Goal: Task Accomplishment & Management: Manage account settings

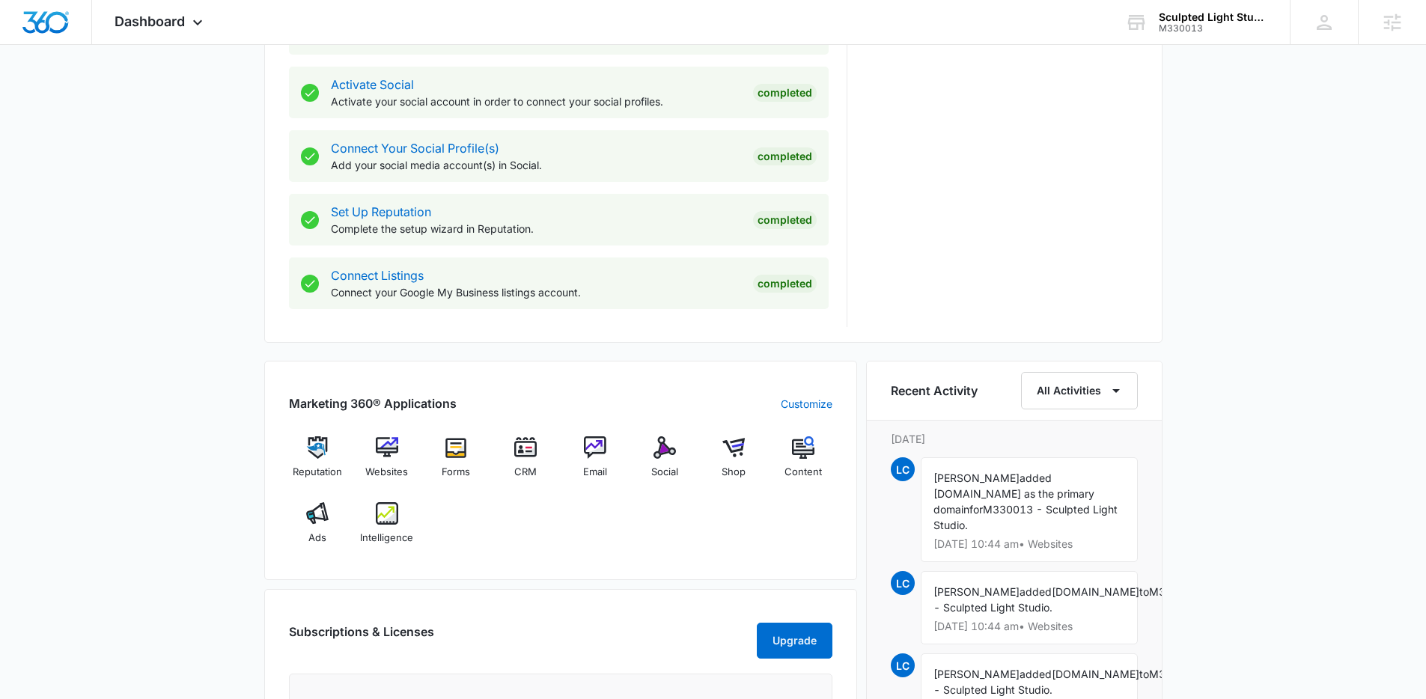
scroll to position [641, 0]
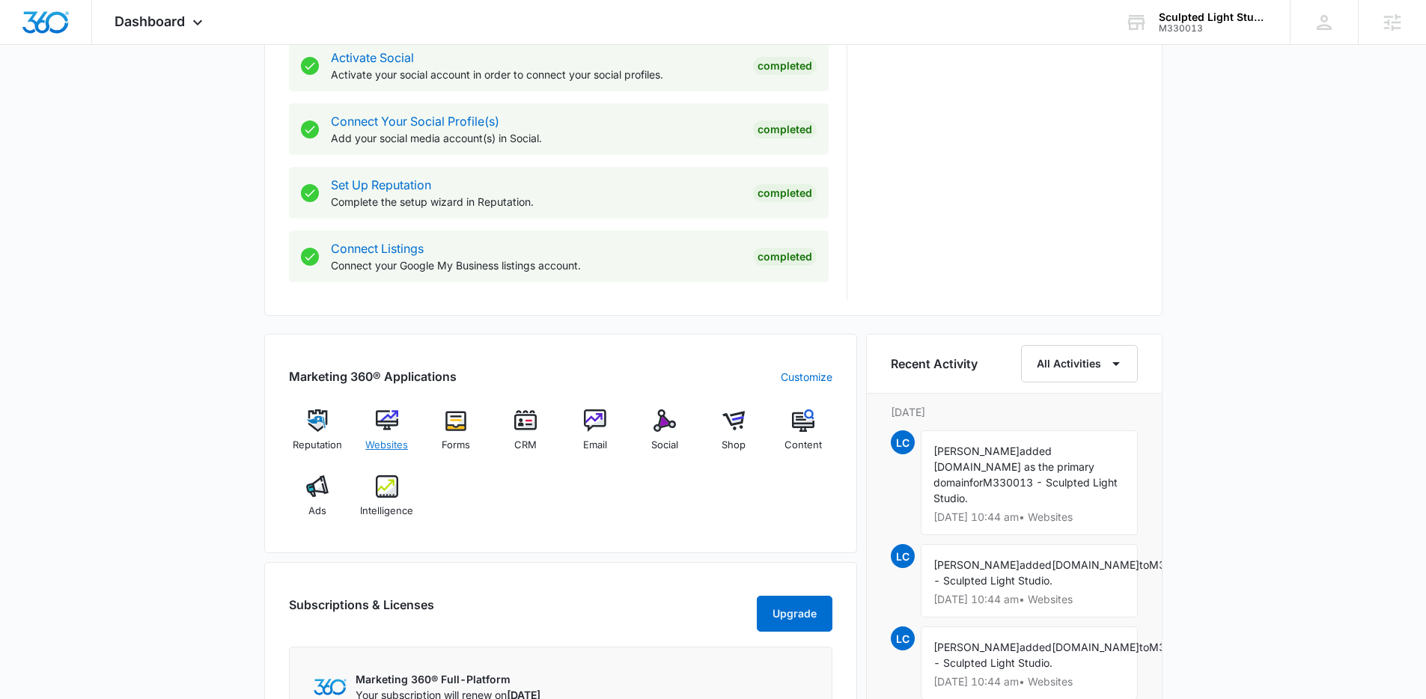
click at [388, 438] on span "Websites" at bounding box center [386, 445] width 43 height 15
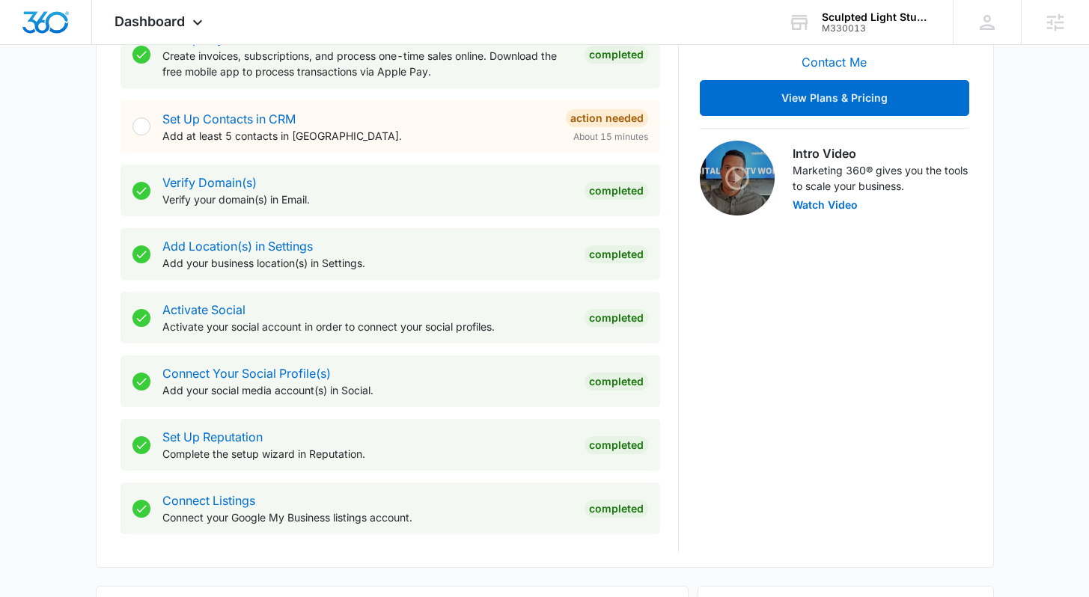
scroll to position [698, 0]
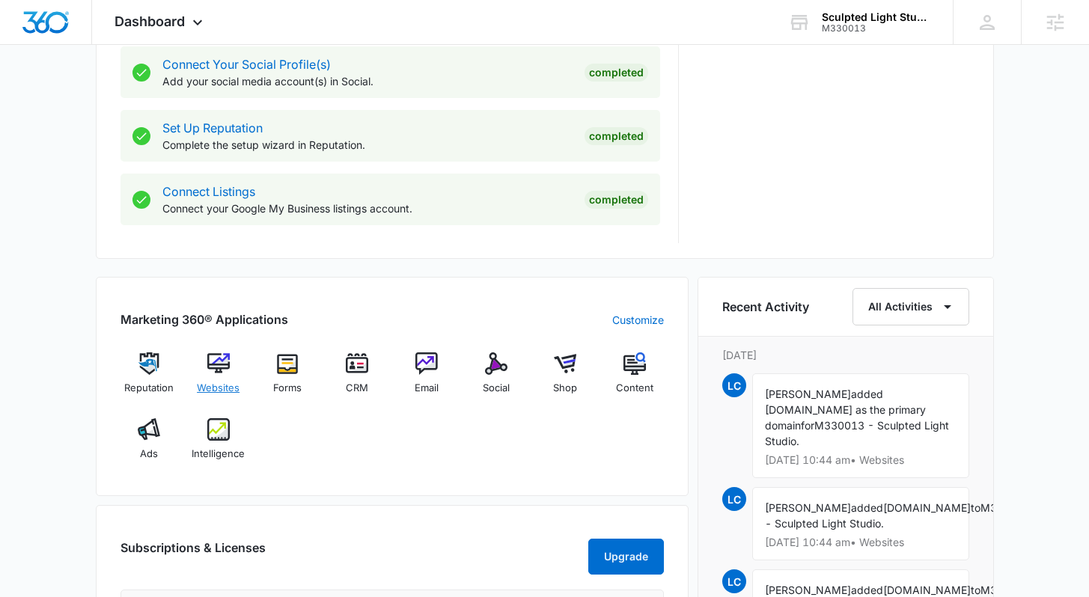
click at [229, 379] on div "Websites" at bounding box center [218, 379] width 58 height 54
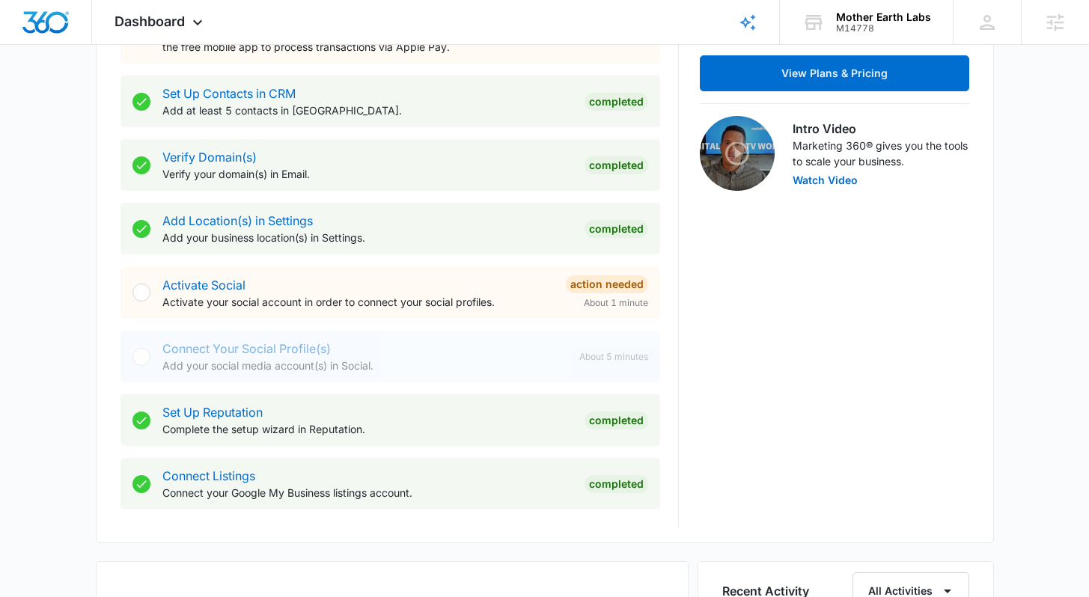
scroll to position [472, 0]
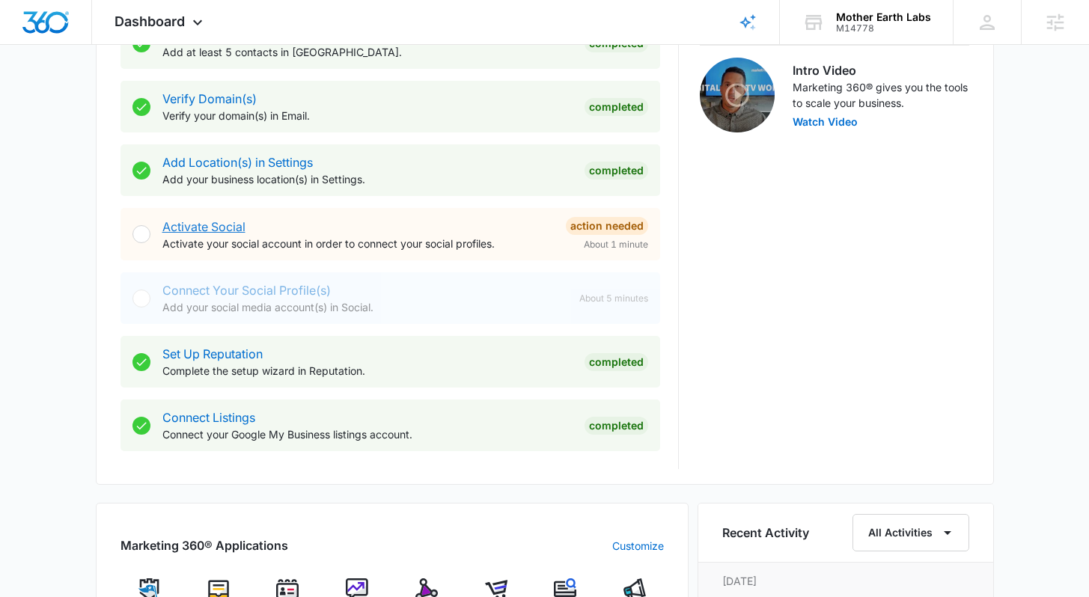
click at [243, 224] on link "Activate Social" at bounding box center [203, 226] width 83 height 15
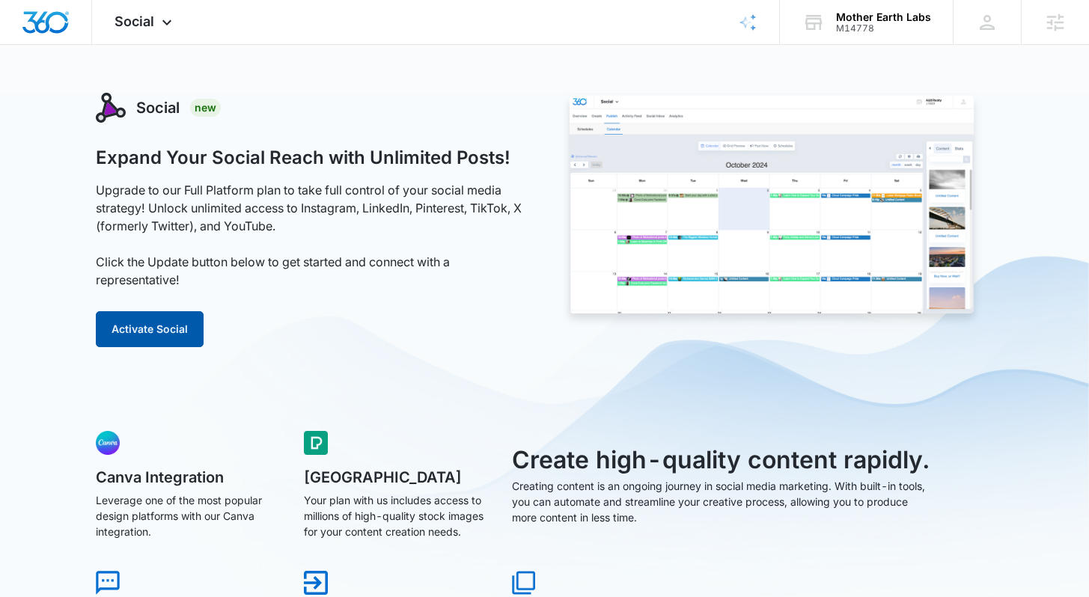
click at [157, 332] on button "Activate Social" at bounding box center [150, 329] width 108 height 36
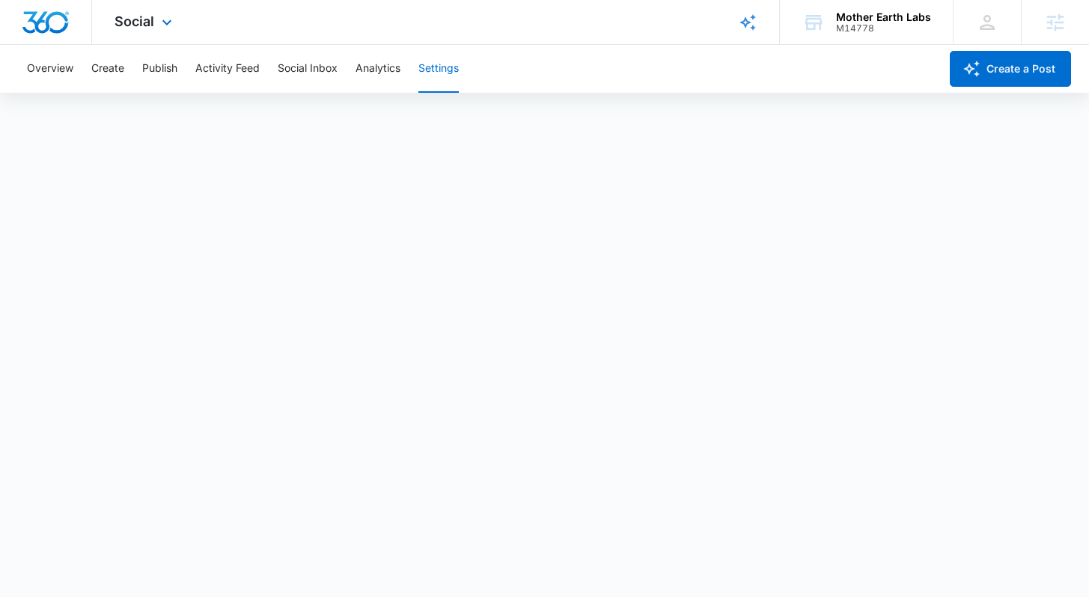
click at [40, 24] on img "Dashboard" at bounding box center [46, 22] width 48 height 22
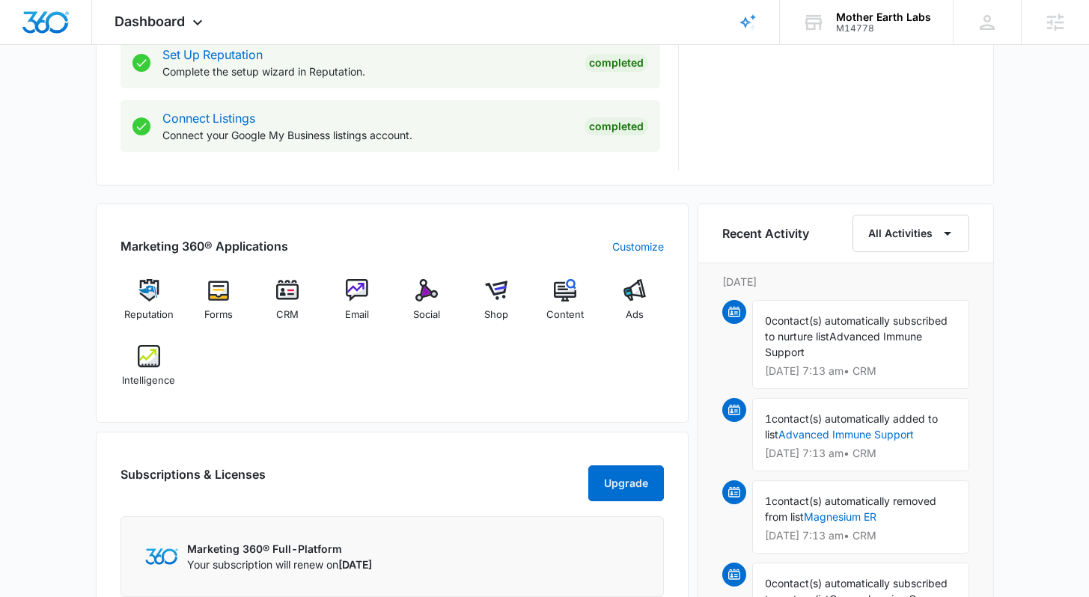
scroll to position [772, 0]
click at [188, 12] on div "Dashboard Apps Reputation Forms CRM Email Social Shop Content Ads Intelligence …" at bounding box center [160, 22] width 137 height 44
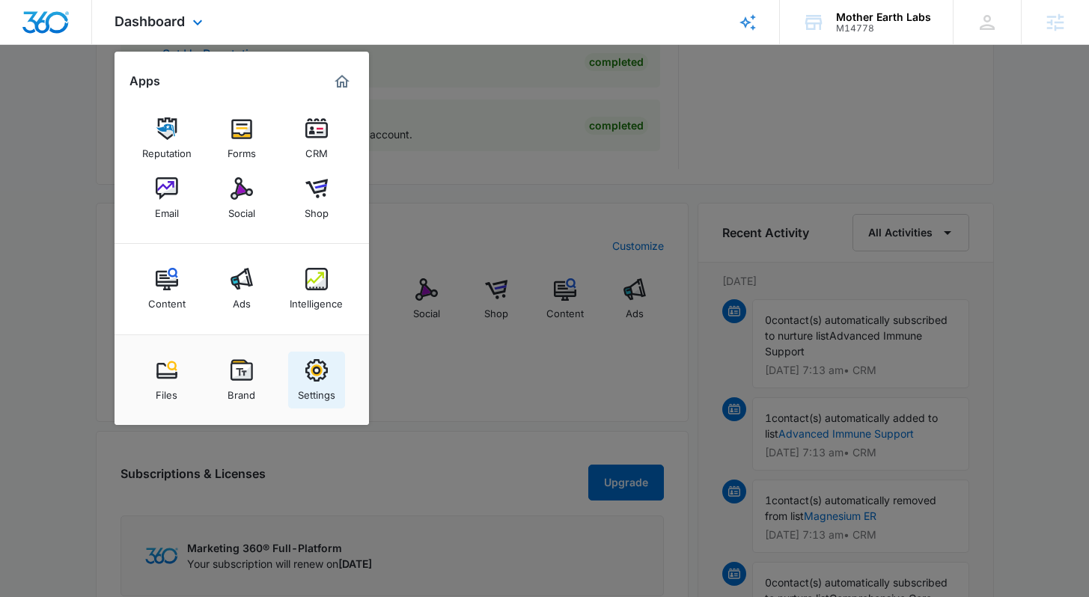
click at [317, 372] on img at bounding box center [316, 370] width 22 height 22
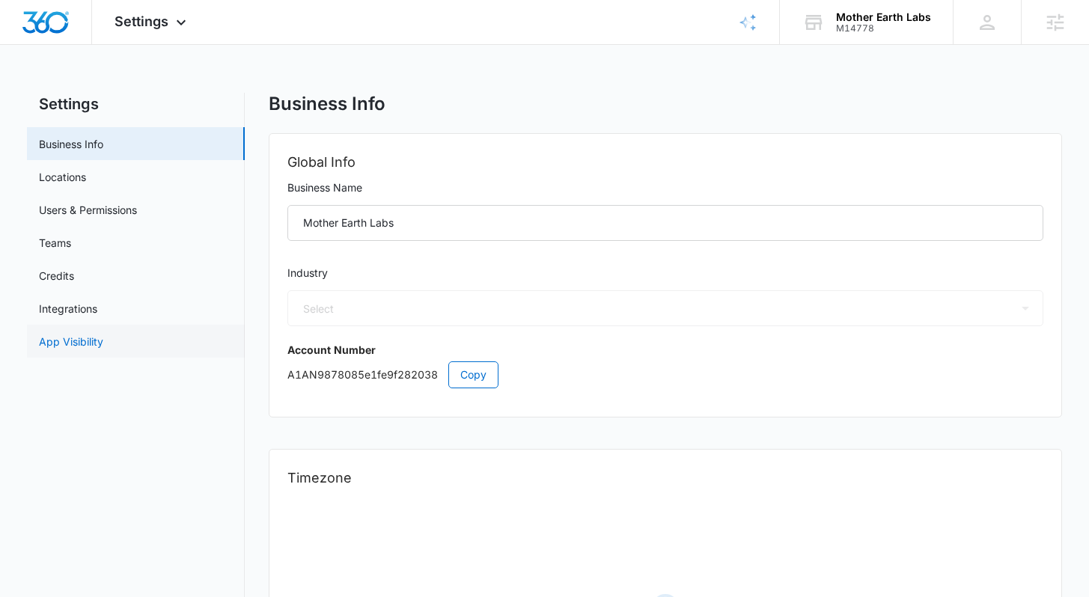
select select "45"
select select "US"
select select "America/North_Dakota/Center"
click at [103, 336] on link "App Visibility" at bounding box center [71, 342] width 64 height 16
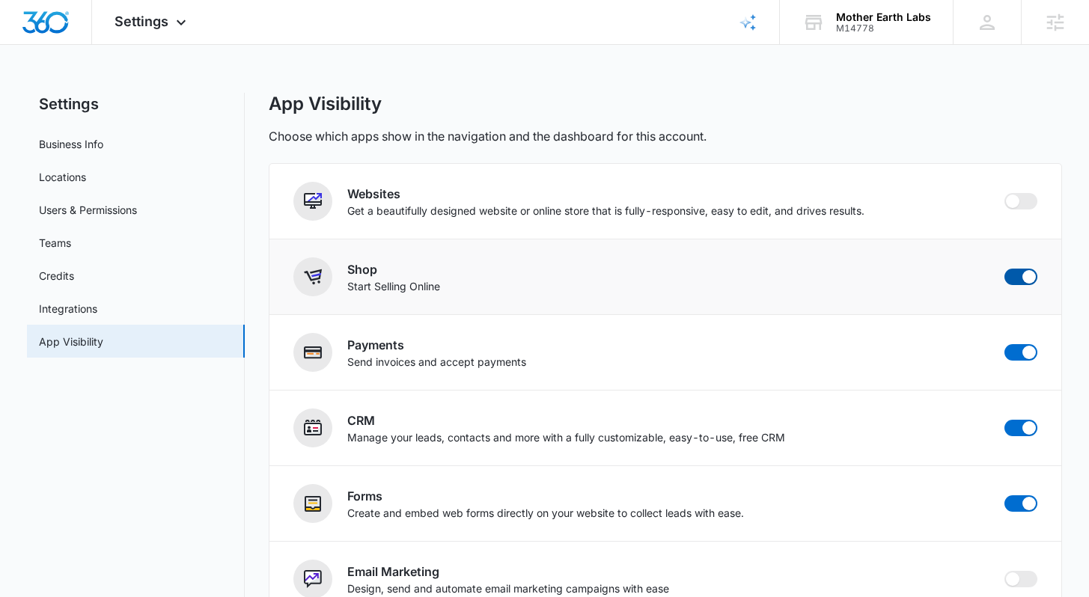
click at [1012, 277] on span at bounding box center [1020, 277] width 33 height 16
click at [1004, 269] on input "checkbox" at bounding box center [1004, 268] width 1 height 1
checkbox input "false"
click at [1026, 352] on span at bounding box center [1028, 352] width 13 height 13
click at [1004, 344] on input "checkbox" at bounding box center [1004, 343] width 1 height 1
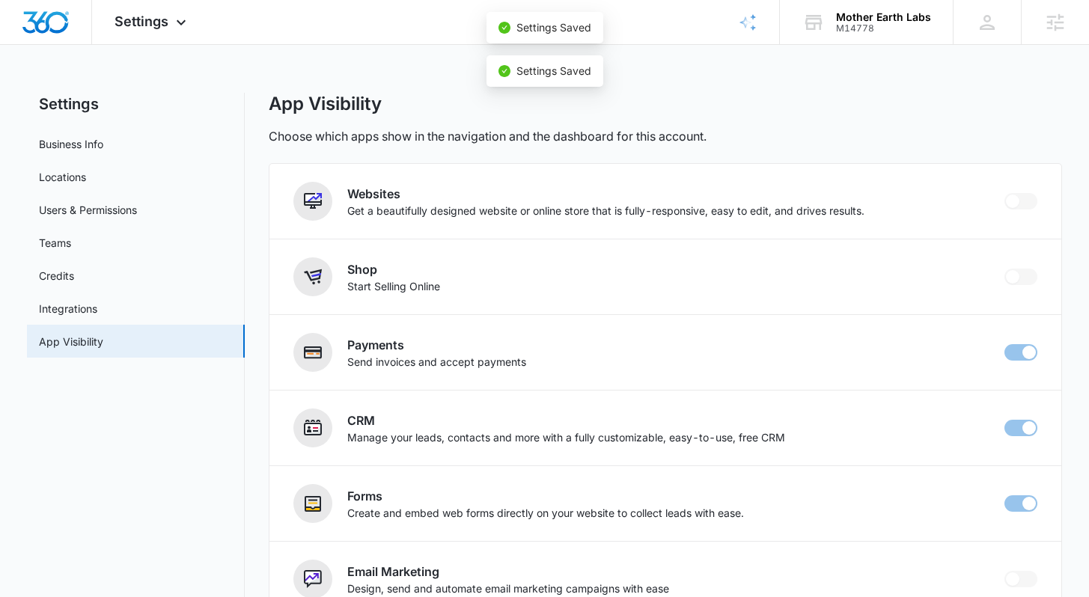
checkbox input "false"
click at [32, 26] on img "Dashboard" at bounding box center [46, 22] width 48 height 22
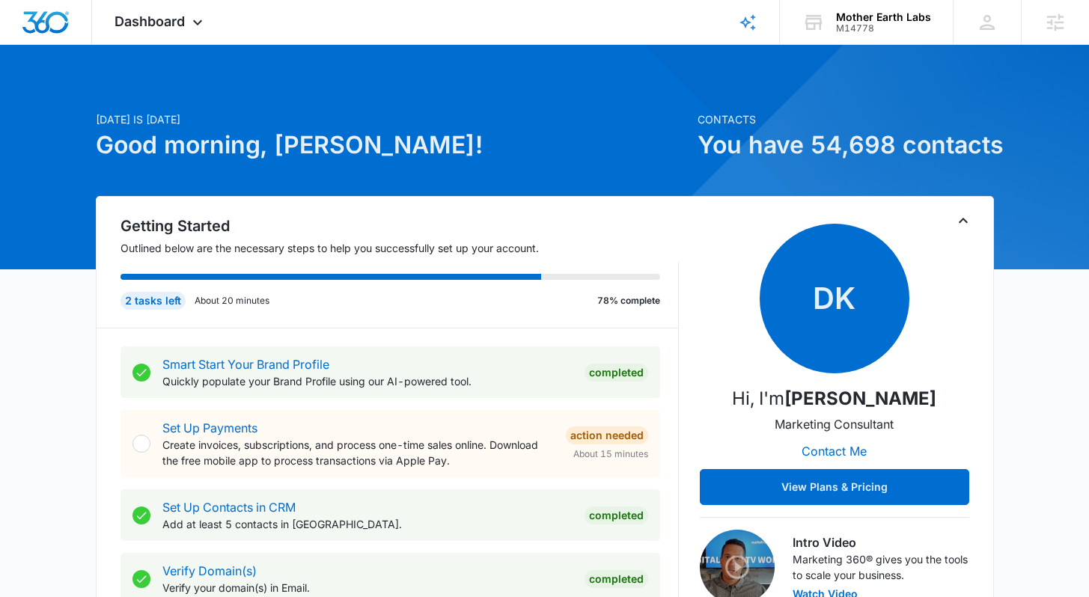
drag, startPoint x: 275, startPoint y: 145, endPoint x: 367, endPoint y: 145, distance: 91.3
click at [367, 145] on h1 "Good morning, [PERSON_NAME]!" at bounding box center [392, 145] width 593 height 36
click at [566, 144] on h1 "Good morning, [PERSON_NAME]!" at bounding box center [392, 145] width 593 height 36
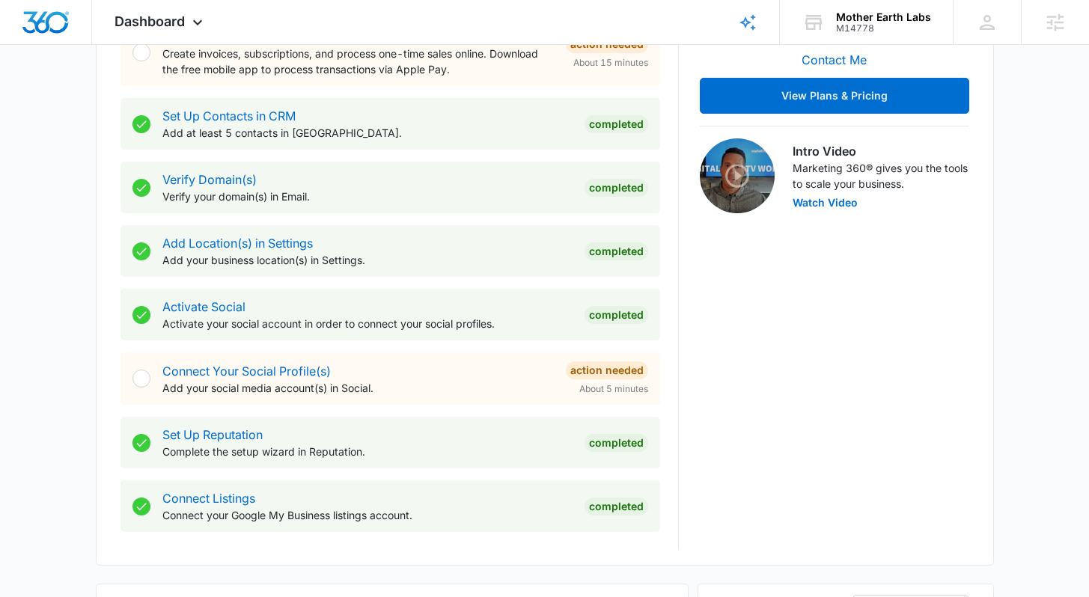
scroll to position [392, 0]
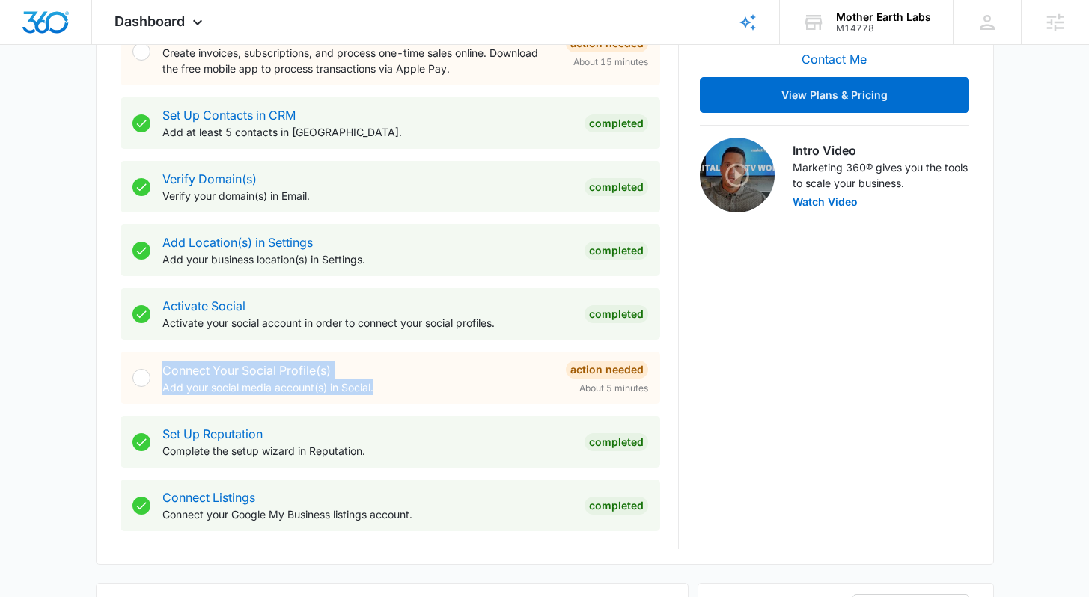
drag, startPoint x: 391, startPoint y: 391, endPoint x: 129, endPoint y: 371, distance: 263.4
click at [129, 371] on div "Connect Your Social Profile(s) Add your social media account(s) in Social. Acti…" at bounding box center [390, 378] width 540 height 52
click at [407, 378] on div "Connect Your Social Profile(s) Add your social media account(s) in Social." at bounding box center [357, 378] width 391 height 34
click at [762, 359] on div "DK Hi, I'm David Korecki Marketing Consultant Contact Me View Plans & Pricing I…" at bounding box center [834, 186] width 269 height 727
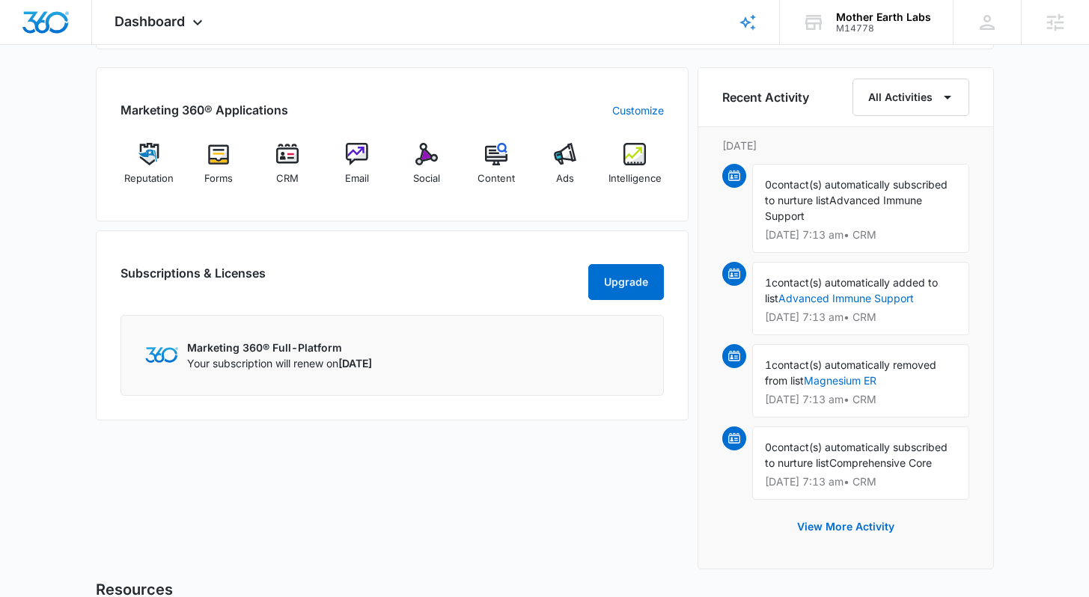
scroll to position [923, 0]
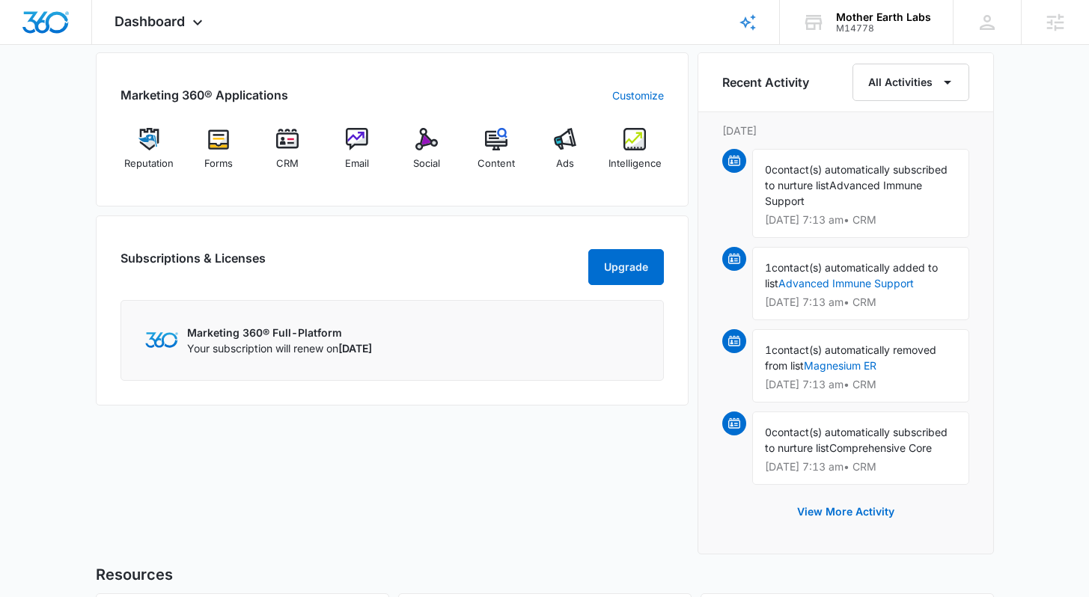
click at [686, 208] on div "Marketing 360® Applications Customize Reputation Forms CRM Email Social Content…" at bounding box center [392, 307] width 593 height 511
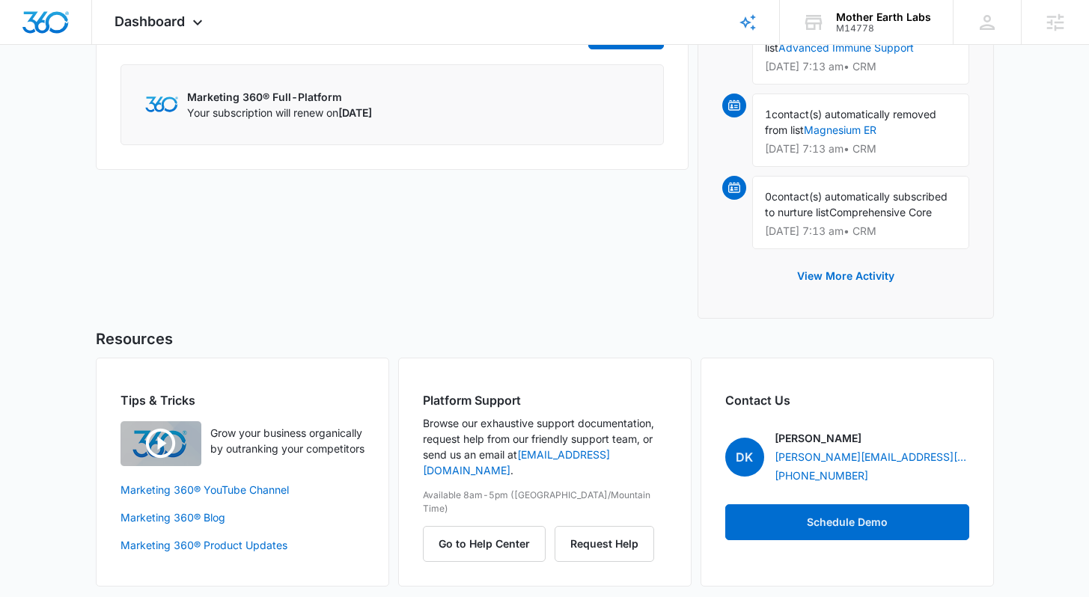
scroll to position [1166, 0]
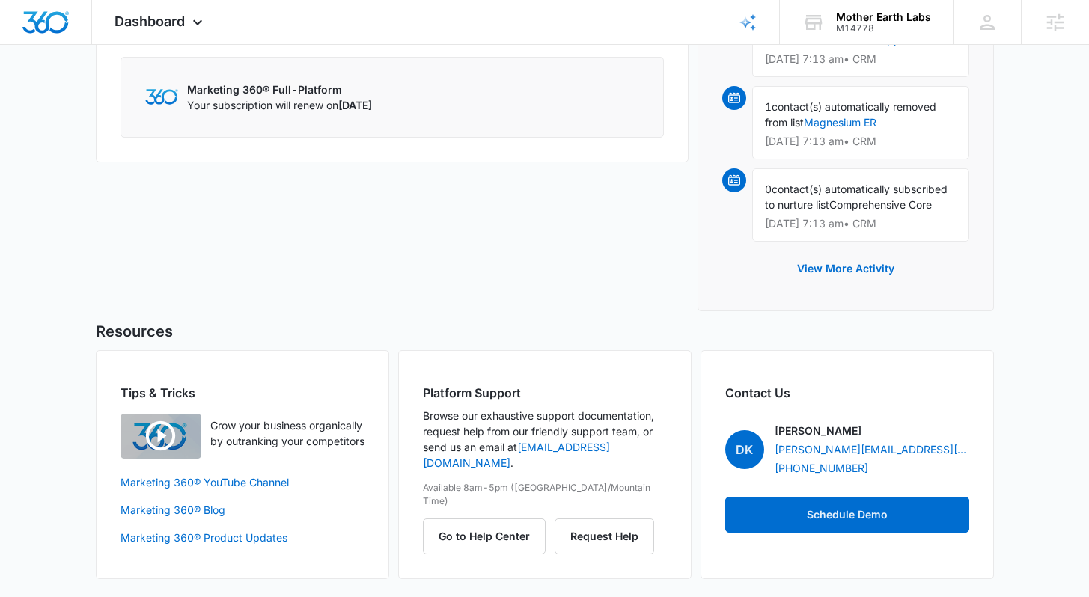
click at [304, 392] on h2 "Tips & Tricks" at bounding box center [242, 393] width 244 height 18
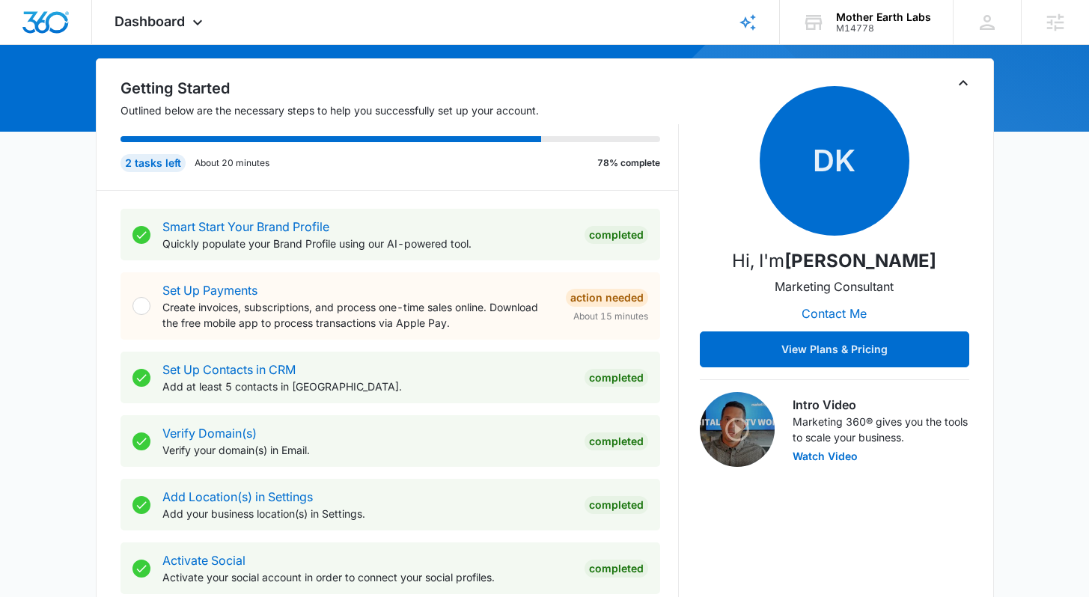
scroll to position [0, 0]
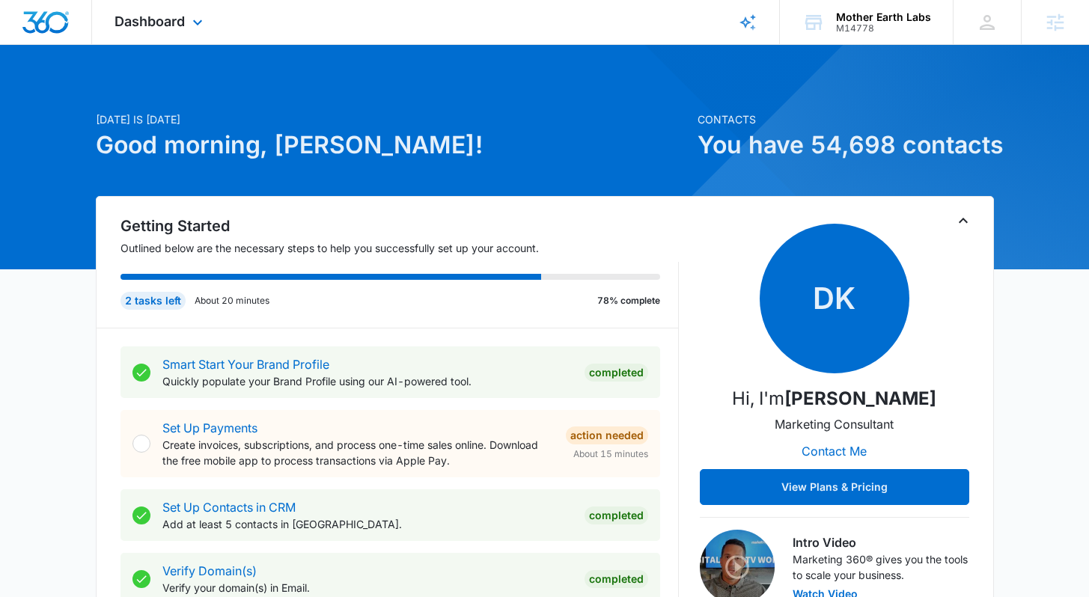
click at [203, 10] on div "Dashboard Apps Reputation Forms CRM Email Social Content Ads Intelligence Files…" at bounding box center [160, 22] width 137 height 44
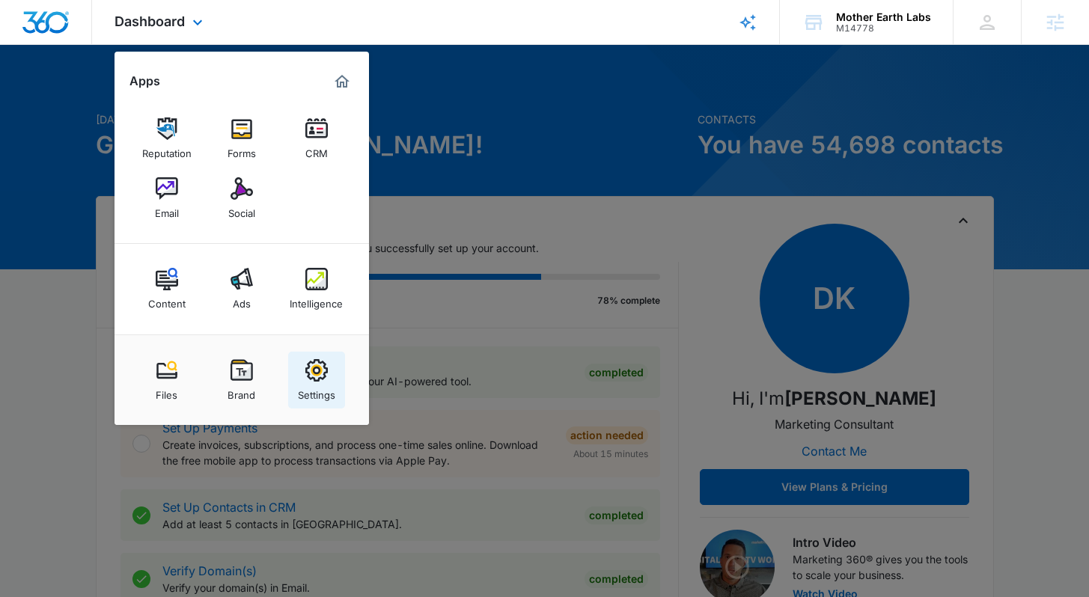
click at [313, 367] on img at bounding box center [316, 370] width 22 height 22
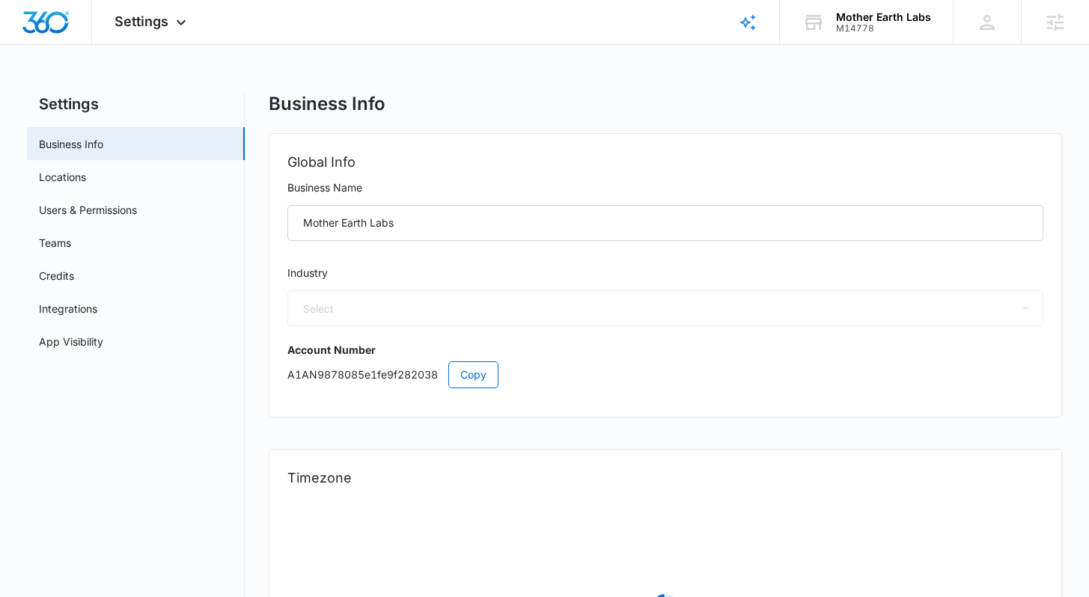
select select "45"
select select "US"
select select "America/North_Dakota/Center"
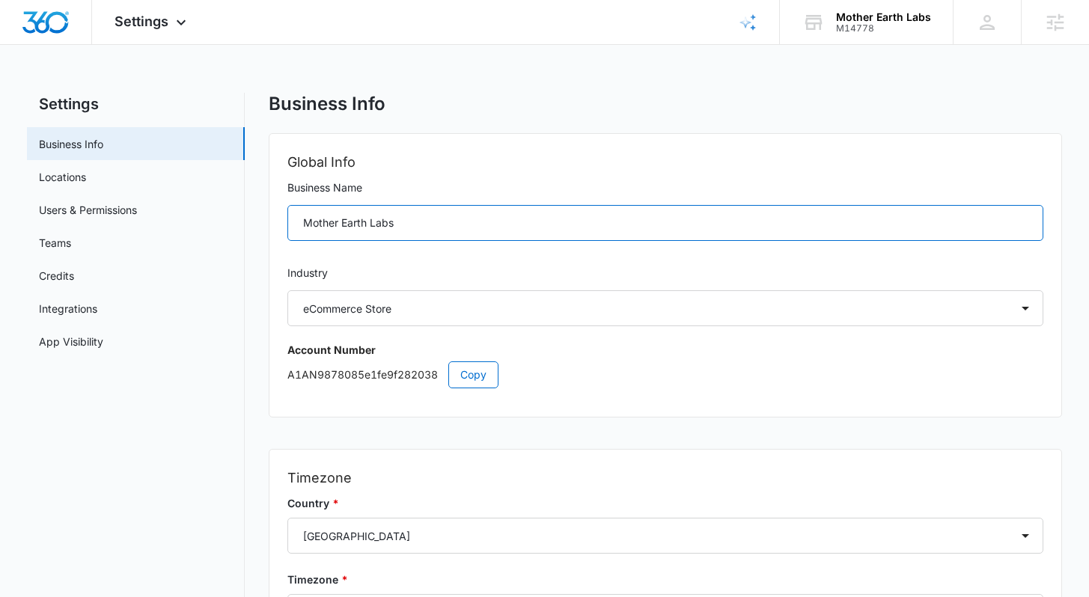
click at [413, 226] on input "Mother Earth Labs" at bounding box center [664, 223] width 755 height 36
drag, startPoint x: 418, startPoint y: 224, endPoint x: 281, endPoint y: 221, distance: 136.2
click at [281, 221] on div "Global Info Business Name Mother Earth Labs Industry Select Accounting / CPA As…" at bounding box center [664, 275] width 791 height 283
click at [504, 221] on input "Mother Earth Labs" at bounding box center [664, 223] width 755 height 36
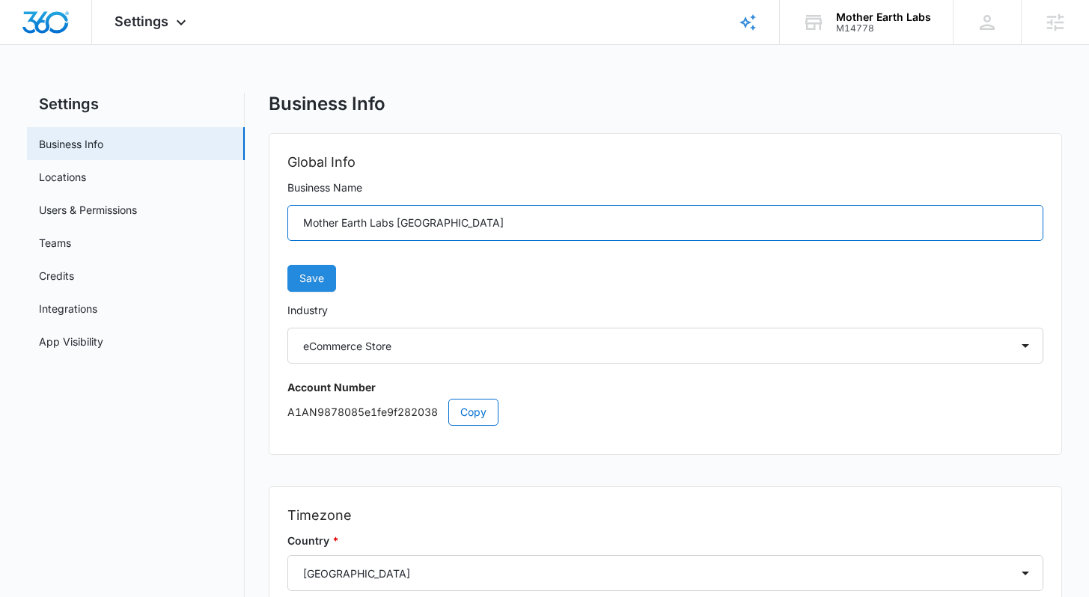
type input "Mother Earth Labs USA"
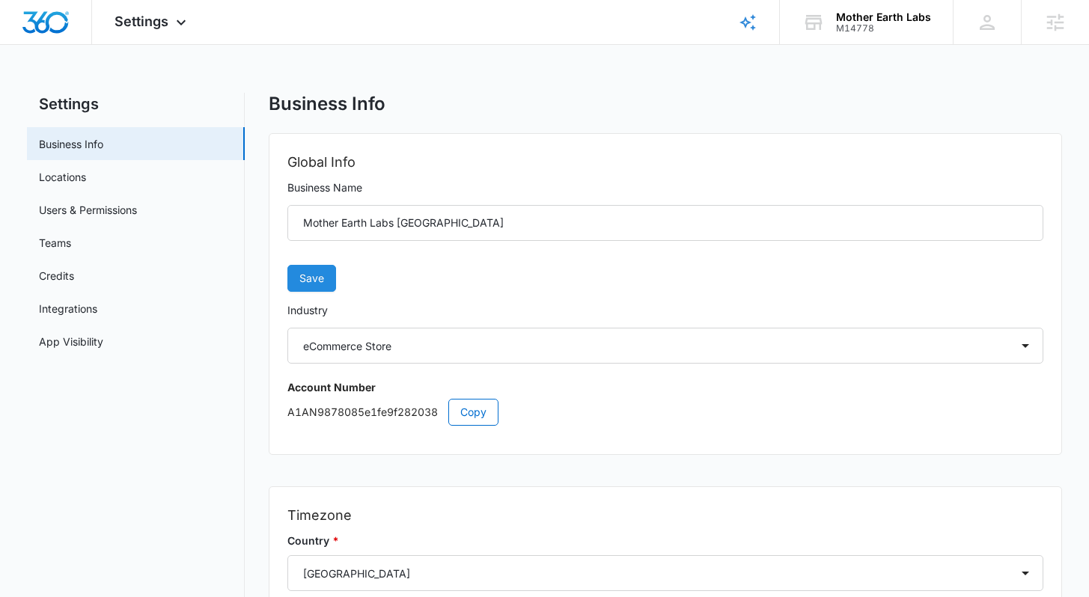
click at [325, 275] on button "Save" at bounding box center [311, 278] width 49 height 27
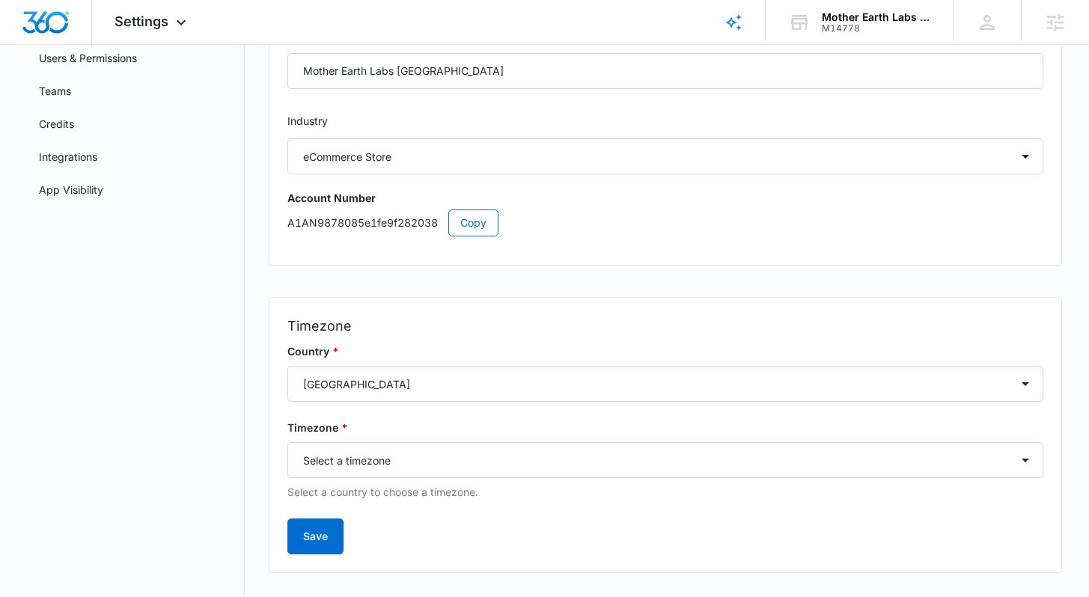
scroll to position [177, 0]
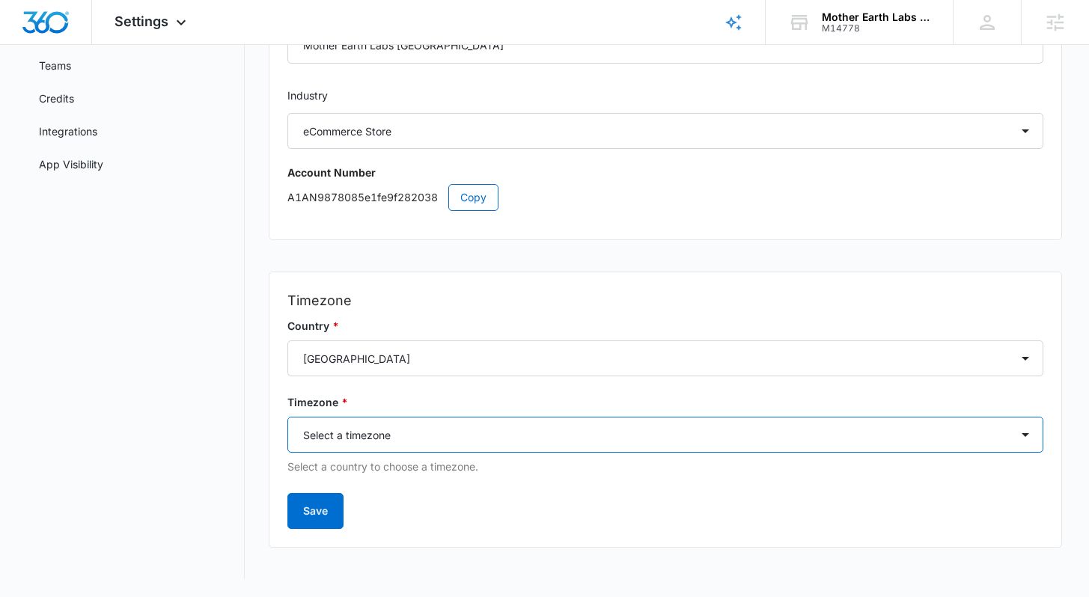
click at [610, 435] on select "Select a timezone Select a timezone America/Adak America/Anchorage America/Bois…" at bounding box center [664, 435] width 755 height 36
select select "America/Chicago"
click at [287, 417] on select "Select a timezone Select a timezone America/Adak America/Anchorage America/Bois…" at bounding box center [664, 435] width 755 height 36
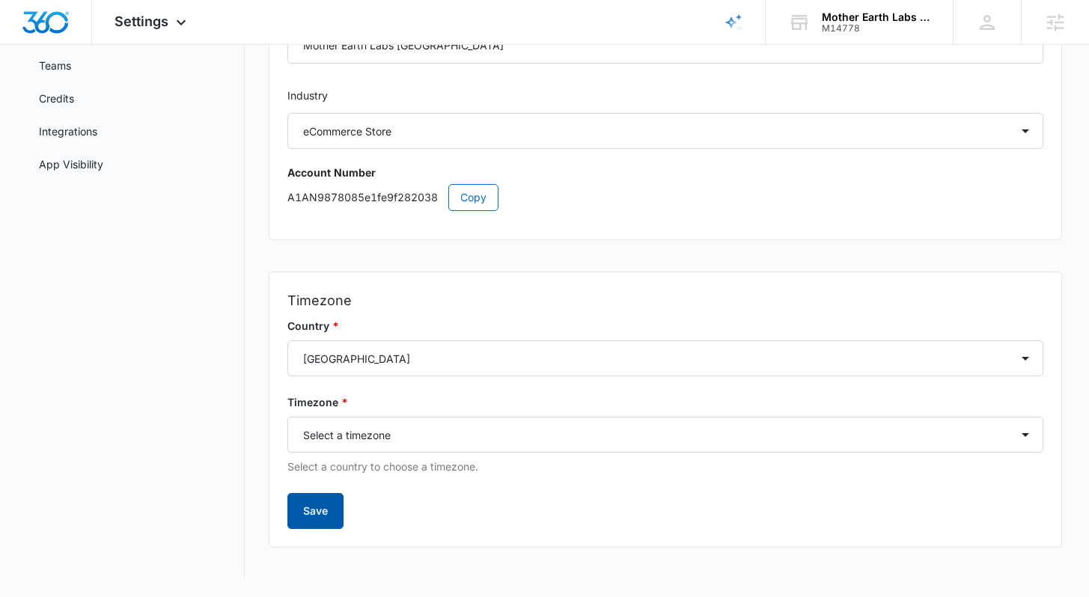
click at [306, 507] on button "Save" at bounding box center [315, 511] width 56 height 36
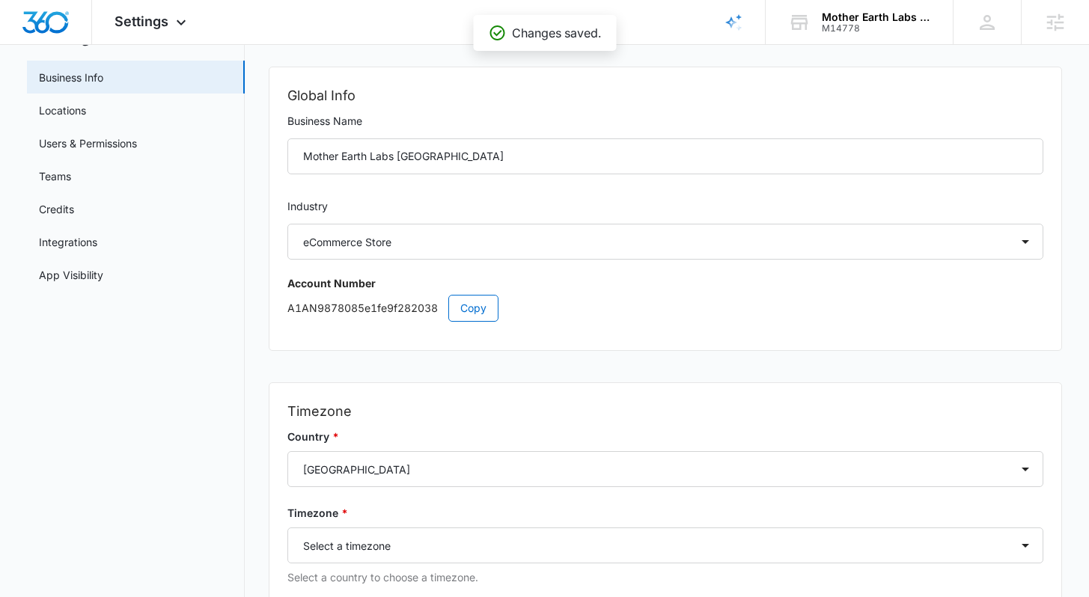
scroll to position [0, 0]
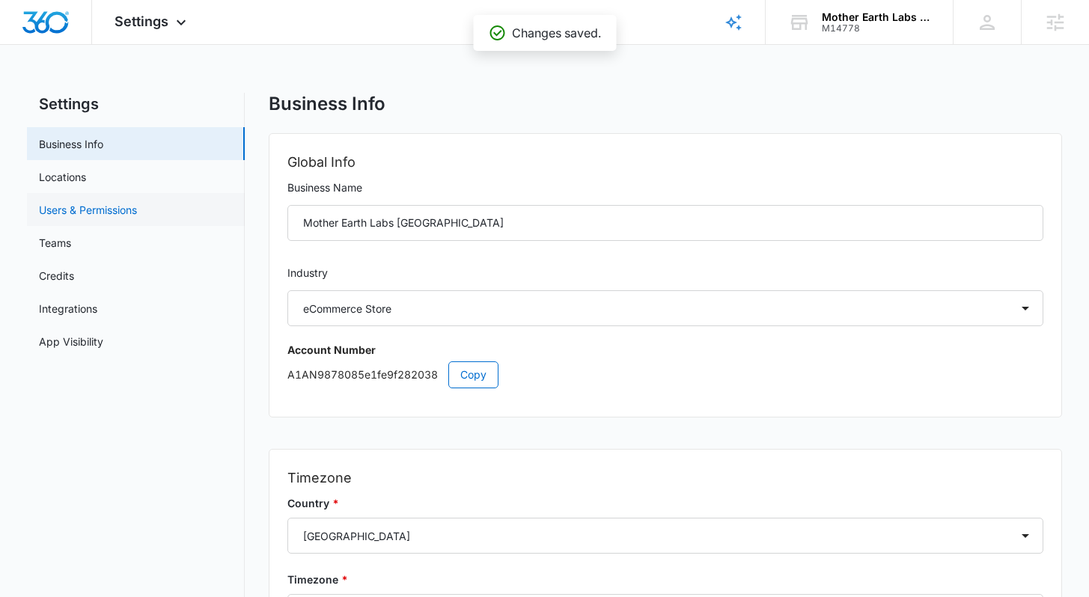
click at [114, 215] on link "Users & Permissions" at bounding box center [88, 210] width 98 height 16
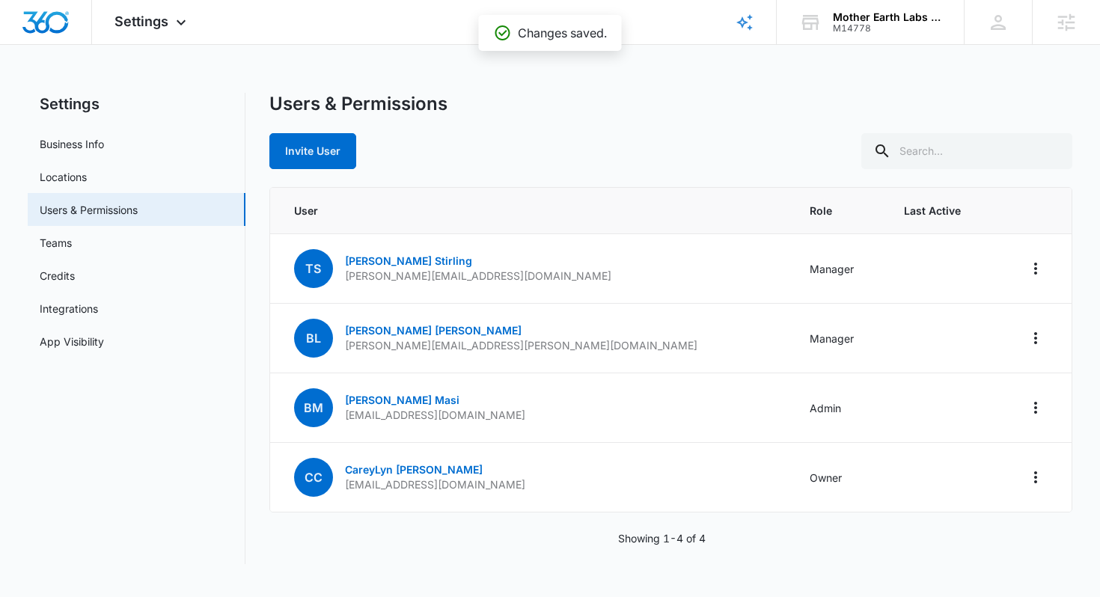
click at [695, 106] on div "Users & Permissions" at bounding box center [671, 104] width 804 height 22
click at [338, 543] on div "Showing 1-4 of 4" at bounding box center [671, 539] width 804 height 16
drag, startPoint x: 459, startPoint y: 480, endPoint x: 286, endPoint y: 482, distance: 172.9
click at [286, 482] on td "CC CareyLyn Carter cl@motherearthlabs.com" at bounding box center [531, 478] width 522 height 70
click at [496, 476] on td "CC CareyLyn Carter cl@motherearthlabs.com" at bounding box center [531, 478] width 522 height 70
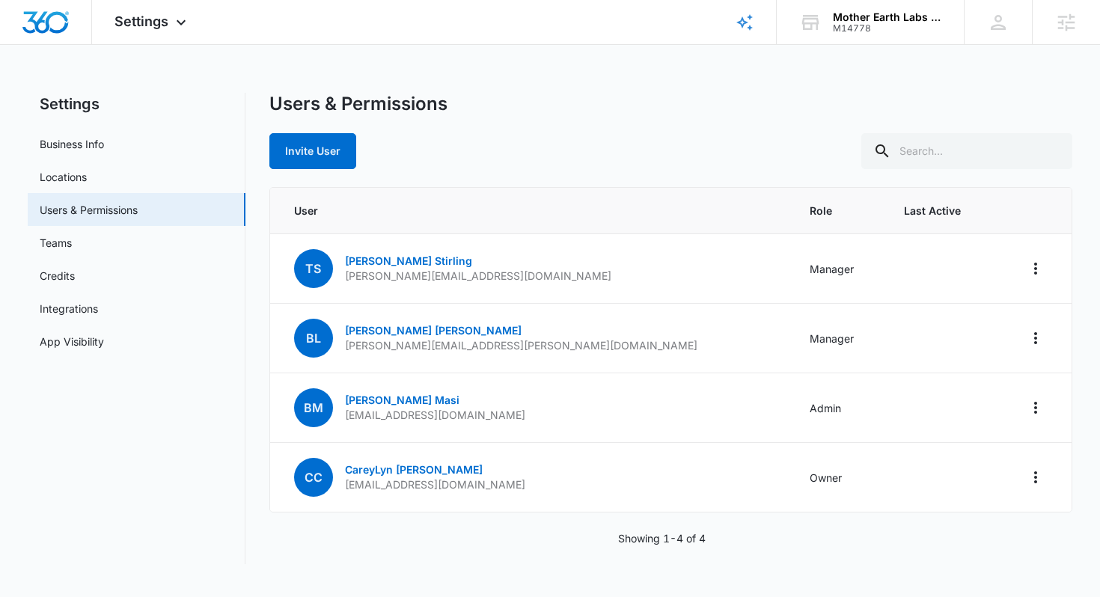
click at [729, 126] on div "Users & Permissions Invite User" at bounding box center [671, 131] width 804 height 76
click at [734, 130] on div "Users & Permissions Invite User" at bounding box center [671, 131] width 804 height 76
click at [641, 129] on div "Users & Permissions Invite User" at bounding box center [671, 131] width 804 height 76
click at [618, 115] on div "Users & Permissions Invite User" at bounding box center [671, 131] width 804 height 76
click at [251, 284] on div "Settings Business Info Locations Users & Permissions Teams Credits Integrations…" at bounding box center [550, 328] width 1045 height 471
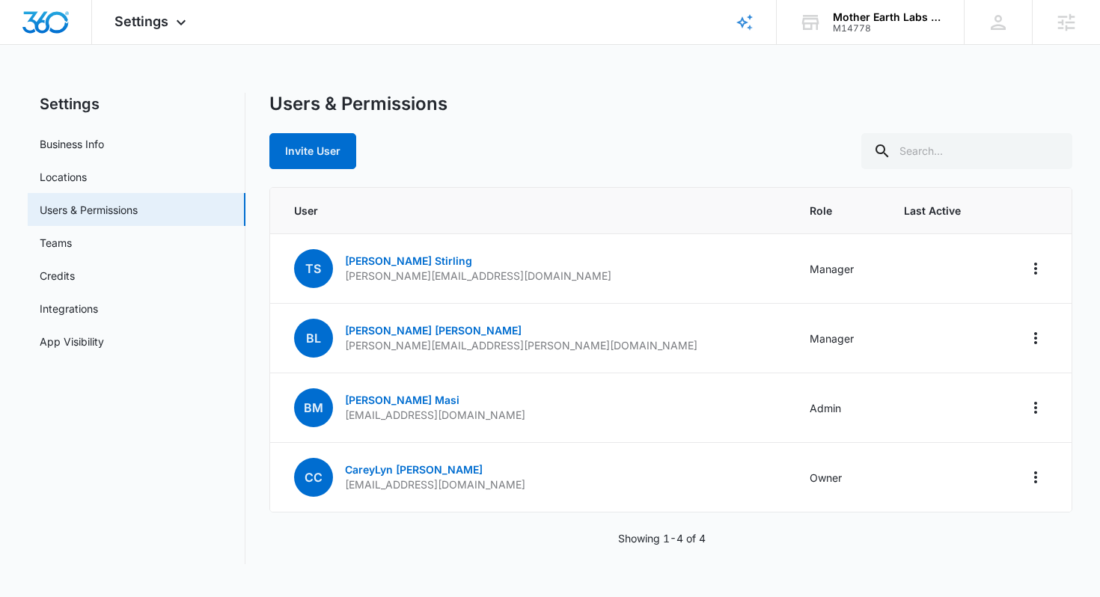
click at [259, 260] on div "Settings Business Info Locations Users & Permissions Teams Credits Integrations…" at bounding box center [550, 328] width 1045 height 471
click at [647, 150] on div "Invite User" at bounding box center [671, 151] width 804 height 36
click at [648, 137] on div "Invite User" at bounding box center [671, 151] width 804 height 36
drag, startPoint x: 532, startPoint y: 276, endPoint x: 340, endPoint y: 276, distance: 191.6
click at [340, 276] on td "TS Taylor Stirling taylor.stirling@motherearthlabs.com" at bounding box center [531, 269] width 522 height 70
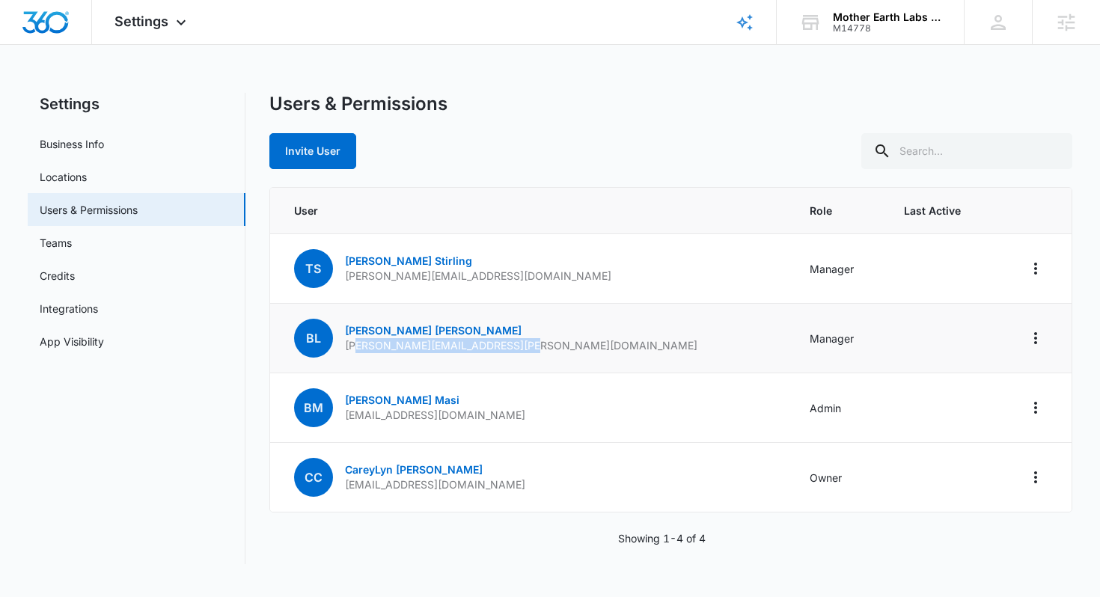
drag, startPoint x: 531, startPoint y: 349, endPoint x: 352, endPoint y: 348, distance: 178.9
click at [352, 348] on td "BL Brett Leard brett.leard@motherearthlabs.com" at bounding box center [531, 339] width 522 height 70
click at [539, 343] on td "BL Brett Leard brett.leard@motherearthlabs.com" at bounding box center [531, 339] width 522 height 70
click at [600, 113] on div "Users & Permissions" at bounding box center [671, 104] width 804 height 22
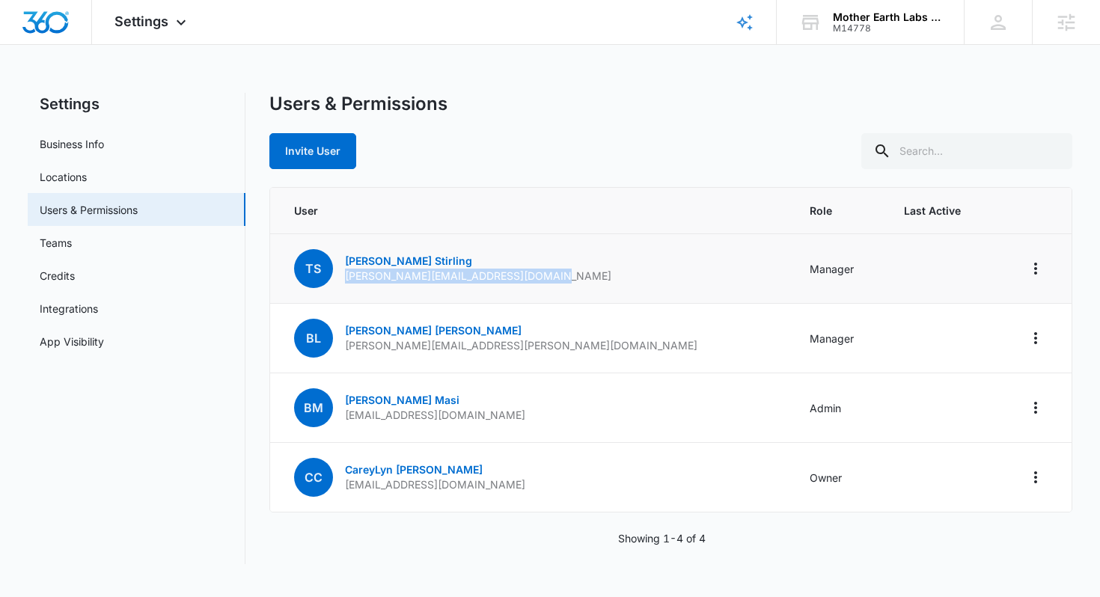
drag, startPoint x: 528, startPoint y: 276, endPoint x: 343, endPoint y: 278, distance: 184.9
click at [343, 278] on td "TS Taylor Stirling taylor.stirling@motherearthlabs.com" at bounding box center [531, 269] width 522 height 70
copy p "taylor.stirling@motherearthlabs.com"
click at [564, 133] on div "Invite User" at bounding box center [671, 151] width 804 height 36
click at [608, 135] on div "Invite User" at bounding box center [671, 151] width 804 height 36
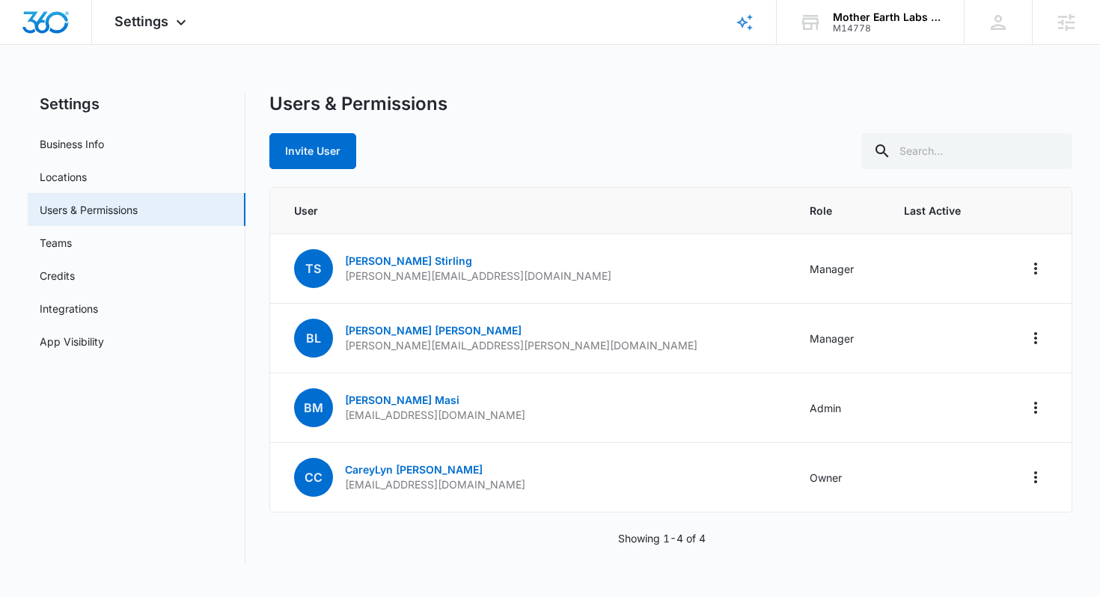
click at [629, 109] on div "Users & Permissions" at bounding box center [671, 104] width 804 height 22
click at [253, 245] on div "Settings Business Info Locations Users & Permissions Teams Credits Integrations…" at bounding box center [550, 328] width 1045 height 471
click at [255, 241] on div "Settings Business Info Locations Users & Permissions Teams Credits Integrations…" at bounding box center [550, 328] width 1045 height 471
click at [254, 201] on div "Settings Business Info Locations Users & Permissions Teams Credits Integrations…" at bounding box center [550, 328] width 1045 height 471
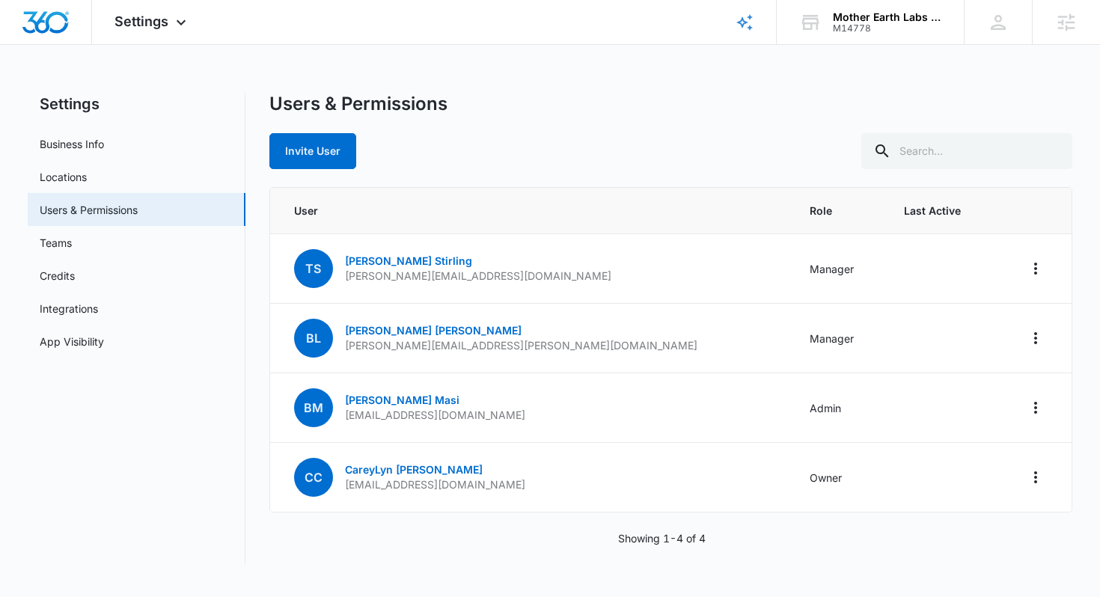
click at [254, 201] on div "Settings Business Info Locations Users & Permissions Teams Credits Integrations…" at bounding box center [550, 328] width 1045 height 471
drag, startPoint x: 512, startPoint y: 346, endPoint x: 340, endPoint y: 346, distance: 172.1
click at [340, 346] on td "BL Brett Leard brett.leard@motherearthlabs.com" at bounding box center [531, 339] width 522 height 70
copy p "brett.leard@motherearthlabs.com"
click at [493, 146] on div "Invite User" at bounding box center [671, 151] width 804 height 36
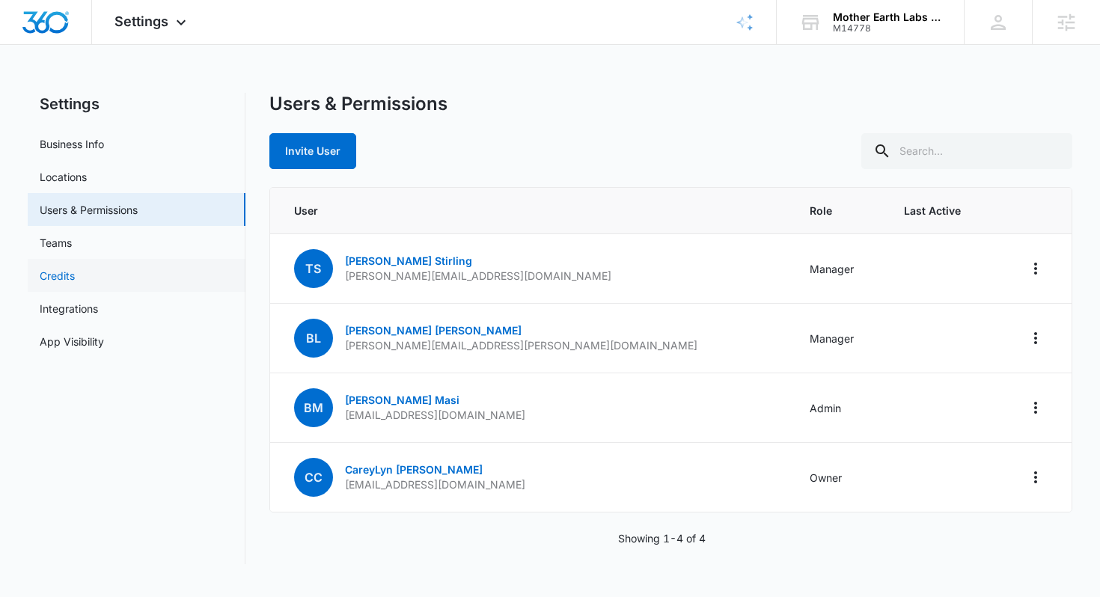
click at [70, 275] on link "Credits" at bounding box center [57, 276] width 35 height 16
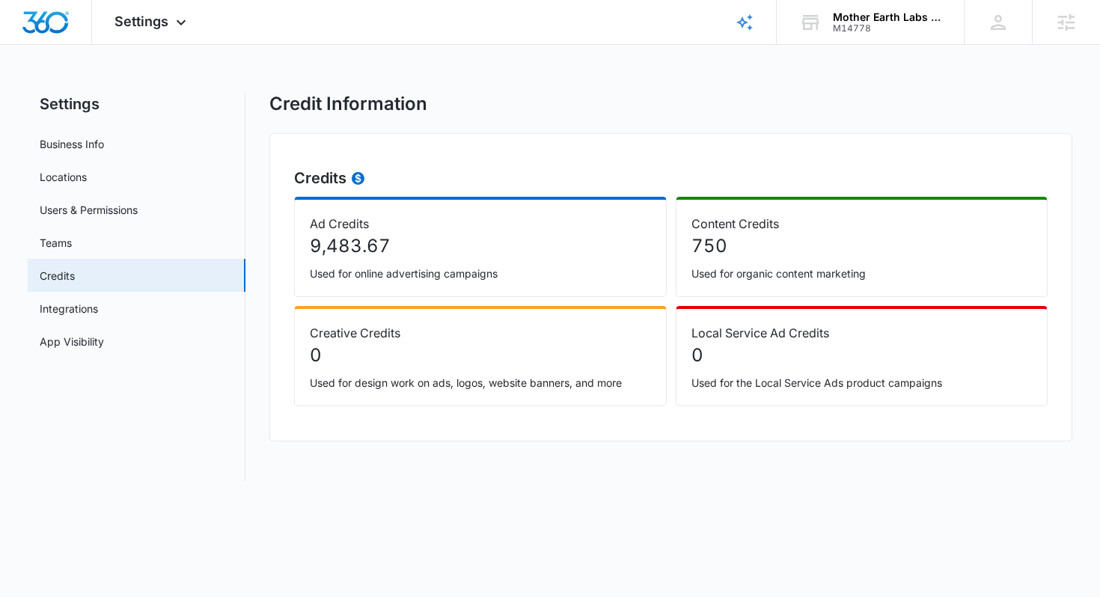
click at [259, 274] on div "Settings Business Info Locations Users & Permissions Teams Credits Integrations…" at bounding box center [550, 287] width 1045 height 388
click at [260, 272] on div "Settings Business Info Locations Users & Permissions Teams Credits Integrations…" at bounding box center [550, 287] width 1045 height 388
click at [98, 315] on link "Integrations" at bounding box center [69, 309] width 58 height 16
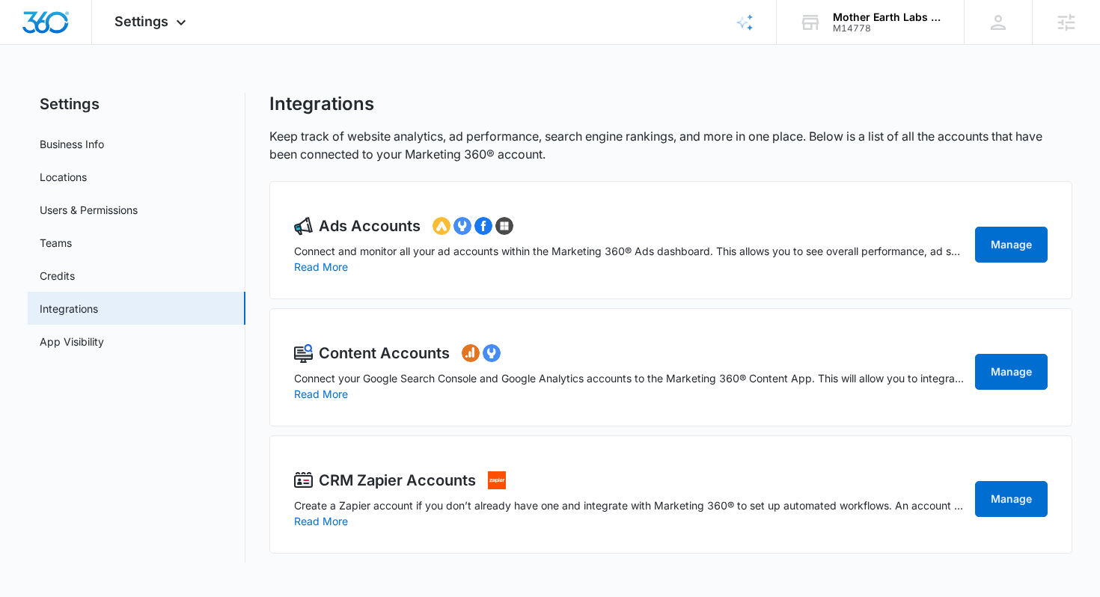
click at [257, 300] on div "Settings Business Info Locations Users & Permissions Teams Credits Integrations…" at bounding box center [550, 328] width 1045 height 470
click at [104, 341] on link "App Visibility" at bounding box center [72, 342] width 64 height 16
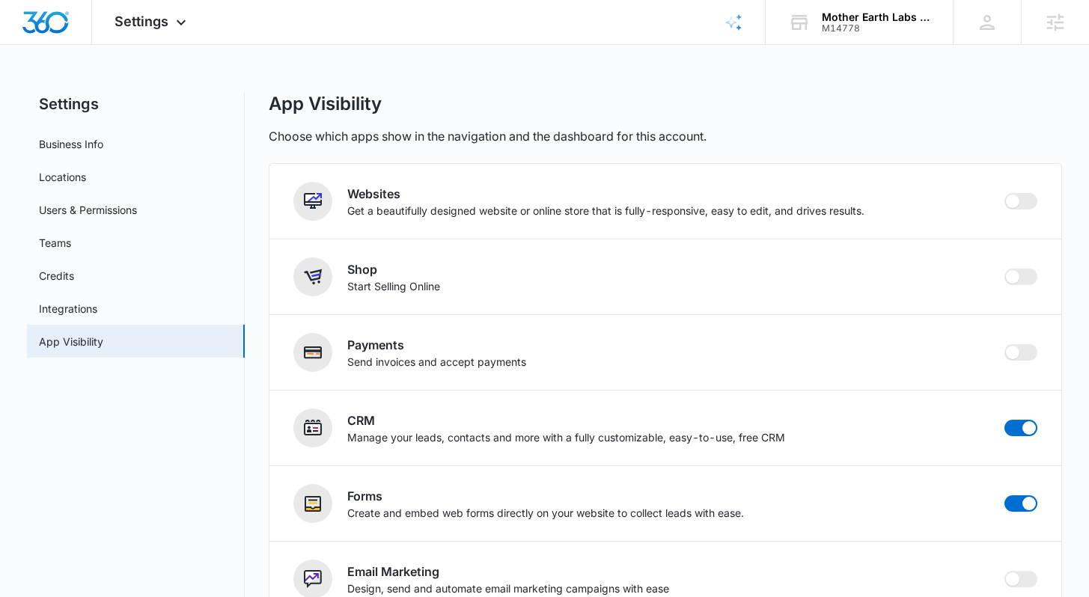
click at [254, 267] on div "Settings Business Info Locations Users & Permissions Teams Credits Integrations…" at bounding box center [544, 544] width 1034 height 902
click at [750, 116] on div "App Visibility Choose which apps show in the navigation and the dashboard for t…" at bounding box center [665, 119] width 792 height 52
click at [186, 25] on icon at bounding box center [181, 26] width 18 height 18
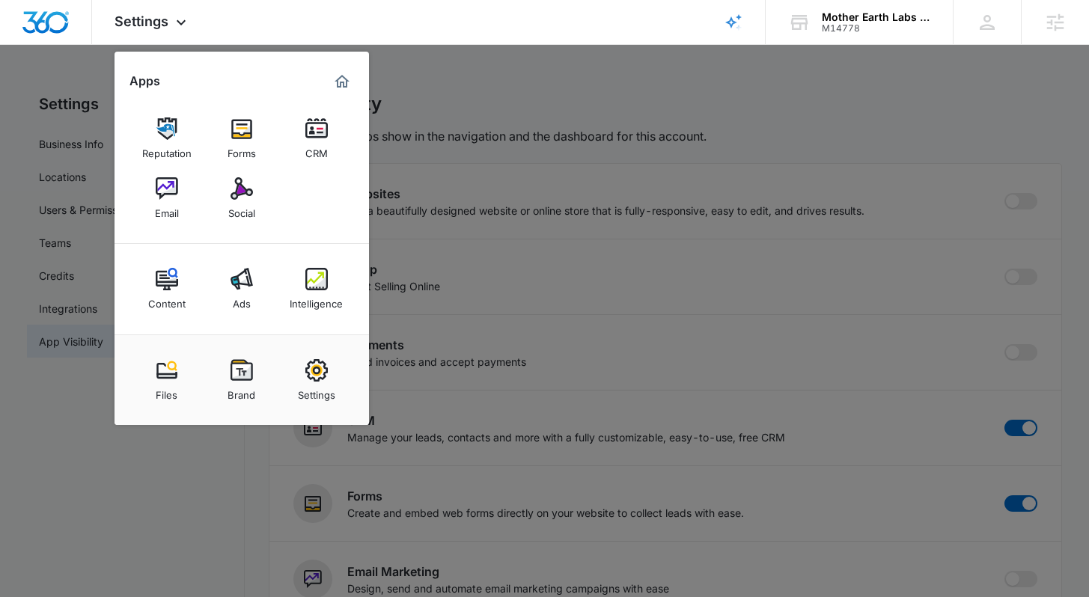
click at [734, 115] on div at bounding box center [544, 298] width 1089 height 597
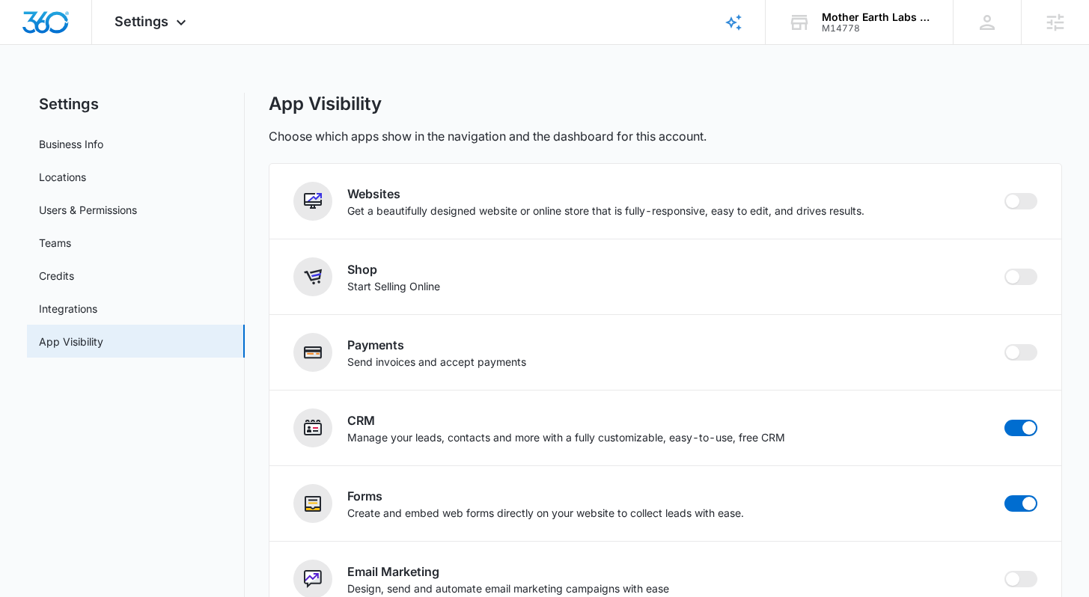
click at [728, 106] on div "App Visibility" at bounding box center [665, 104] width 792 height 22
click at [724, 117] on div "App Visibility Choose which apps show in the navigation and the dashboard for t…" at bounding box center [665, 119] width 792 height 52
click at [257, 121] on div "Settings Business Info Locations Users & Permissions Teams Credits Integrations…" at bounding box center [544, 544] width 1034 height 902
click at [26, 21] on img "Dashboard" at bounding box center [46, 22] width 48 height 22
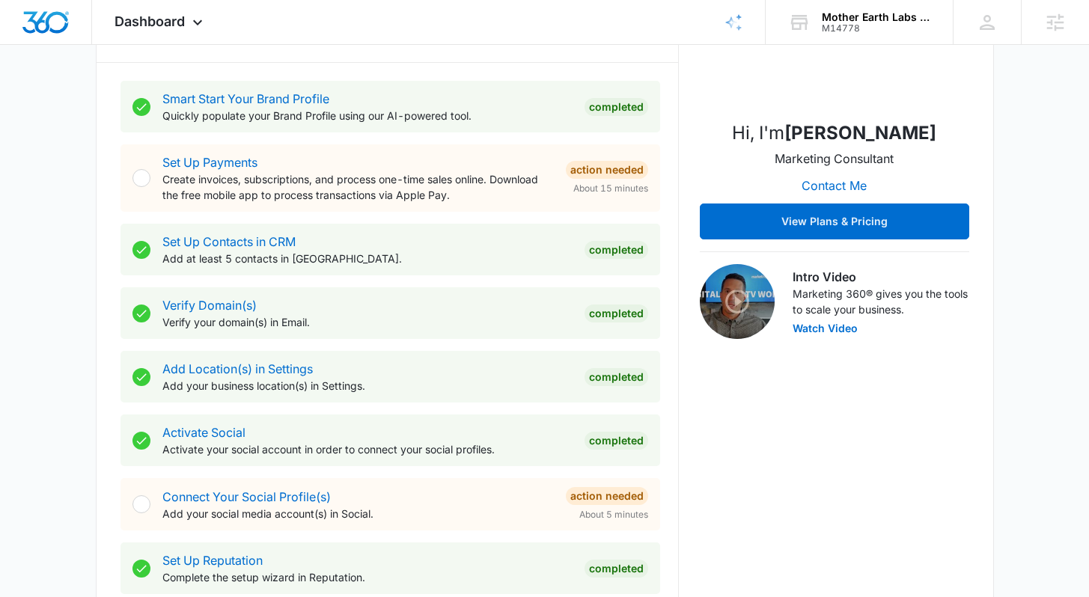
scroll to position [266, 0]
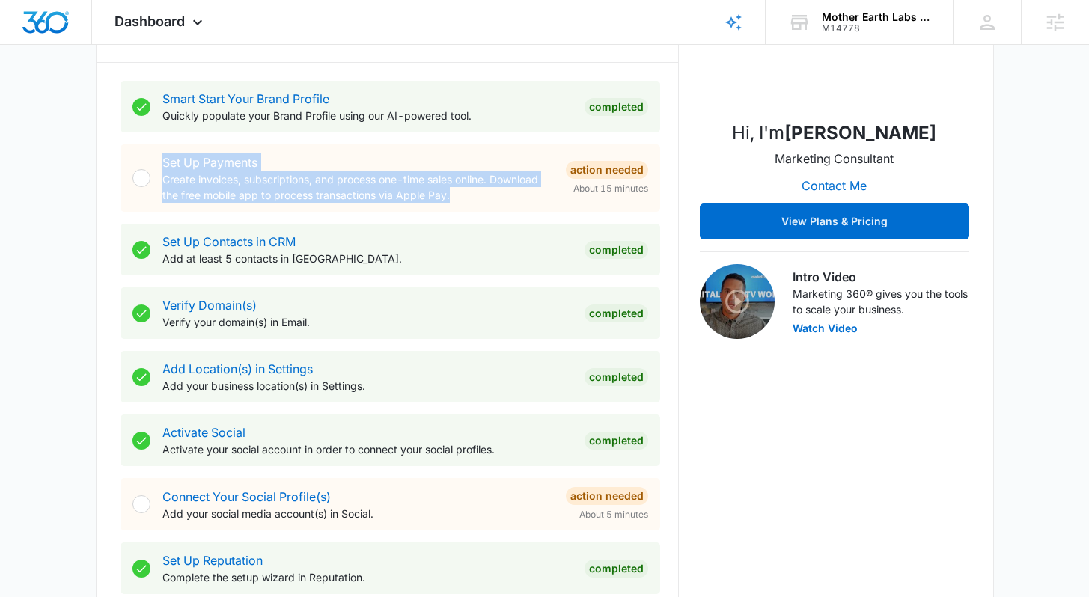
drag, startPoint x: 483, startPoint y: 198, endPoint x: 151, endPoint y: 158, distance: 334.7
click at [151, 158] on div "Set Up Payments Create invoices, subscriptions, and process one-time sales onli…" at bounding box center [390, 177] width 540 height 67
click at [486, 196] on p "Create invoices, subscriptions, and process one-time sales online. Download the…" at bounding box center [357, 186] width 391 height 31
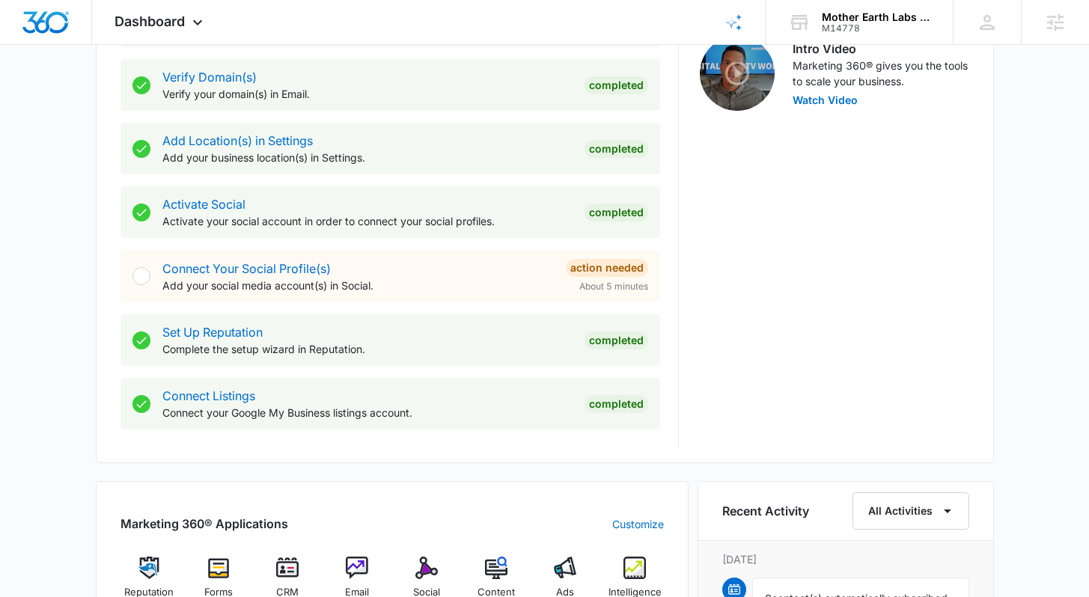
scroll to position [501, 0]
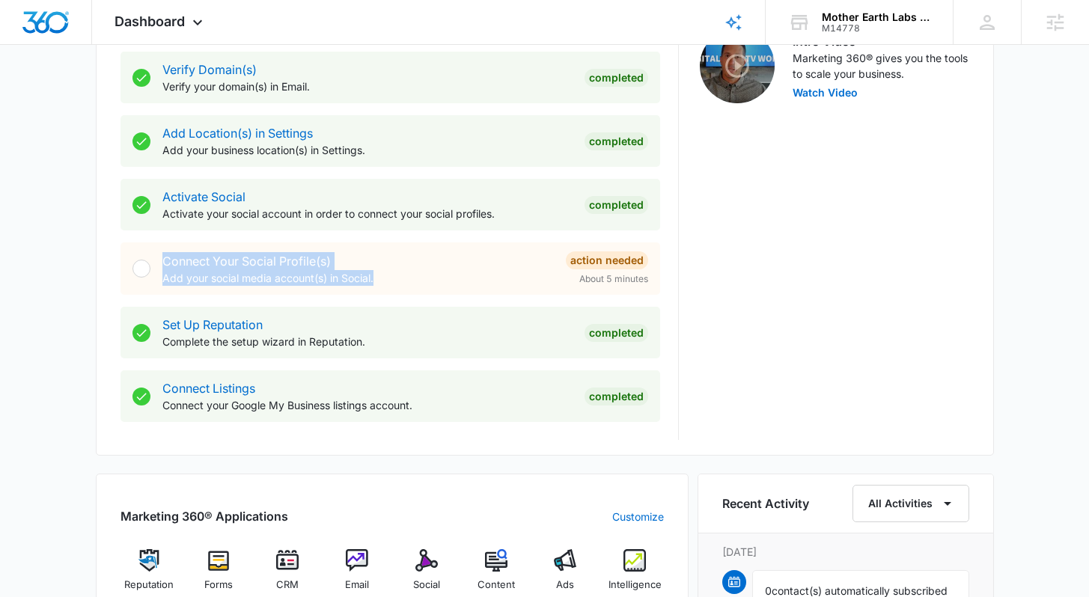
drag, startPoint x: 389, startPoint y: 280, endPoint x: 140, endPoint y: 263, distance: 249.8
click at [140, 263] on div "Connect Your Social Profile(s) Add your social media account(s) in Social. Acti…" at bounding box center [390, 268] width 540 height 52
click at [438, 275] on p "Add your social media account(s) in Social." at bounding box center [357, 278] width 391 height 16
click at [222, 258] on link "Connect Your Social Profile(s)" at bounding box center [246, 261] width 168 height 15
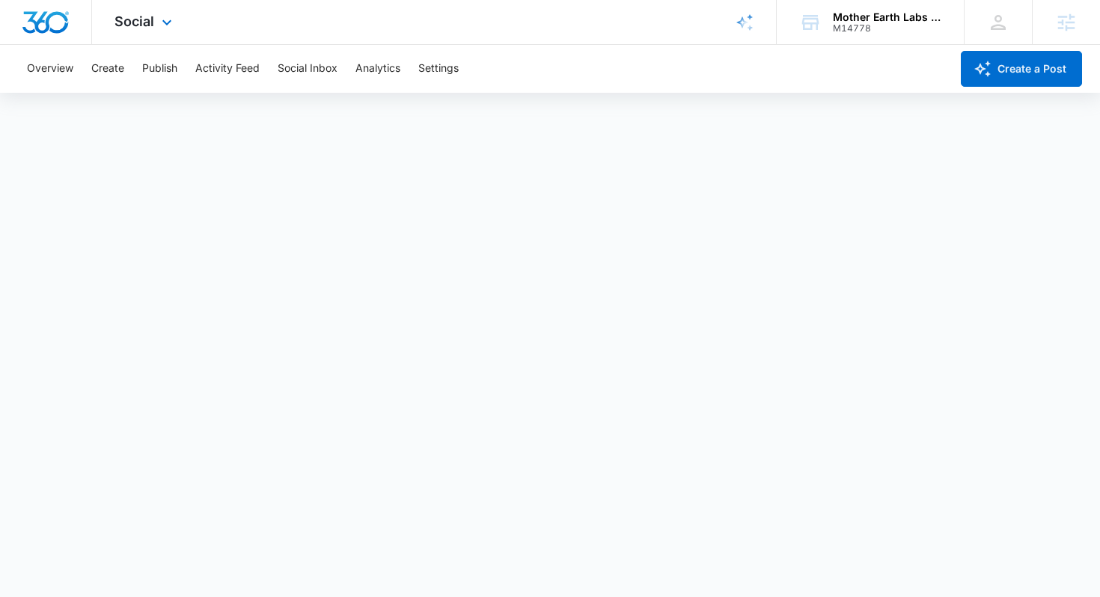
click at [42, 18] on img "Dashboard" at bounding box center [46, 22] width 48 height 22
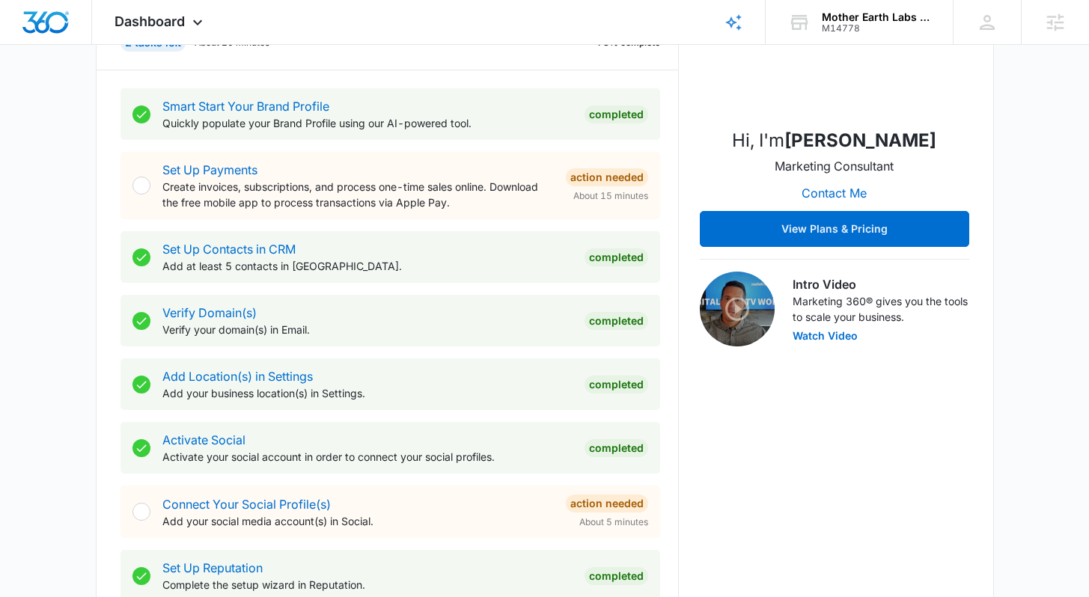
scroll to position [483, 0]
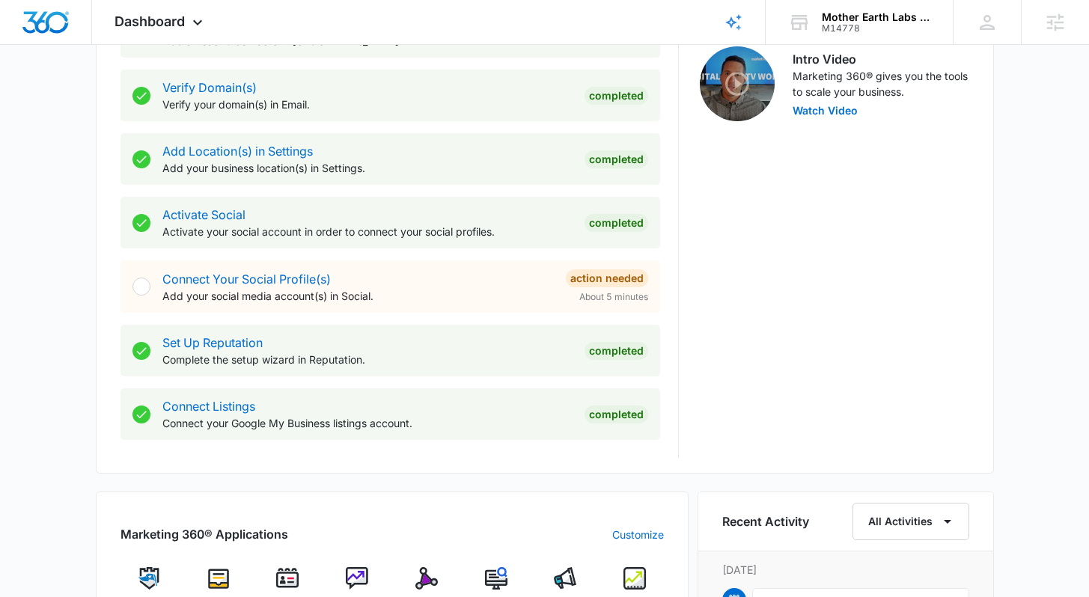
click at [1021, 281] on div "Today is Thursday, September 4th Good morning, Lindsey! Contacts You have 54,69…" at bounding box center [544, 429] width 1089 height 1699
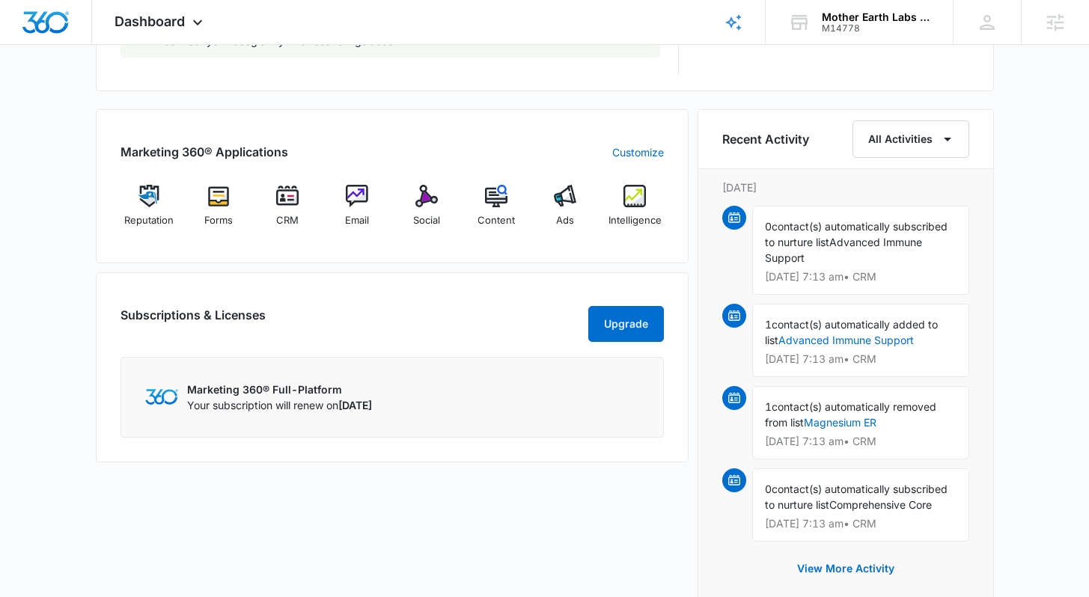
scroll to position [867, 0]
click at [171, 265] on div "Marketing 360® Applications Customize Reputation Forms CRM Email Social Content…" at bounding box center [392, 364] width 593 height 511
click at [170, 264] on div "Marketing 360® Applications Customize Reputation Forms CRM Email Social Content…" at bounding box center [392, 364] width 593 height 511
click at [287, 193] on img at bounding box center [287, 195] width 22 height 22
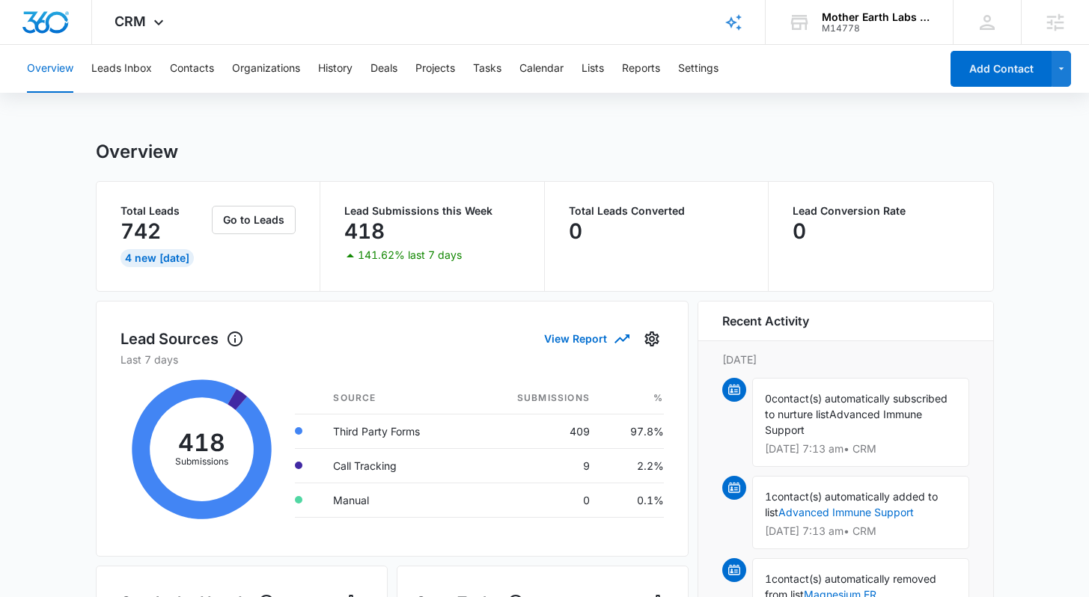
click at [233, 145] on div "Overview" at bounding box center [545, 152] width 898 height 22
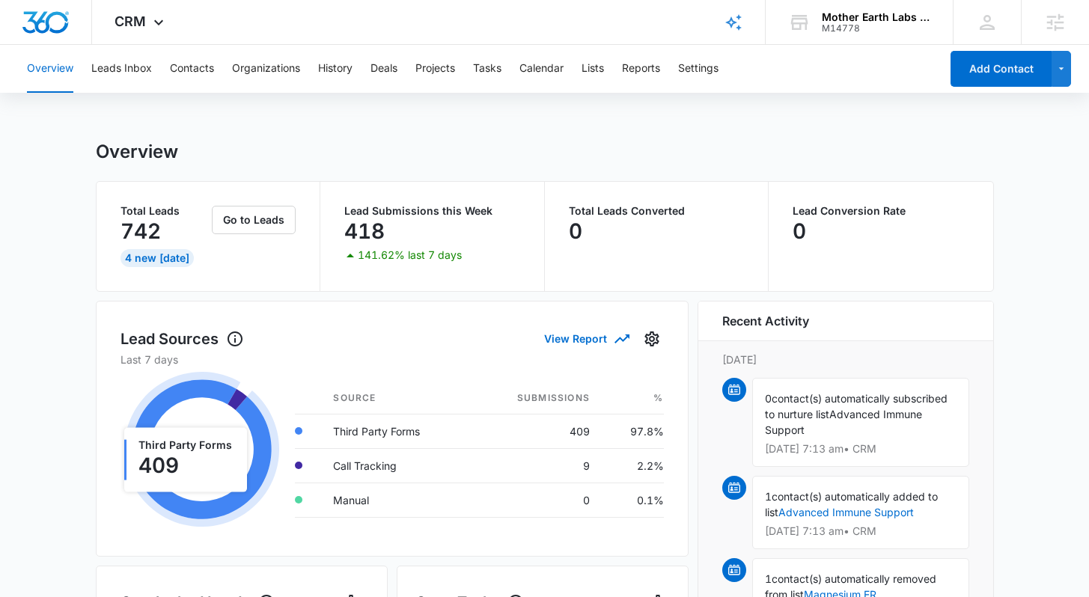
click at [329, 150] on div "Overview" at bounding box center [545, 152] width 898 height 22
click at [198, 70] on button "Contacts" at bounding box center [192, 69] width 44 height 48
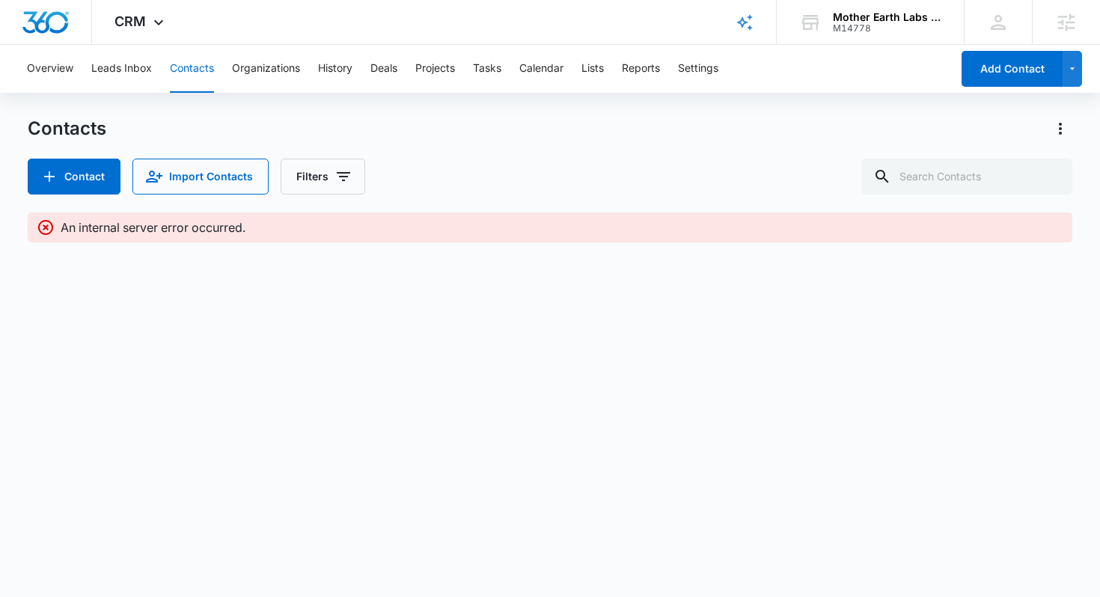
click at [552, 190] on div "Contact Import Contacts Filters" at bounding box center [550, 177] width 1045 height 36
click at [37, 72] on button "Overview" at bounding box center [50, 69] width 46 height 48
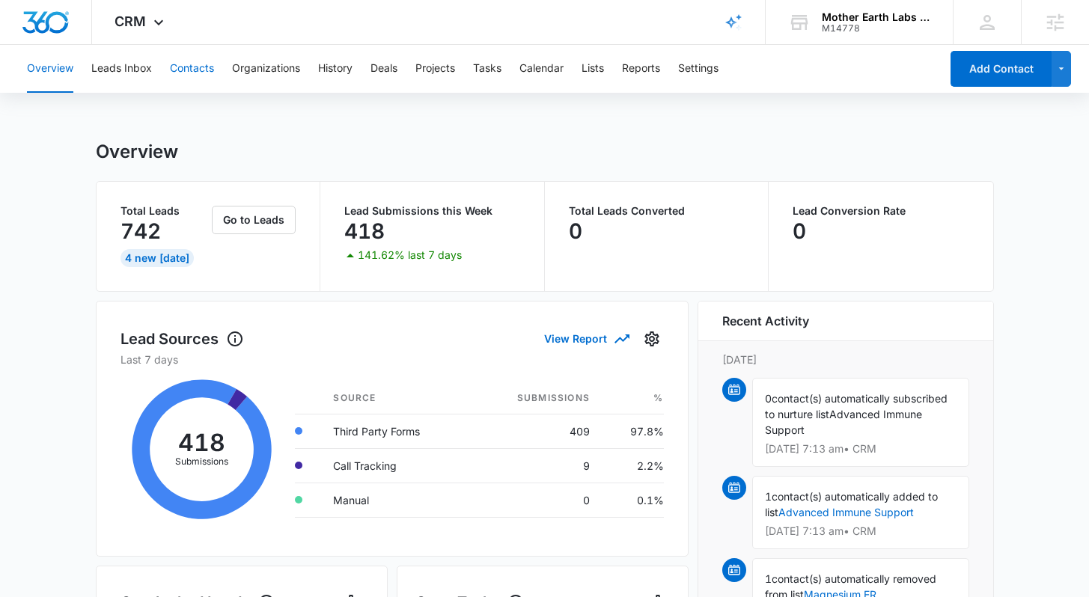
click at [192, 71] on button "Contacts" at bounding box center [192, 69] width 44 height 48
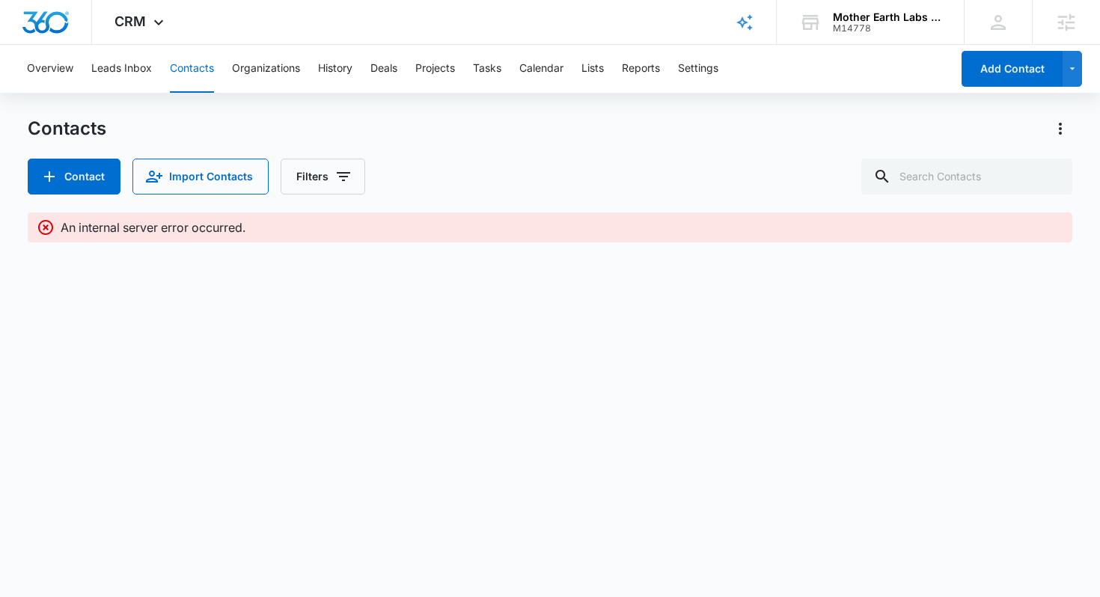
click at [436, 119] on div "Contacts" at bounding box center [550, 129] width 1045 height 24
click at [527, 186] on div "Contact Import Contacts Filters" at bounding box center [550, 177] width 1045 height 36
click at [590, 73] on button "Lists" at bounding box center [592, 69] width 22 height 48
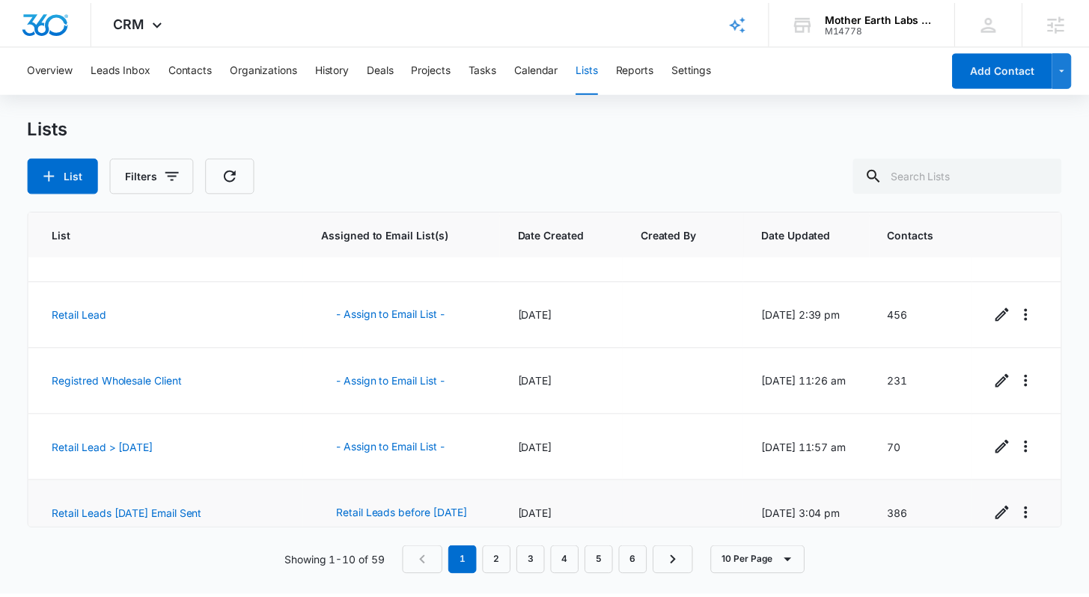
scroll to position [394, 0]
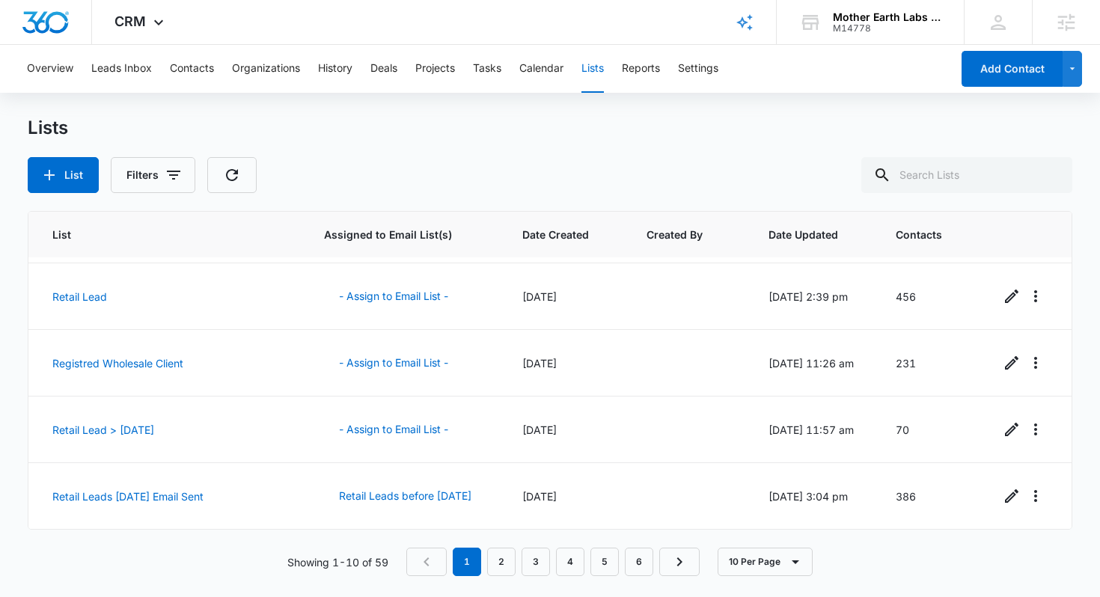
click at [409, 147] on div "Lists List Filters" at bounding box center [550, 155] width 1045 height 76
click at [409, 150] on div "Lists List Filters" at bounding box center [550, 155] width 1045 height 76
click at [53, 31] on img "Dashboard" at bounding box center [46, 22] width 48 height 22
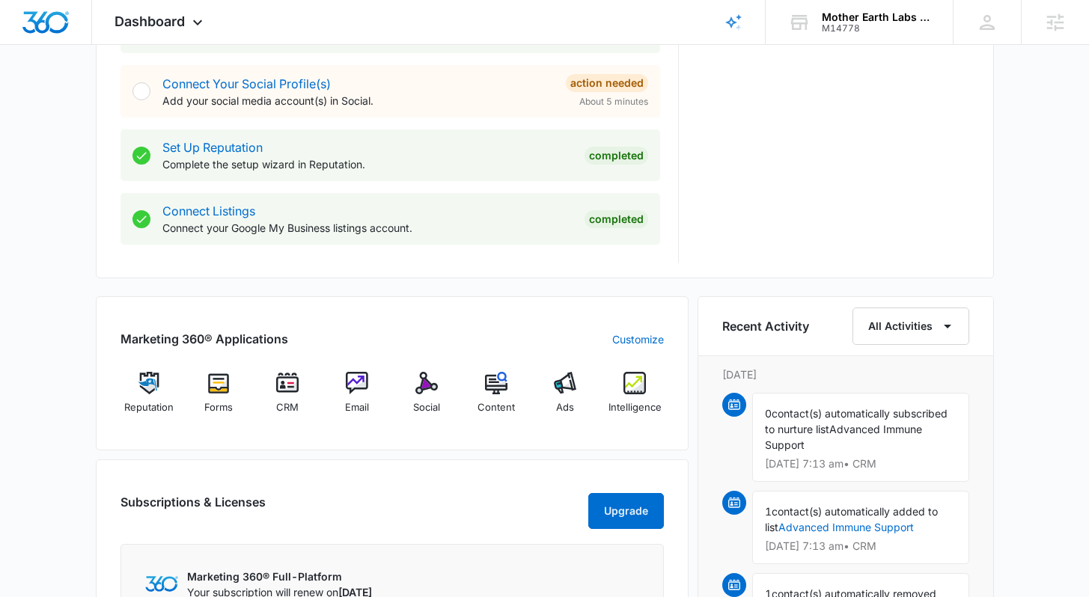
scroll to position [875, 0]
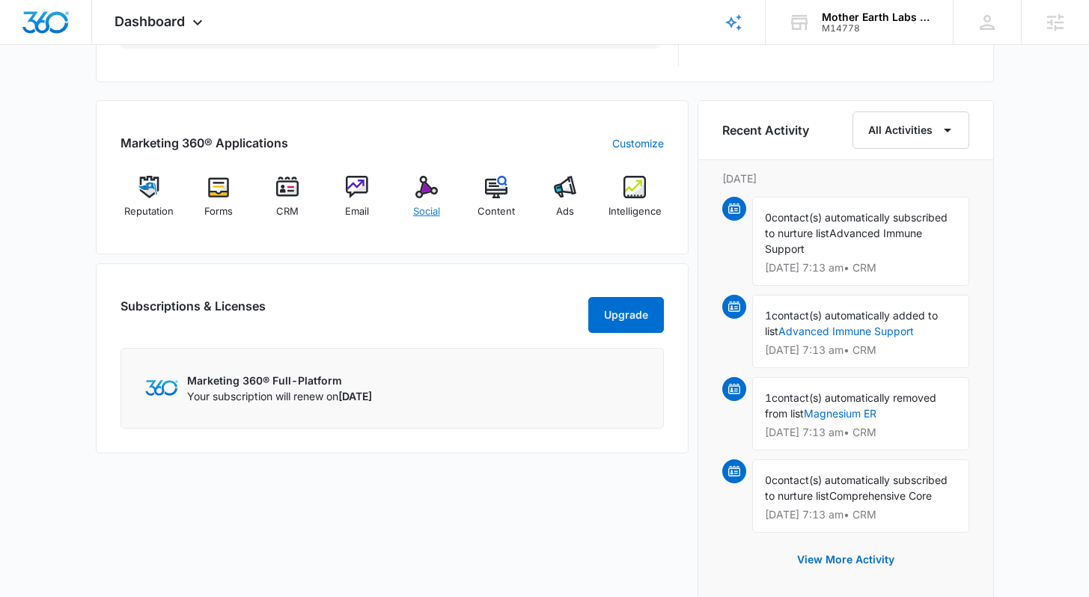
click at [427, 210] on span "Social" at bounding box center [426, 211] width 27 height 15
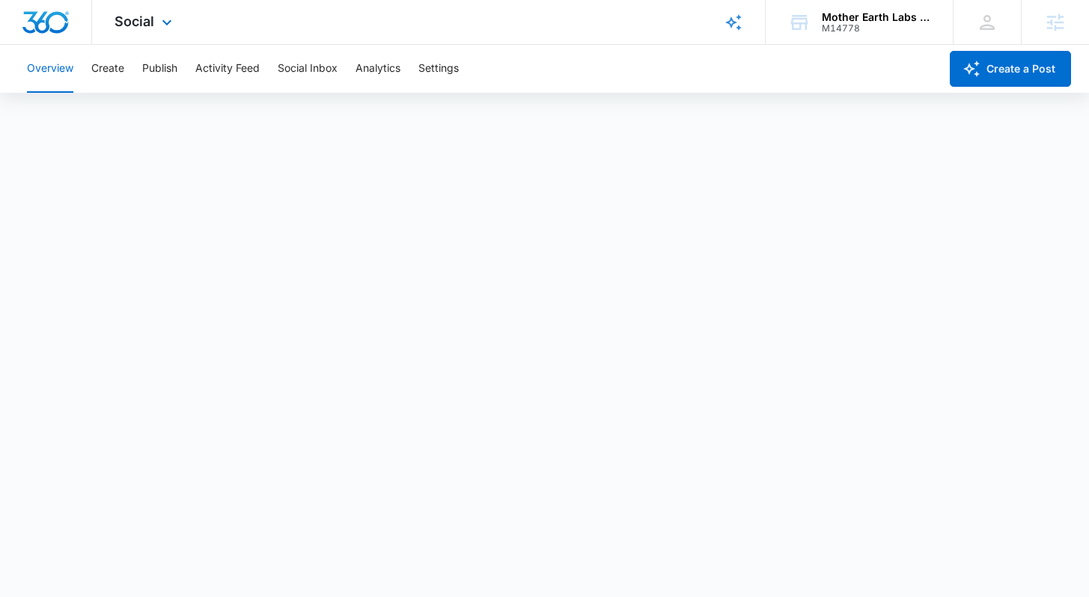
click at [54, 25] on img "Dashboard" at bounding box center [46, 22] width 48 height 22
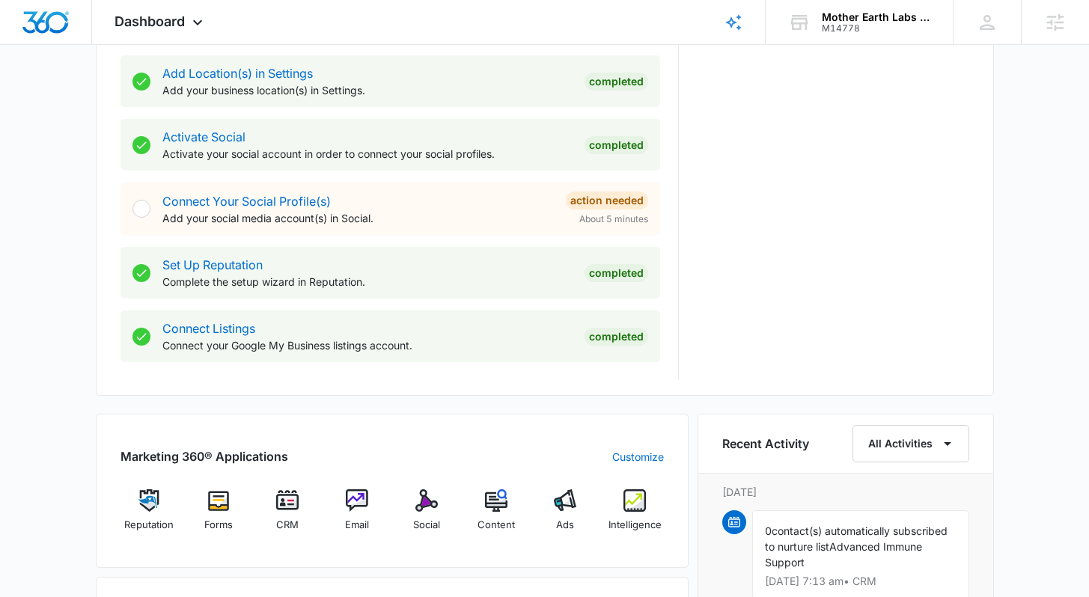
scroll to position [819, 0]
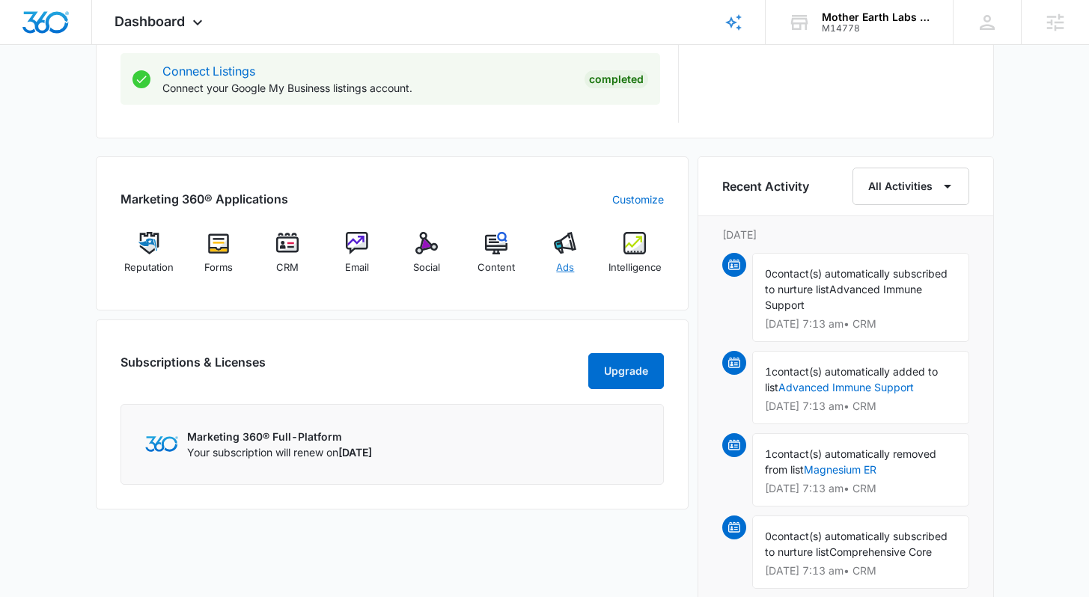
click at [575, 268] on div "Ads" at bounding box center [566, 259] width 58 height 54
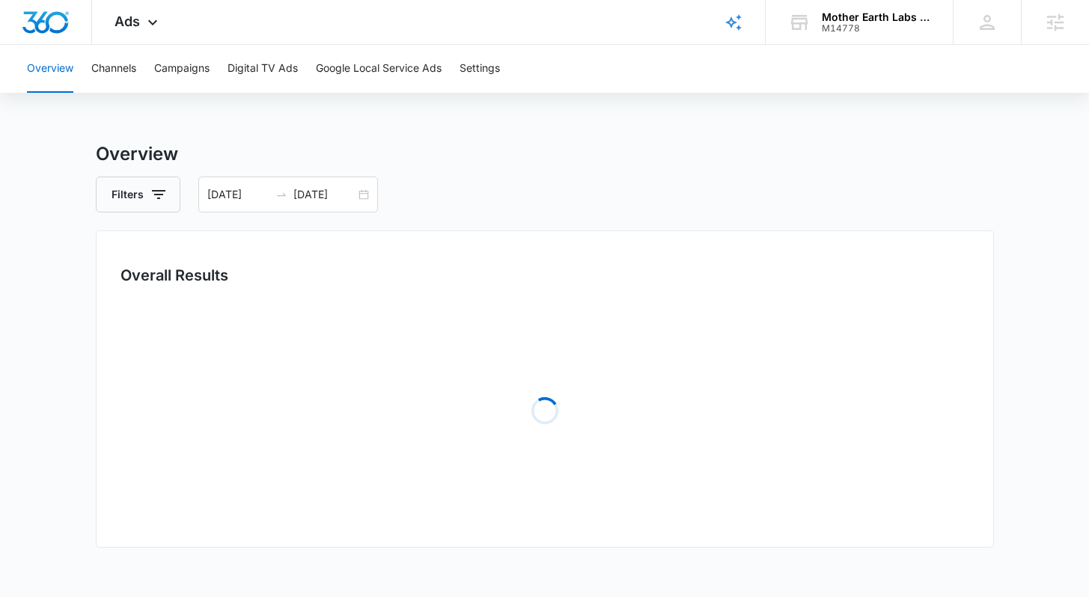
click at [606, 174] on div "Overview Filters 08/04/2025 09/03/2025 Overall Results Loading Loading Loading …" at bounding box center [545, 485] width 898 height 688
click at [1021, 309] on main "Overview Filters 08/04/2025 09/03/2025 Overall Results Loading Loading Loading …" at bounding box center [544, 485] width 1089 height 688
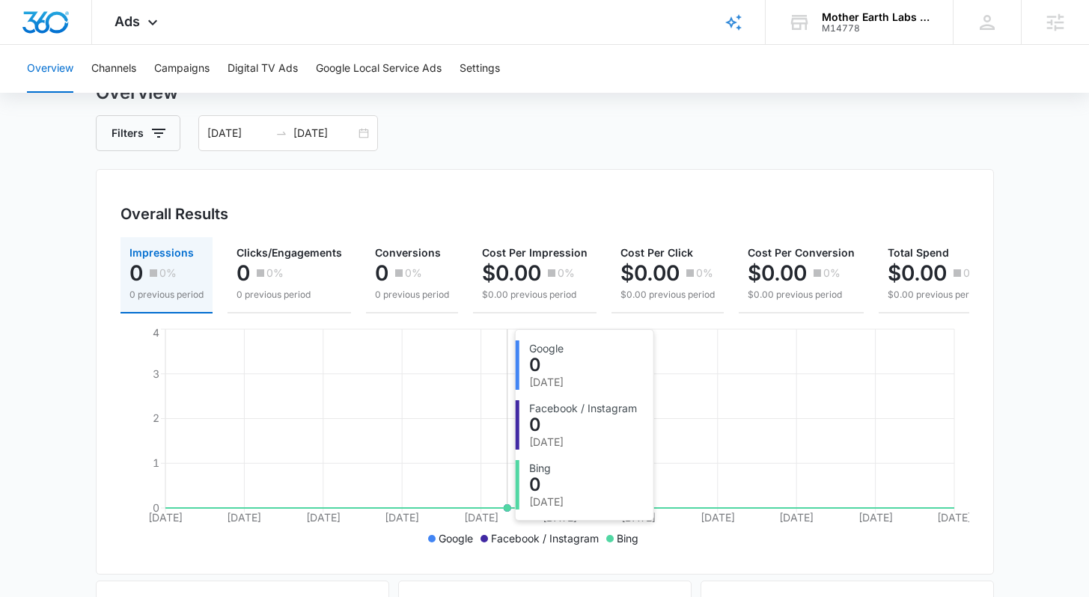
scroll to position [61, 0]
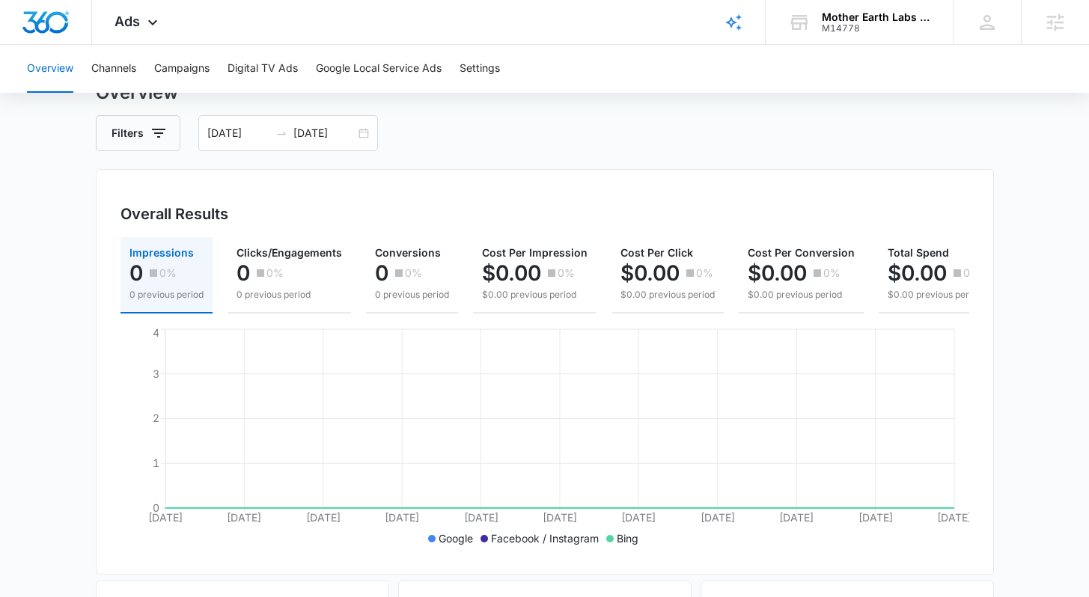
click at [1045, 320] on main "Overview Filters 08/04/2025 09/03/2025 Overall Results Impressions 0 0% 0 previ…" at bounding box center [544, 597] width 1089 height 1036
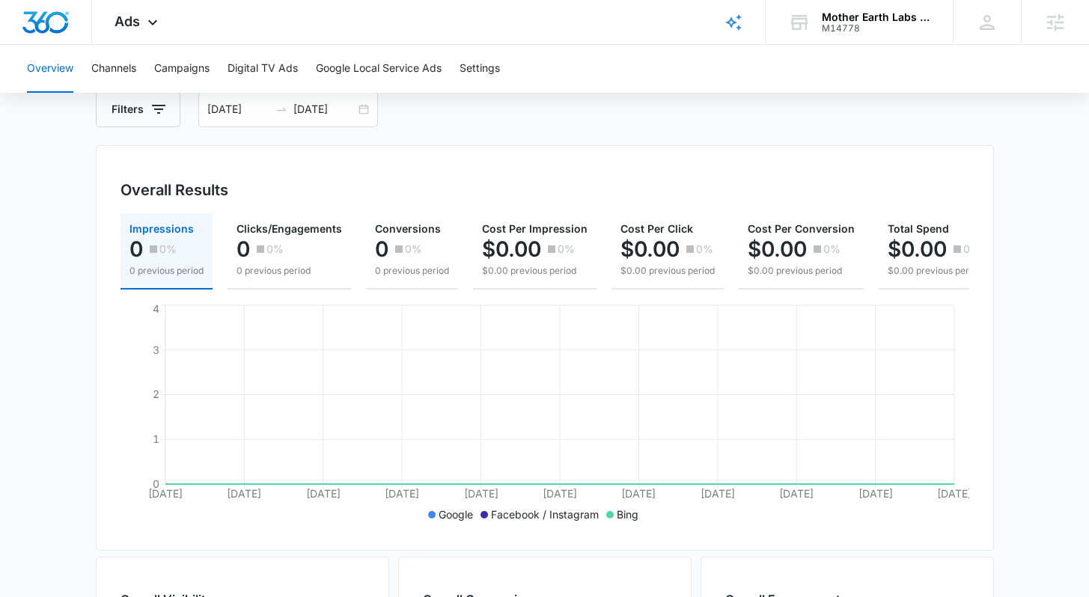
scroll to position [0, 0]
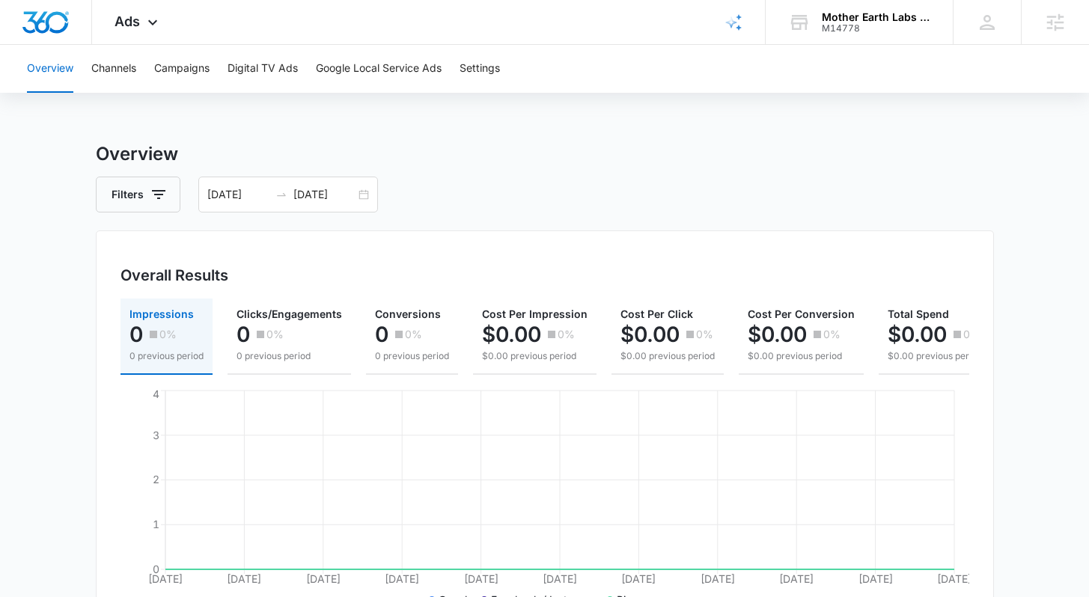
click at [580, 183] on div "Filters 08/04/2025 09/03/2025" at bounding box center [545, 195] width 898 height 36
click at [112, 70] on button "Channels" at bounding box center [113, 69] width 45 height 48
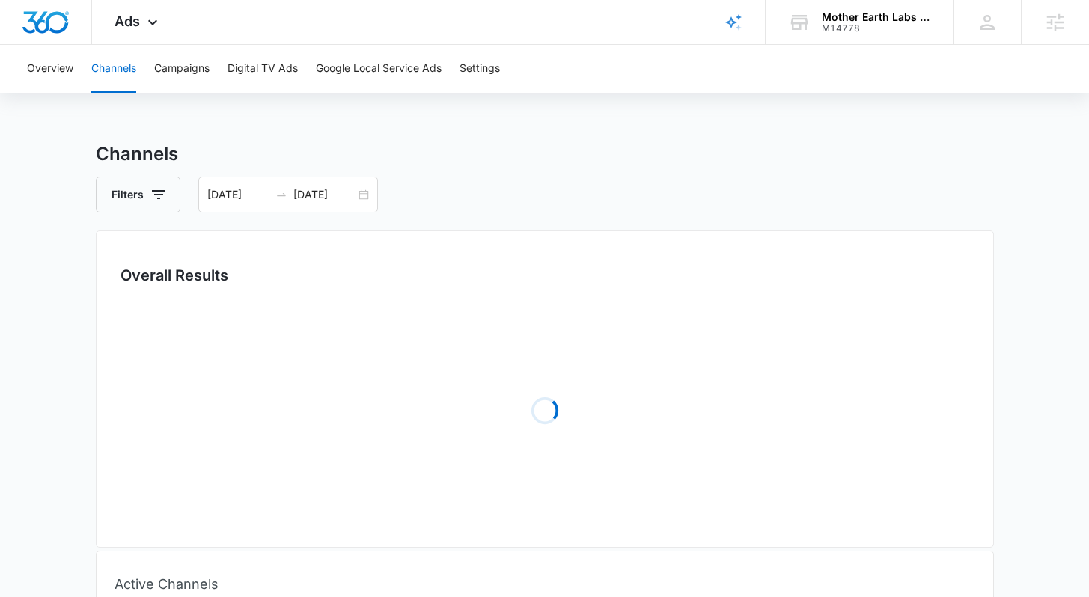
click at [618, 181] on div "Filters 08/04/2025 09/03/2025" at bounding box center [545, 195] width 898 height 36
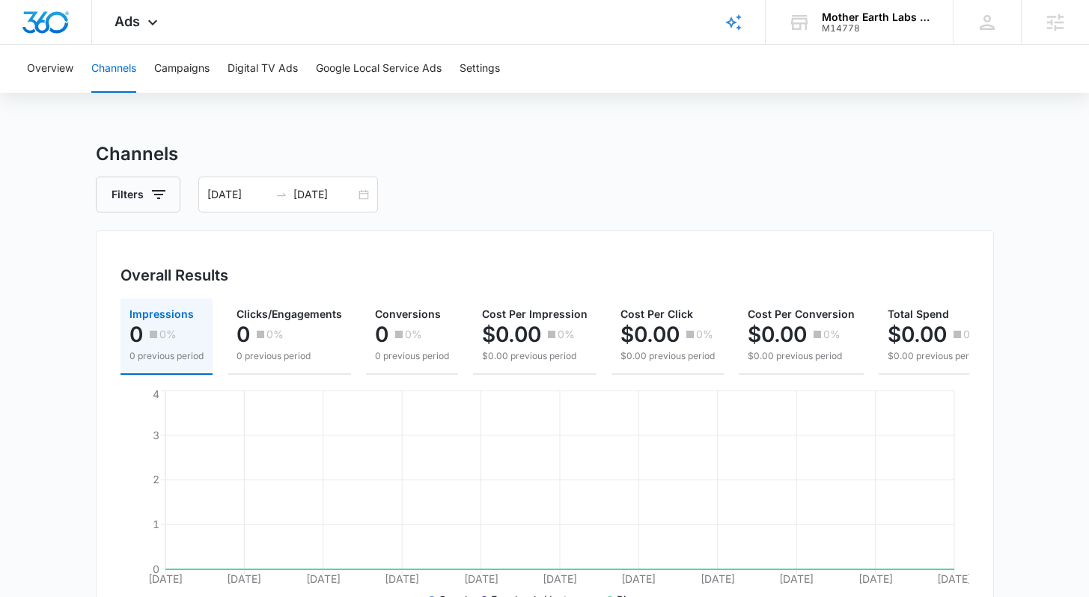
click at [207, 144] on h3 "Channels" at bounding box center [545, 154] width 898 height 27
click at [195, 72] on button "Campaigns" at bounding box center [181, 69] width 55 height 48
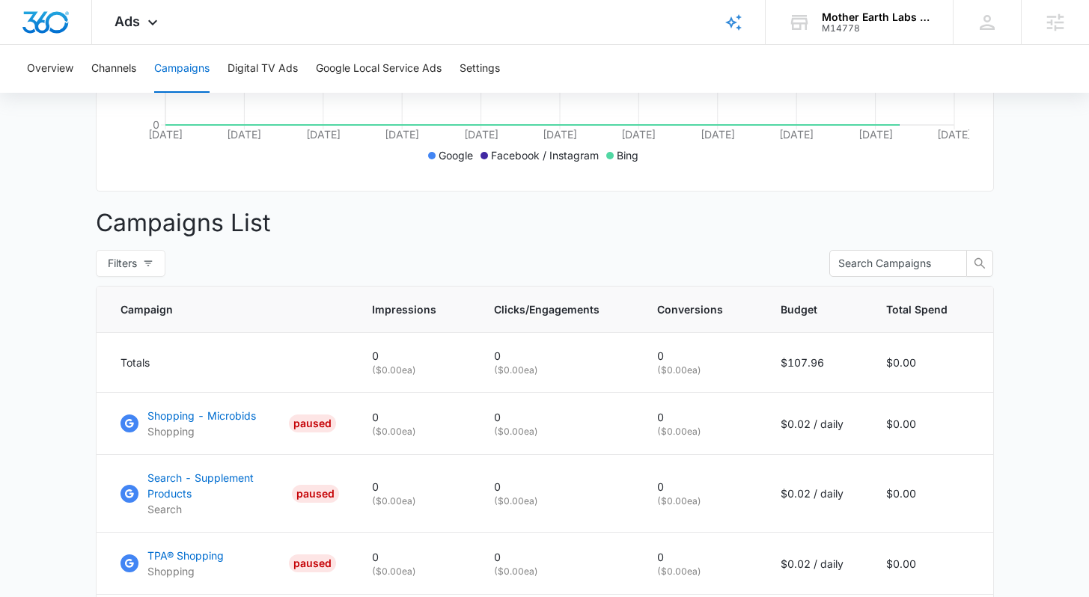
scroll to position [534, 0]
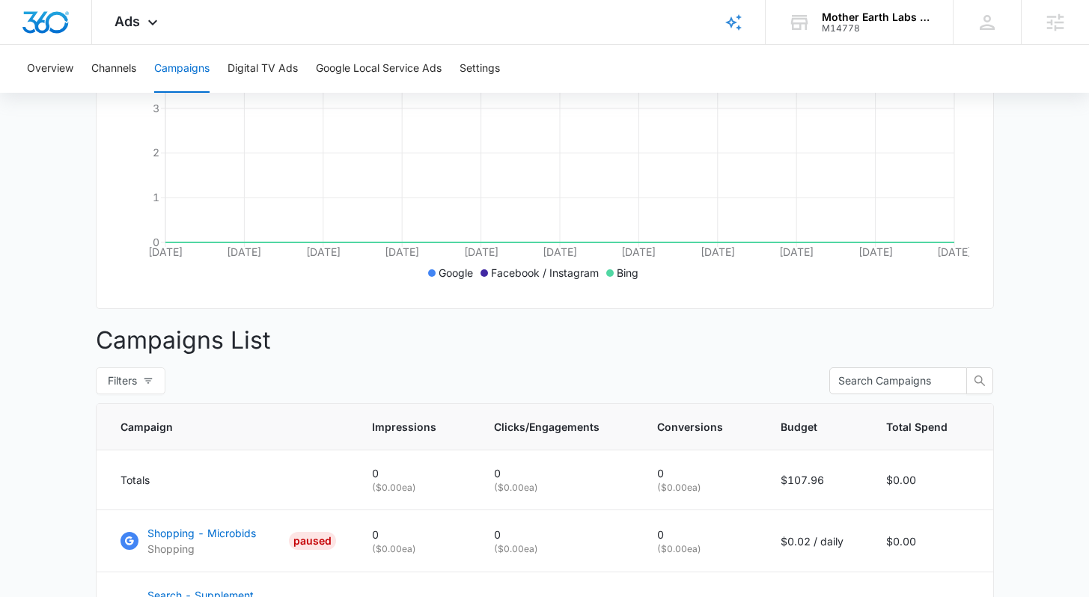
click at [1037, 333] on main "Campaigns Filters 08/04/2025 09/03/2025 Overall Results Impressions 0 0% 0 prev…" at bounding box center [544, 540] width 1089 height 1452
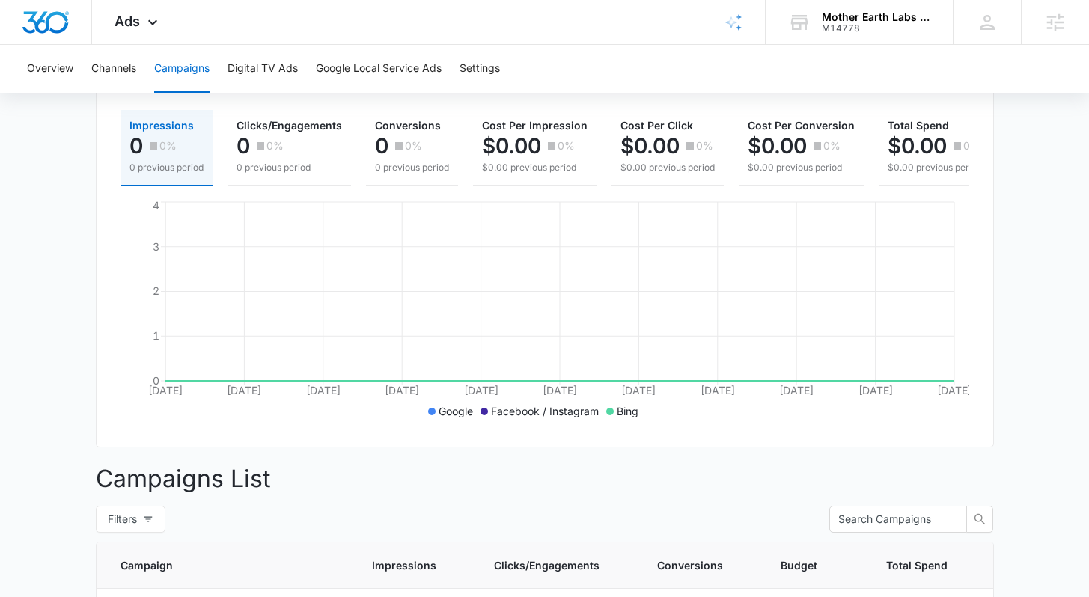
scroll to position [36, 0]
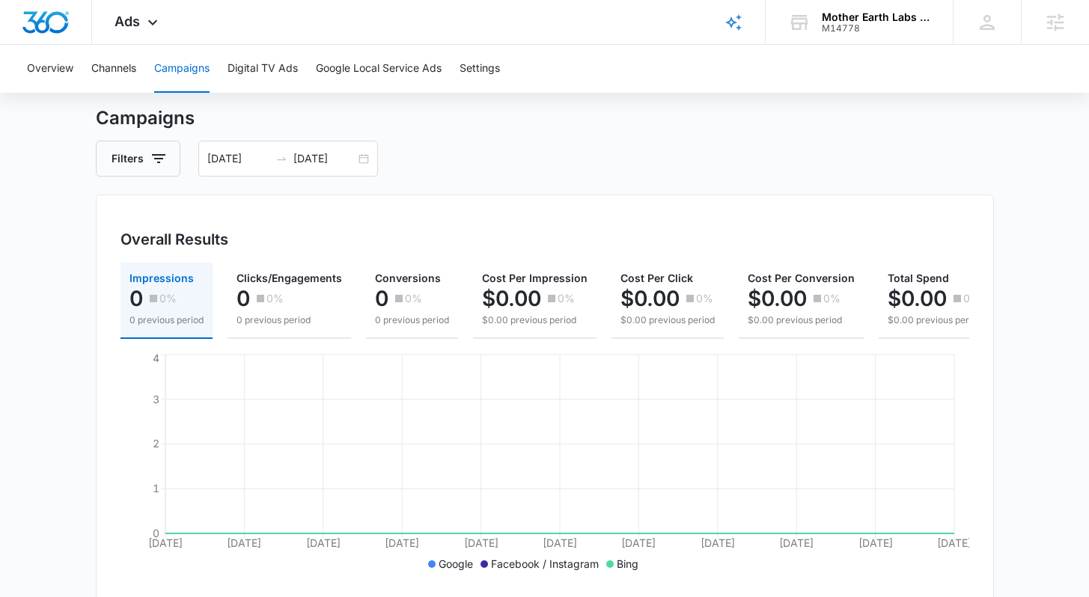
click at [531, 156] on div "Filters 08/04/2025 09/03/2025" at bounding box center [545, 159] width 898 height 36
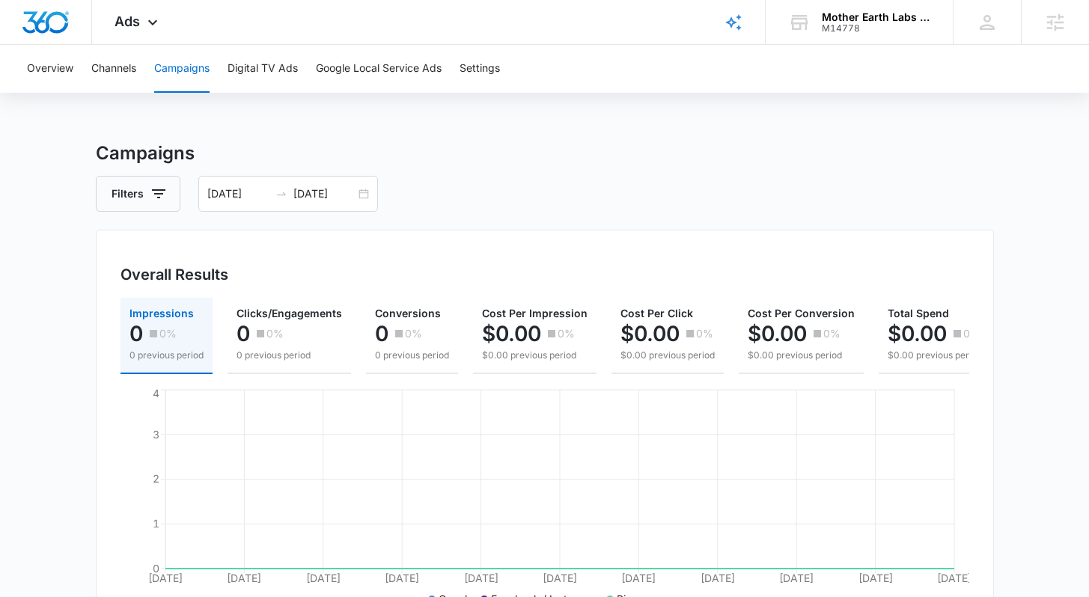
scroll to position [0, 0]
click at [357, 143] on h3 "Campaigns" at bounding box center [545, 154] width 898 height 27
click at [457, 159] on h3 "Campaigns" at bounding box center [545, 154] width 898 height 27
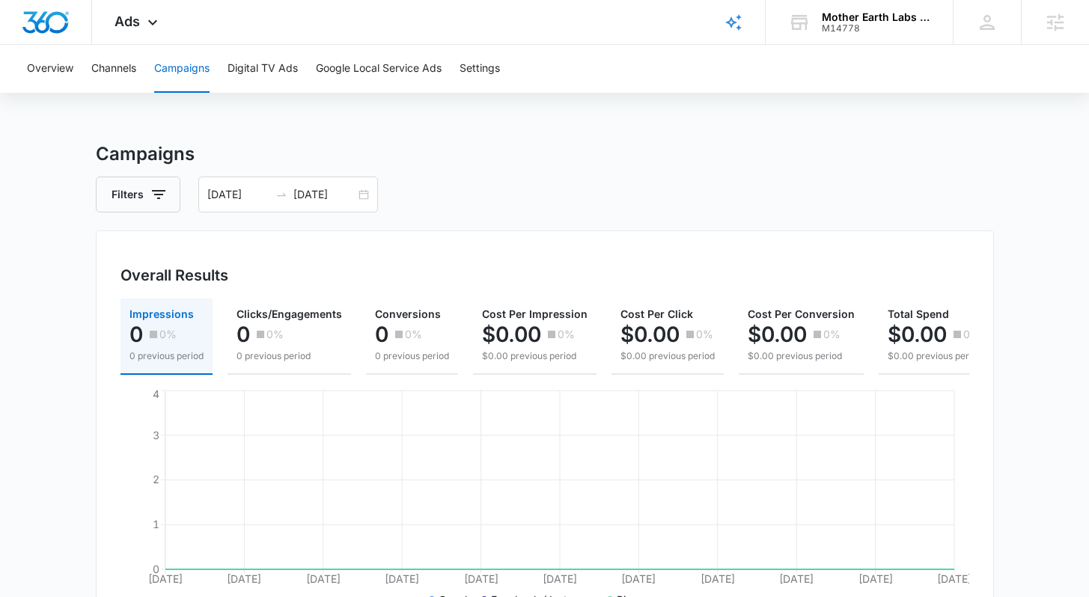
click at [457, 159] on h3 "Campaigns" at bounding box center [545, 154] width 898 height 27
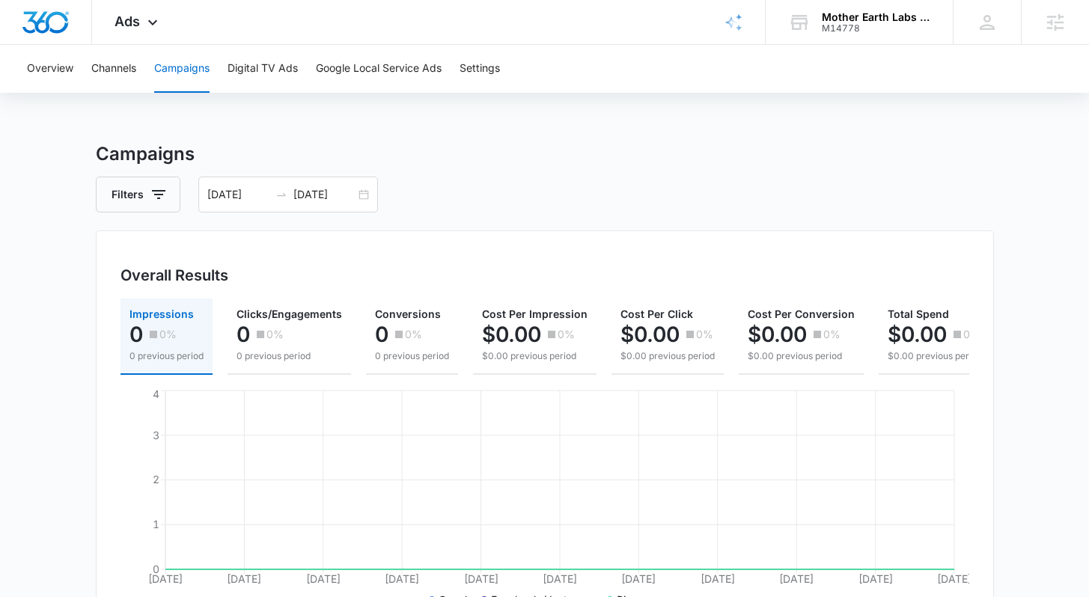
click at [457, 159] on h3 "Campaigns" at bounding box center [545, 154] width 898 height 27
click at [464, 159] on h3 "Campaigns" at bounding box center [545, 154] width 898 height 27
click at [448, 144] on h3 "Campaigns" at bounding box center [545, 154] width 898 height 27
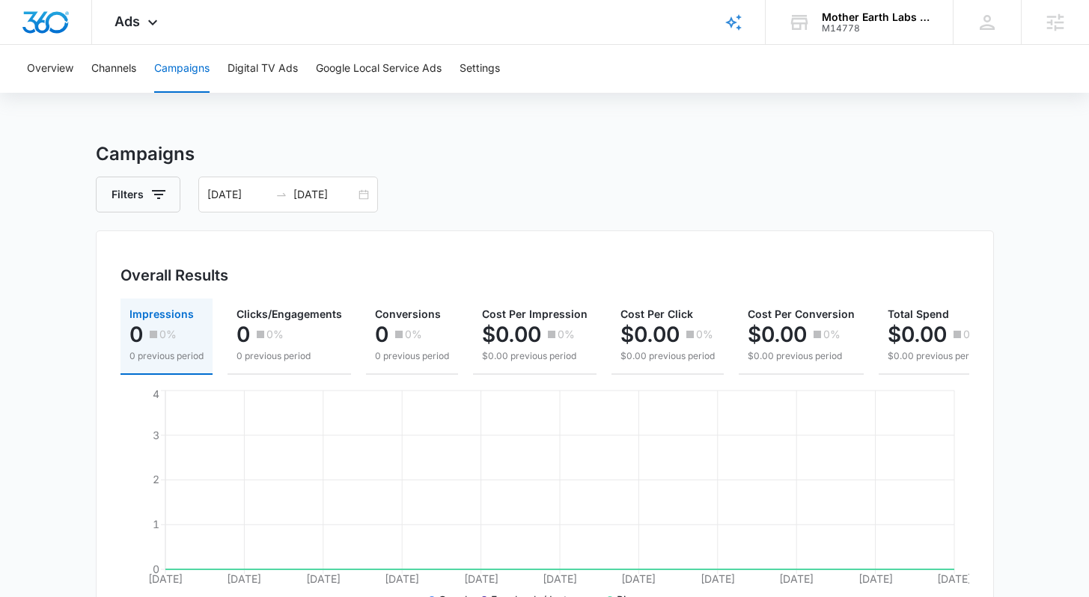
click at [448, 144] on h3 "Campaigns" at bounding box center [545, 154] width 898 height 27
click at [450, 150] on h3 "Campaigns" at bounding box center [545, 154] width 898 height 27
click at [481, 145] on h3 "Campaigns" at bounding box center [545, 154] width 898 height 27
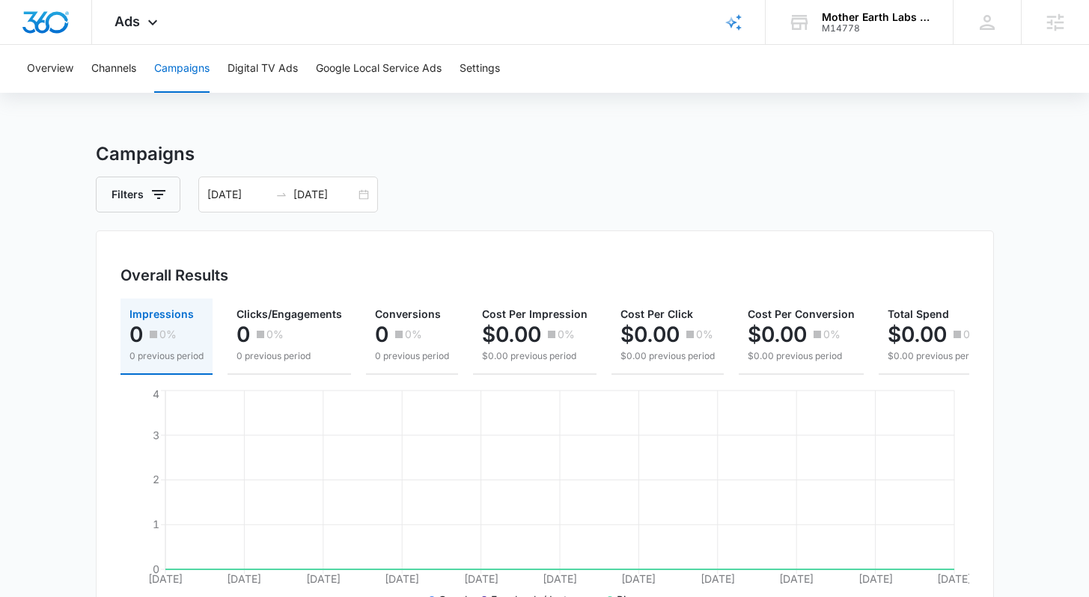
click at [480, 146] on h3 "Campaigns" at bounding box center [545, 154] width 898 height 27
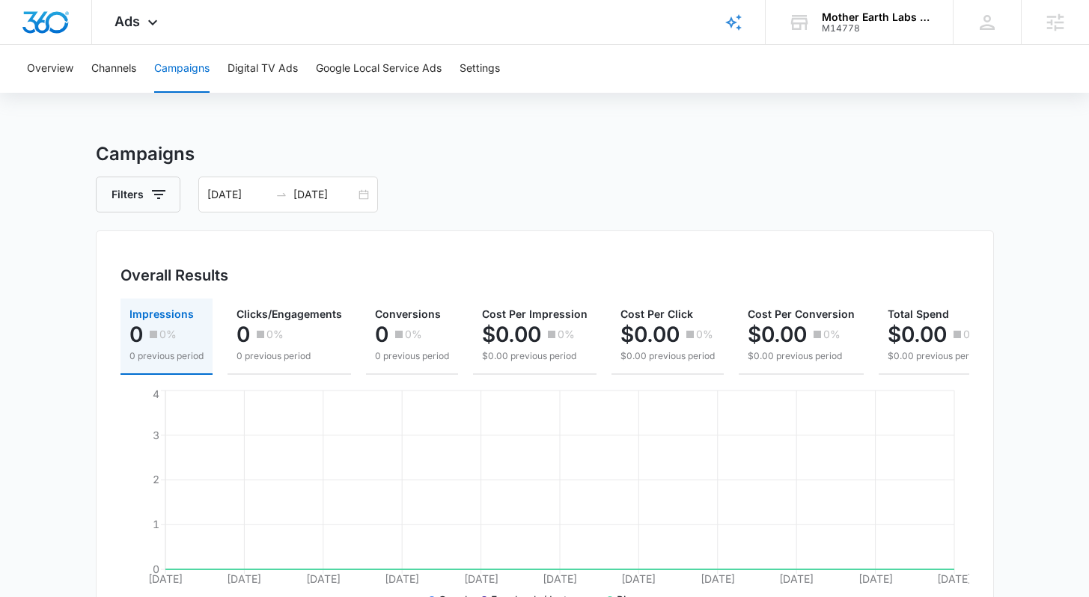
click at [57, 23] on img "Dashboard" at bounding box center [46, 22] width 48 height 22
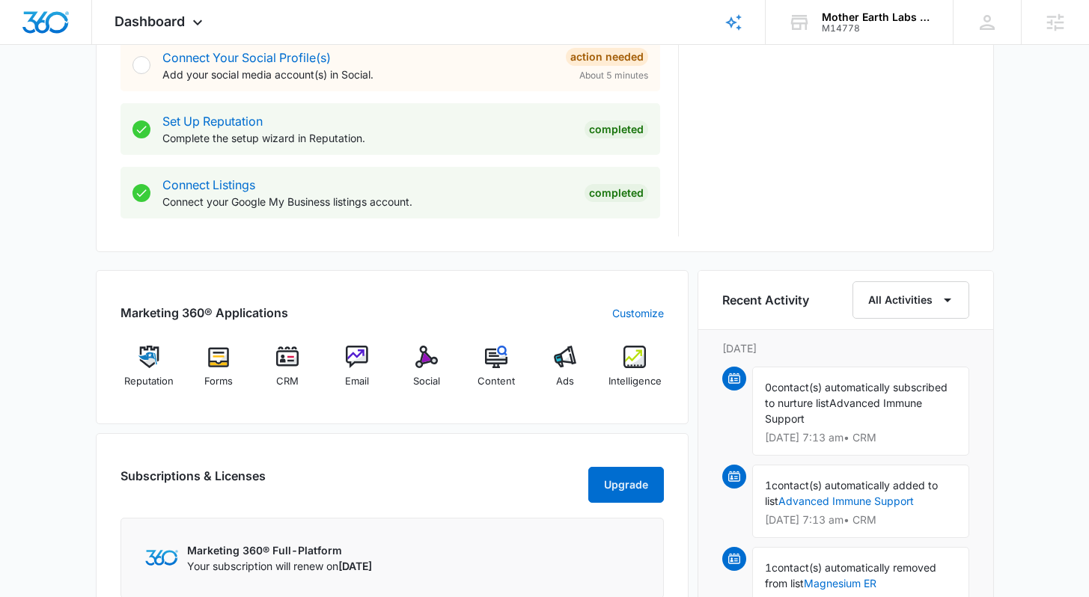
scroll to position [706, 0]
click at [633, 379] on span "Intelligence" at bounding box center [634, 380] width 53 height 15
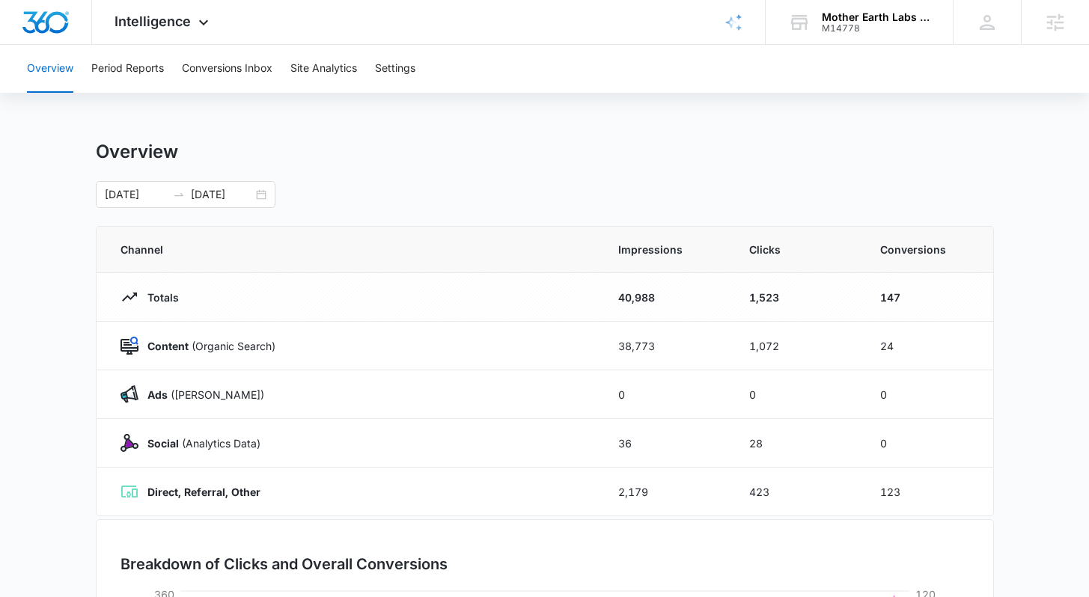
click at [1025, 320] on main "Overview 08/04/2025 09/03/2025 Channel Impressions Clicks Conversions Totals 40…" at bounding box center [544, 534] width 1089 height 786
click at [995, 332] on main "Overview 08/04/2025 09/03/2025 Channel Impressions Clicks Conversions Totals 40…" at bounding box center [544, 534] width 1089 height 786
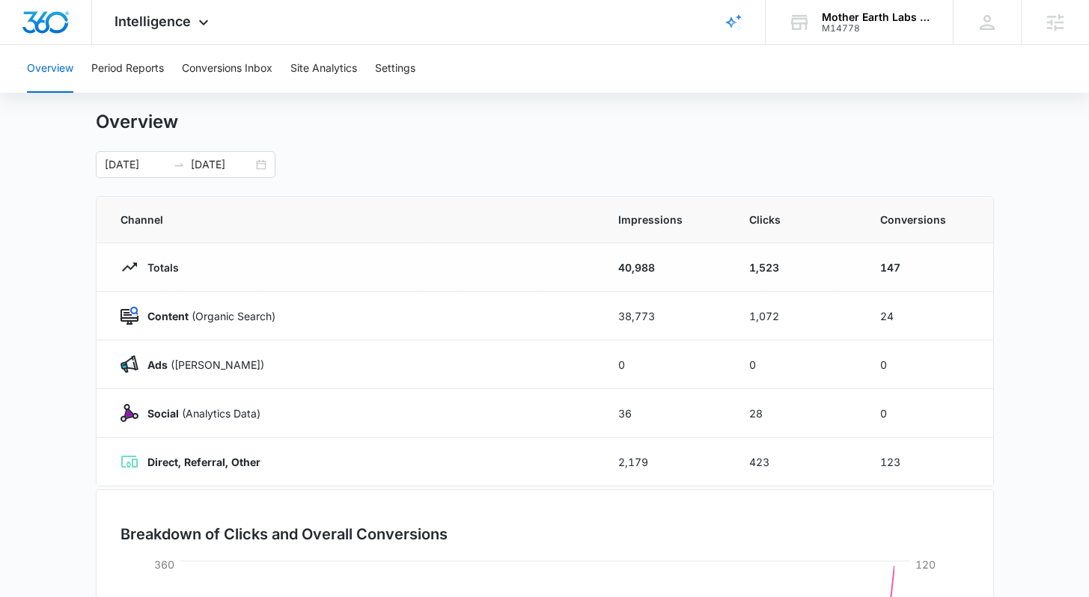
scroll to position [49, 0]
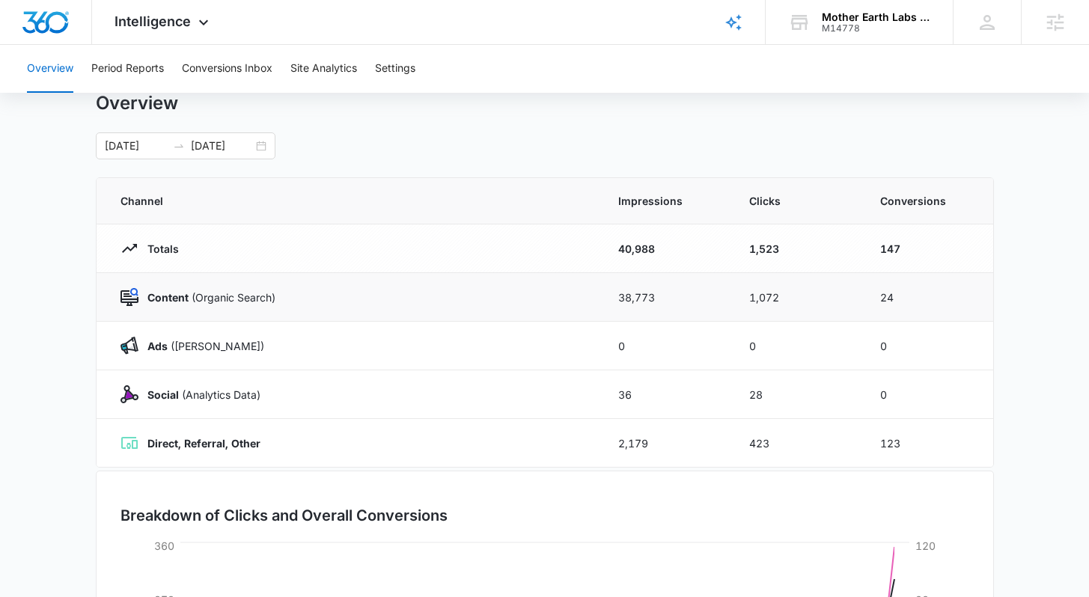
drag, startPoint x: 599, startPoint y: 293, endPoint x: 938, endPoint y: 298, distance: 338.3
click at [938, 298] on tr "Content (Organic Search) 38,773 1,072 24" at bounding box center [545, 297] width 896 height 49
click at [933, 297] on td "24" at bounding box center [927, 297] width 131 height 49
click at [1041, 325] on main "Overview 08/04/2025 09/03/2025 Channel Impressions Clicks Conversions Totals 40…" at bounding box center [544, 485] width 1089 height 786
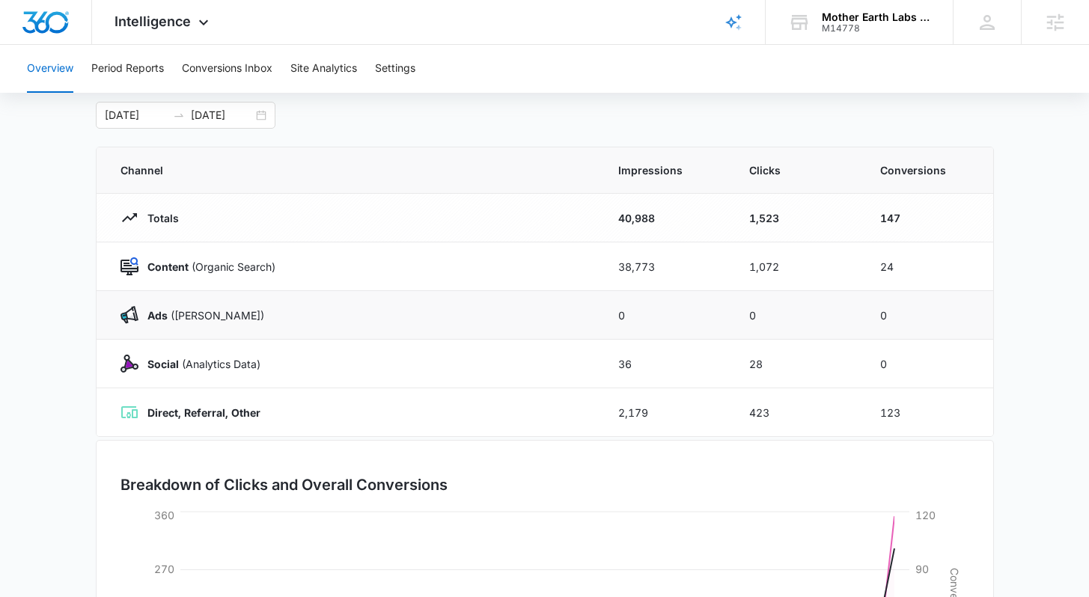
scroll to position [90, 0]
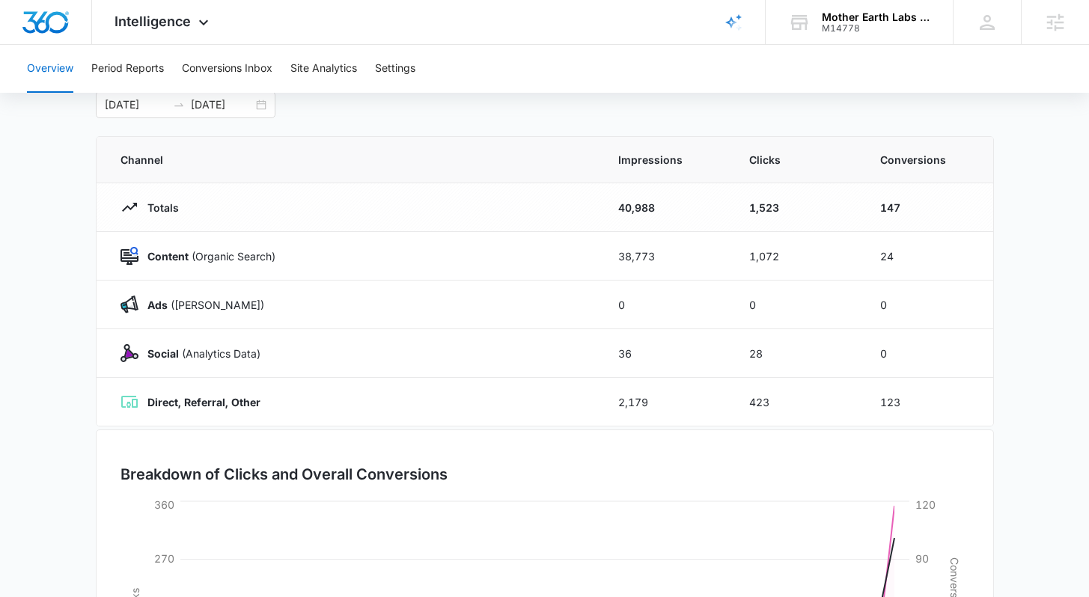
click at [1030, 249] on main "Overview 08/04/2025 09/03/2025 Channel Impressions Clicks Conversions Totals 40…" at bounding box center [544, 444] width 1089 height 786
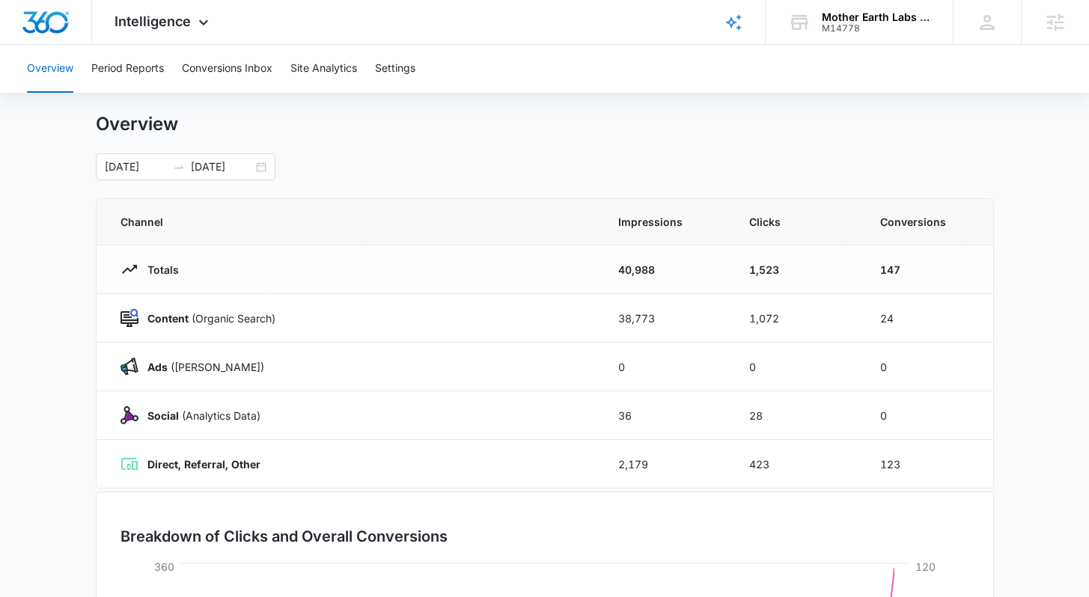
scroll to position [51, 0]
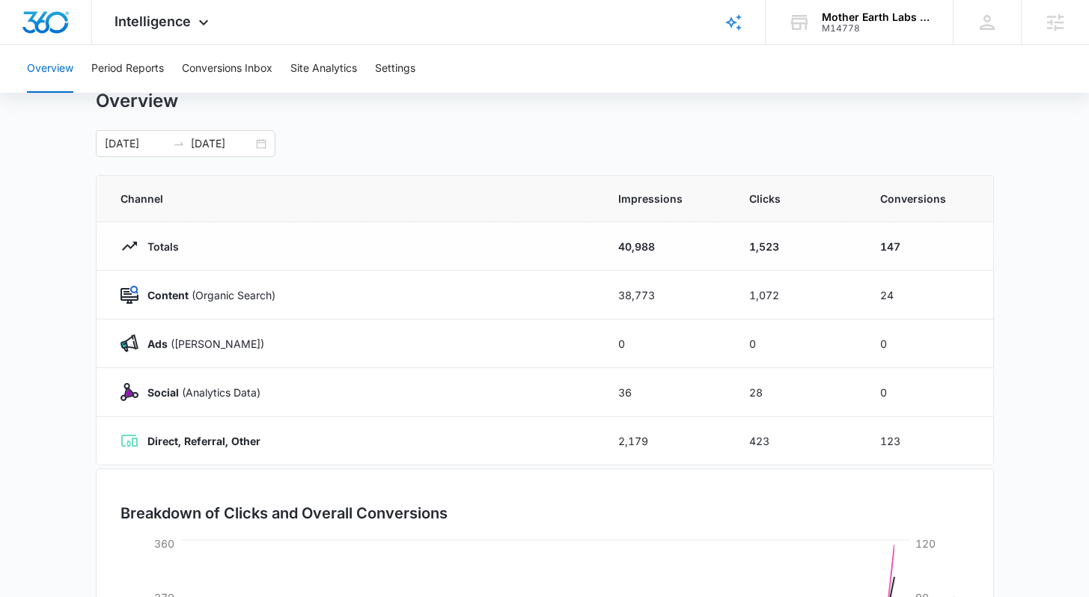
click at [522, 156] on div "08/04/2025 09/03/2025" at bounding box center [545, 143] width 898 height 27
click at [261, 145] on div "08/04/2025 09/03/2025" at bounding box center [186, 143] width 180 height 27
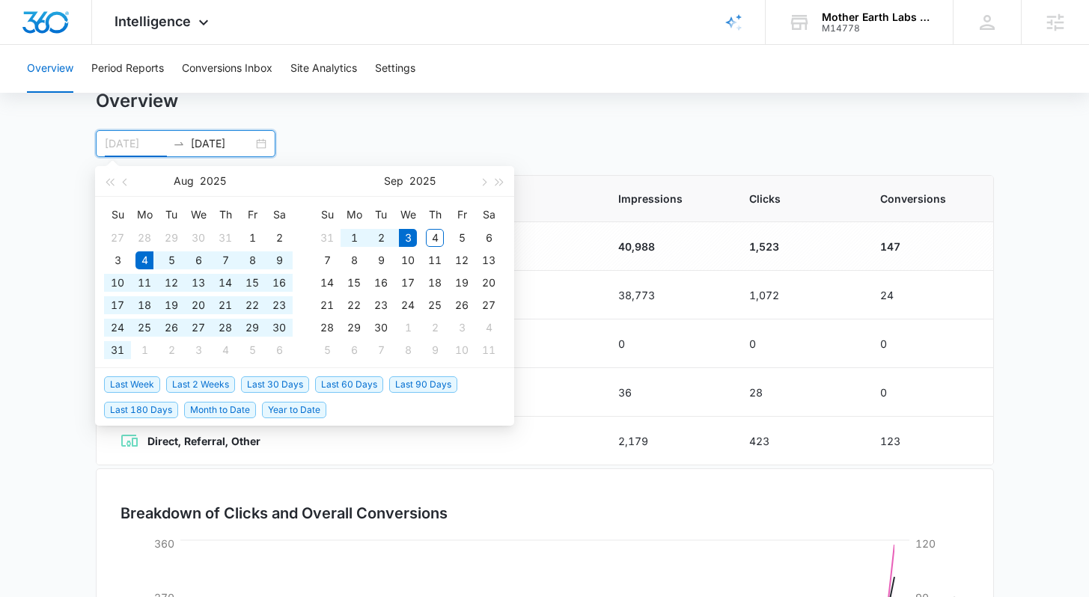
type input "08/04/2025"
click at [581, 123] on div "Overview 08/04/2025 09/03/2025 Aug 2025 Su Mo Tu We Th Fr Sa 27 28 29 30 31 1 2…" at bounding box center [545, 123] width 898 height 67
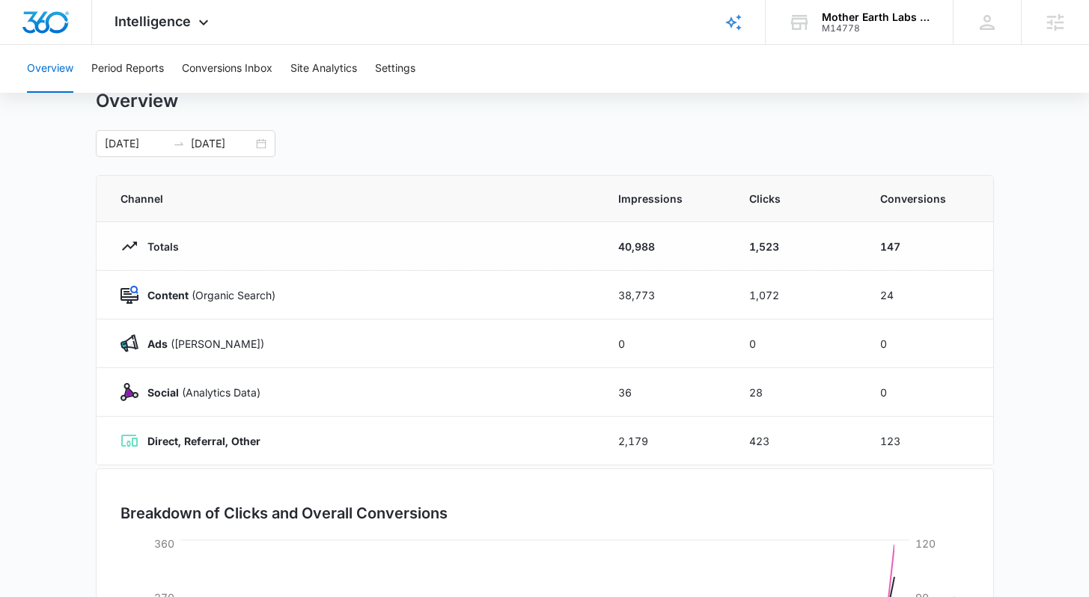
click at [358, 124] on div "Overview 08/04/2025 09/03/2025 Aug 2025 Su Mo Tu We Th Fr Sa 27 28 29 30 31 1 2…" at bounding box center [545, 123] width 898 height 67
click at [138, 67] on button "Period Reports" at bounding box center [127, 69] width 73 height 48
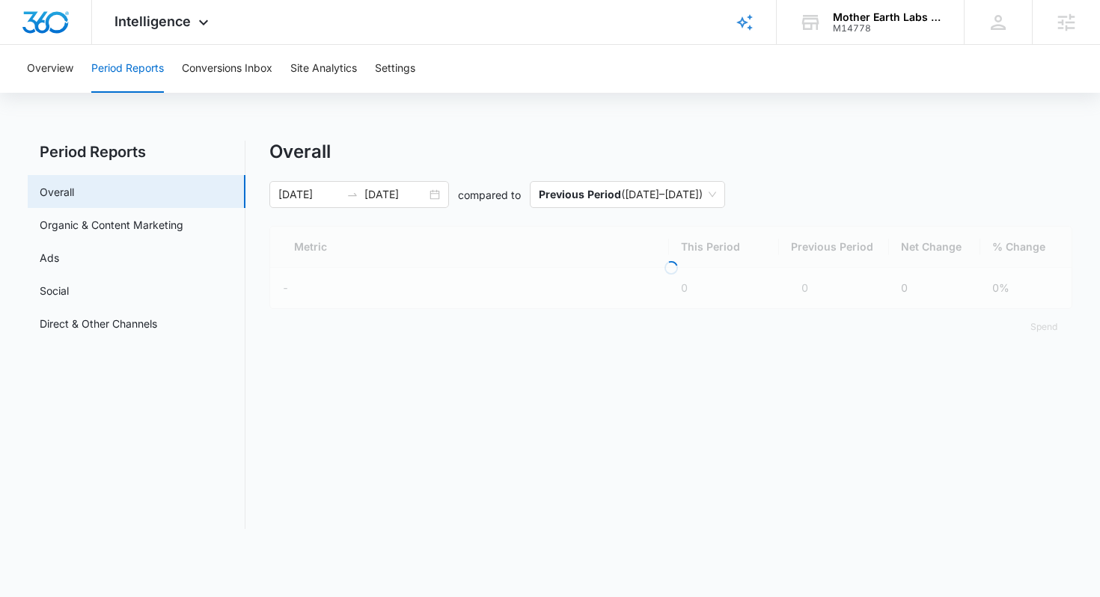
click at [470, 123] on div "Overview Period Reports Conversions Inbox Site Analytics Settings Period Report…" at bounding box center [550, 296] width 1100 height 502
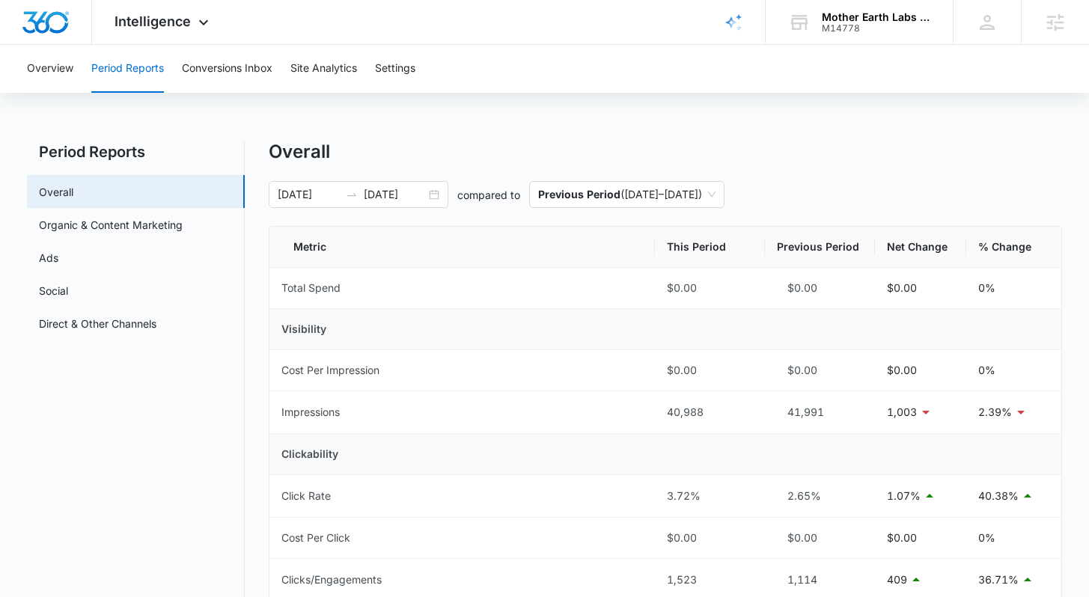
click at [623, 151] on div "Overall" at bounding box center [665, 152] width 792 height 22
click at [337, 69] on button "Site Analytics" at bounding box center [323, 69] width 67 height 48
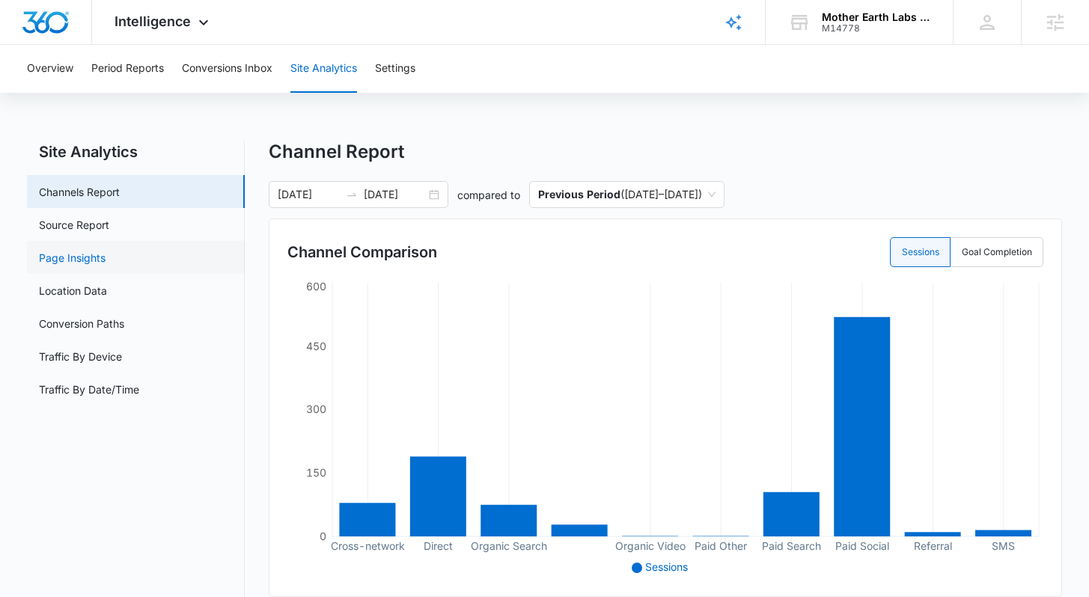
click at [106, 258] on link "Page Insights" at bounding box center [72, 258] width 67 height 16
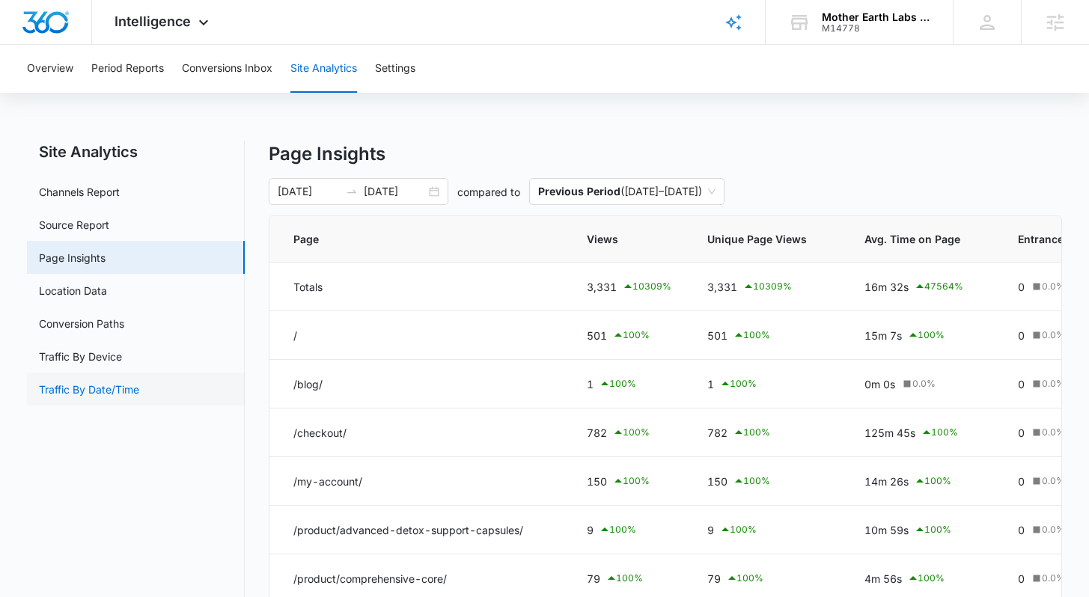
click at [114, 397] on link "Traffic By Date/Time" at bounding box center [89, 390] width 100 height 16
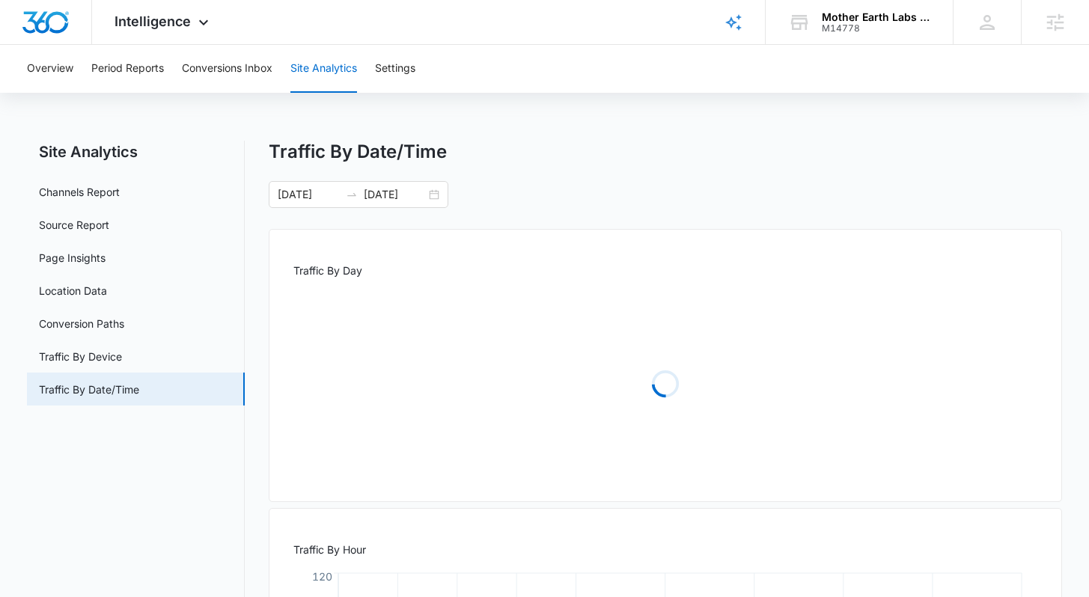
click at [263, 342] on div "Site Analytics Channels Report Source Report Page Insights Location Data Conver…" at bounding box center [544, 463] width 1034 height 644
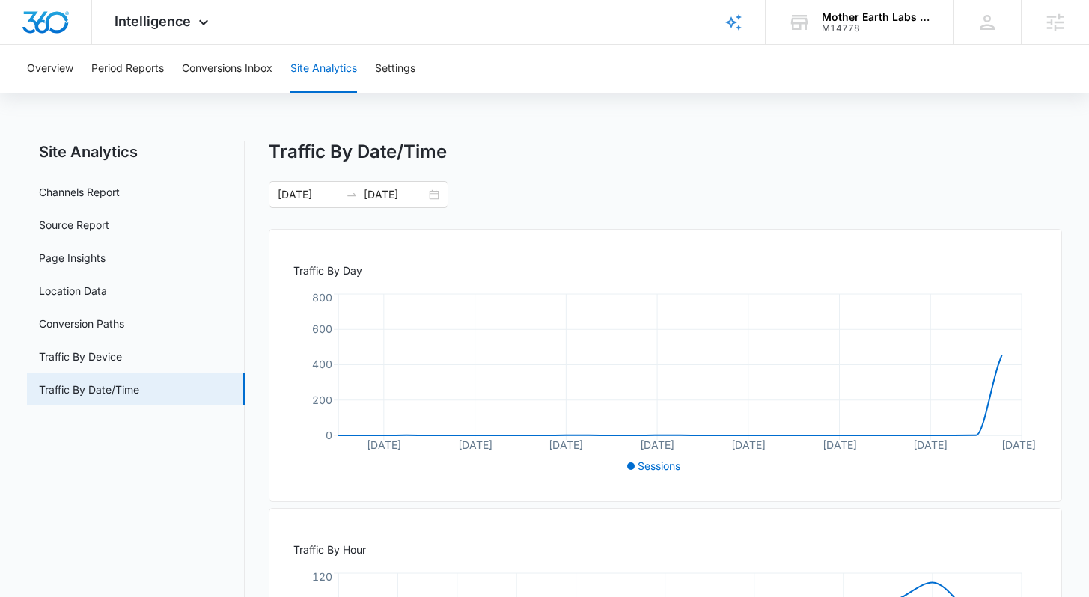
click at [262, 342] on div "Site Analytics Channels Report Source Report Page Insights Location Data Conver…" at bounding box center [544, 463] width 1034 height 644
click at [64, 75] on button "Overview" at bounding box center [50, 69] width 46 height 48
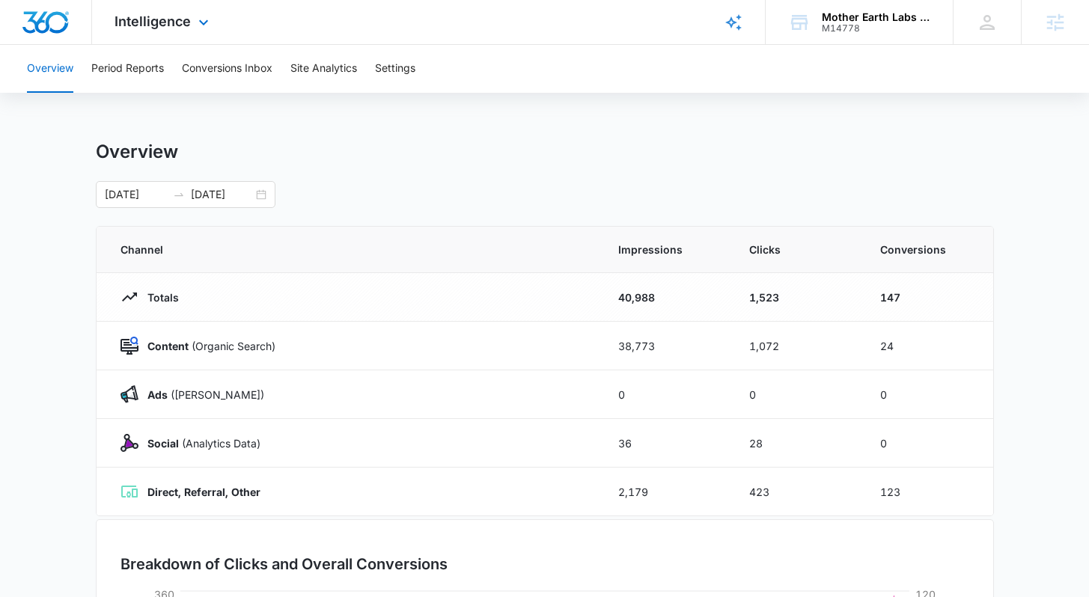
click at [58, 30] on img "Dashboard" at bounding box center [46, 22] width 48 height 22
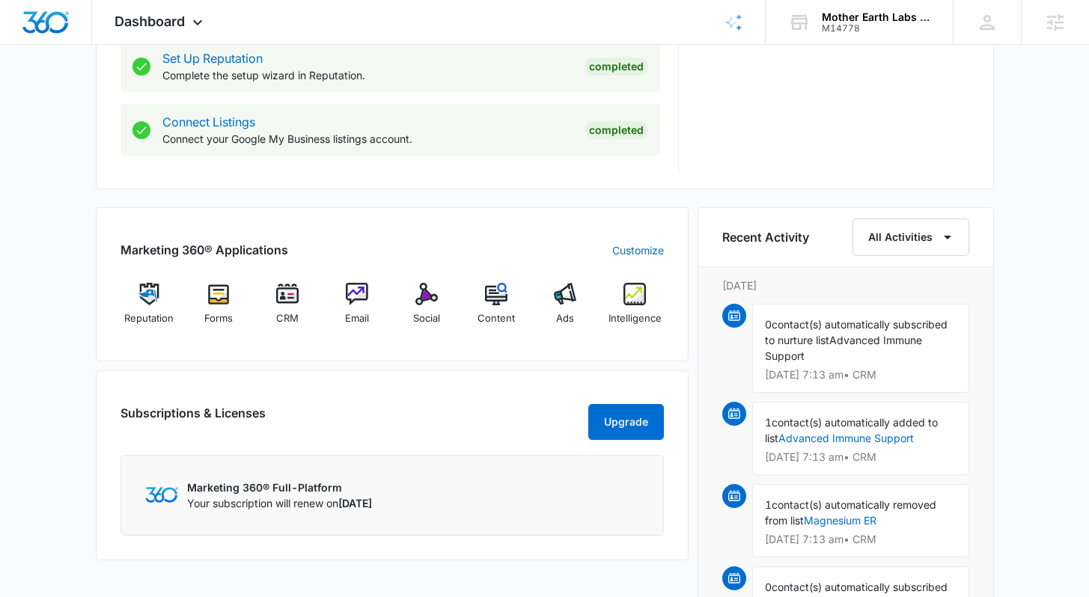
scroll to position [794, 0]
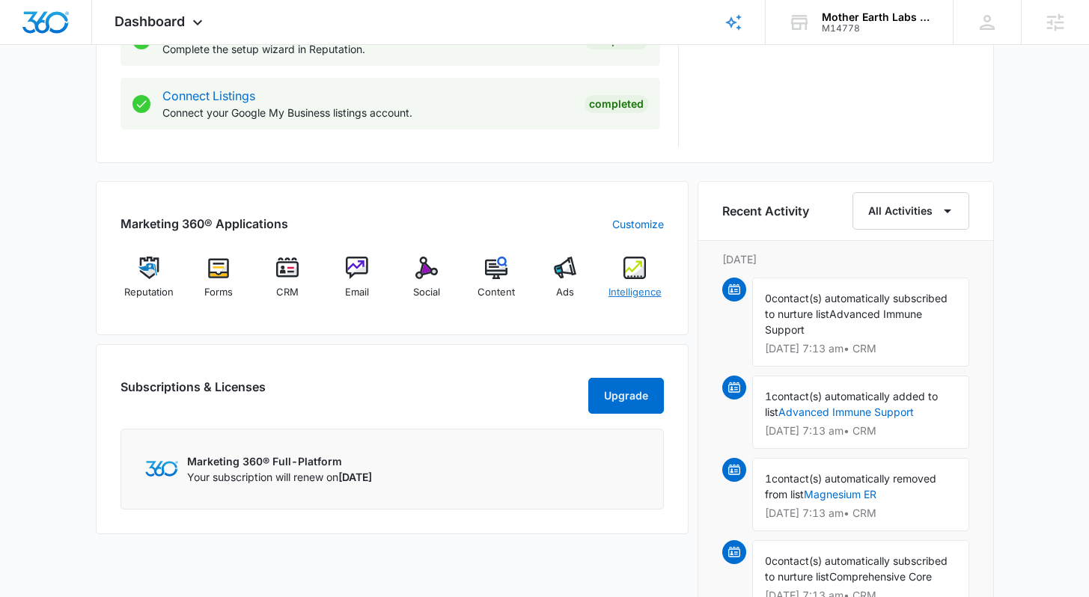
click at [634, 284] on div "Intelligence" at bounding box center [635, 284] width 58 height 54
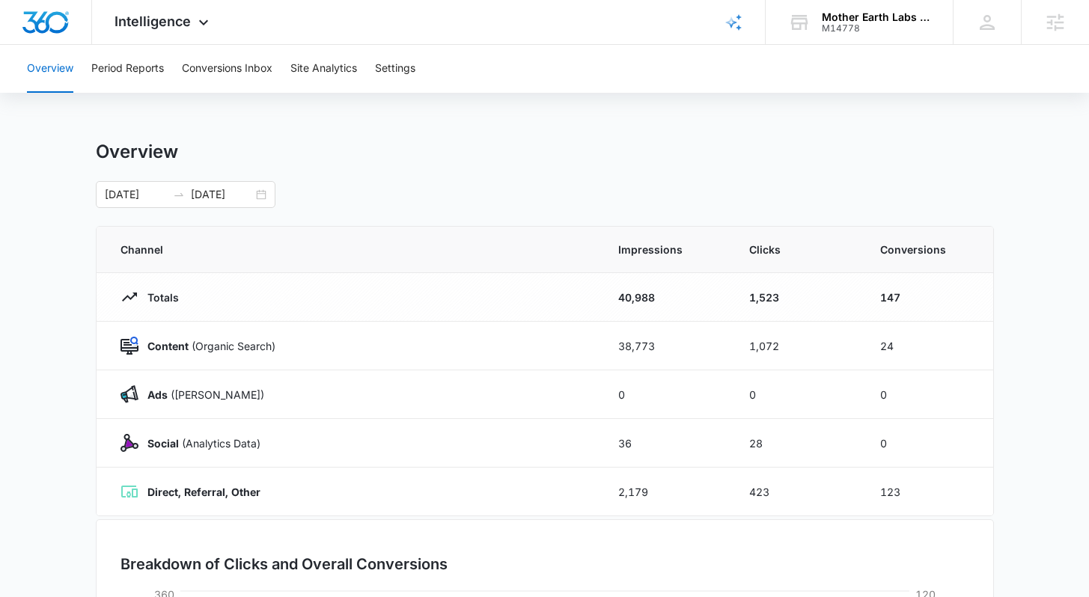
click at [707, 167] on div "Overview 08/04/2025 09/03/2025" at bounding box center [545, 174] width 898 height 67
click at [702, 161] on div "Overview" at bounding box center [545, 152] width 898 height 22
click at [700, 149] on div "Overview" at bounding box center [545, 152] width 898 height 22
click at [1013, 265] on main "Overview 08/04/2025 09/03/2025 Channel Impressions Clicks Conversions Totals 40…" at bounding box center [544, 534] width 1089 height 786
click at [1022, 260] on main "Overview 08/04/2025 09/03/2025 Channel Impressions Clicks Conversions Totals 40…" at bounding box center [544, 534] width 1089 height 786
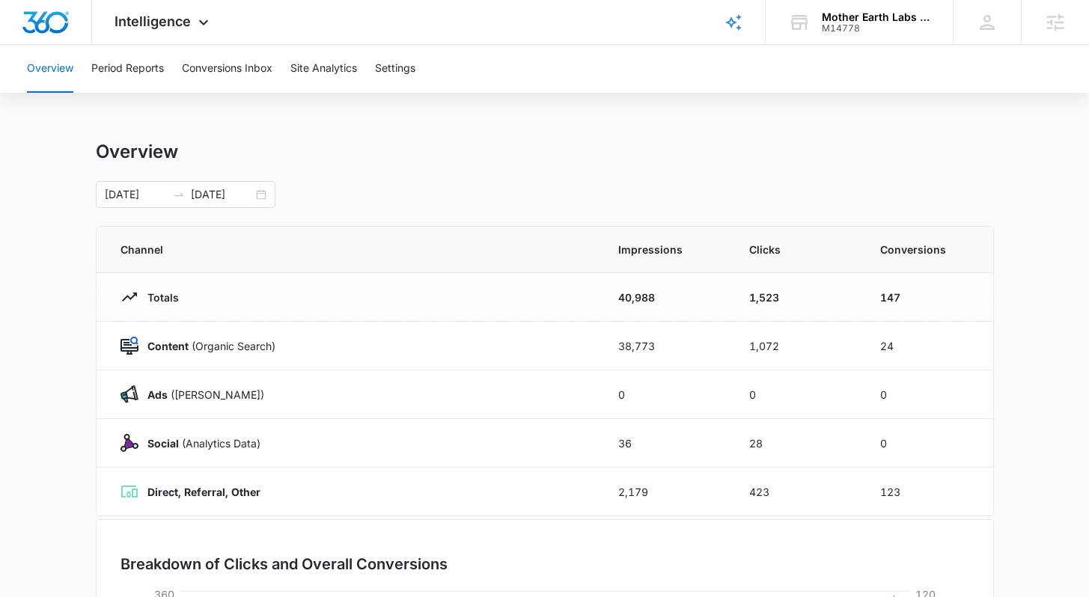
click at [1022, 260] on main "Overview 08/04/2025 09/03/2025 Channel Impressions Clicks Conversions Totals 40…" at bounding box center [544, 534] width 1089 height 786
click at [1055, 308] on main "Overview 08/04/2025 09/03/2025 Channel Impressions Clicks Conversions Totals 40…" at bounding box center [544, 534] width 1089 height 786
click at [1033, 322] on main "Overview 08/04/2025 09/03/2025 Channel Impressions Clicks Conversions Totals 40…" at bounding box center [544, 534] width 1089 height 786
click at [595, 156] on div "Overview" at bounding box center [545, 152] width 898 height 22
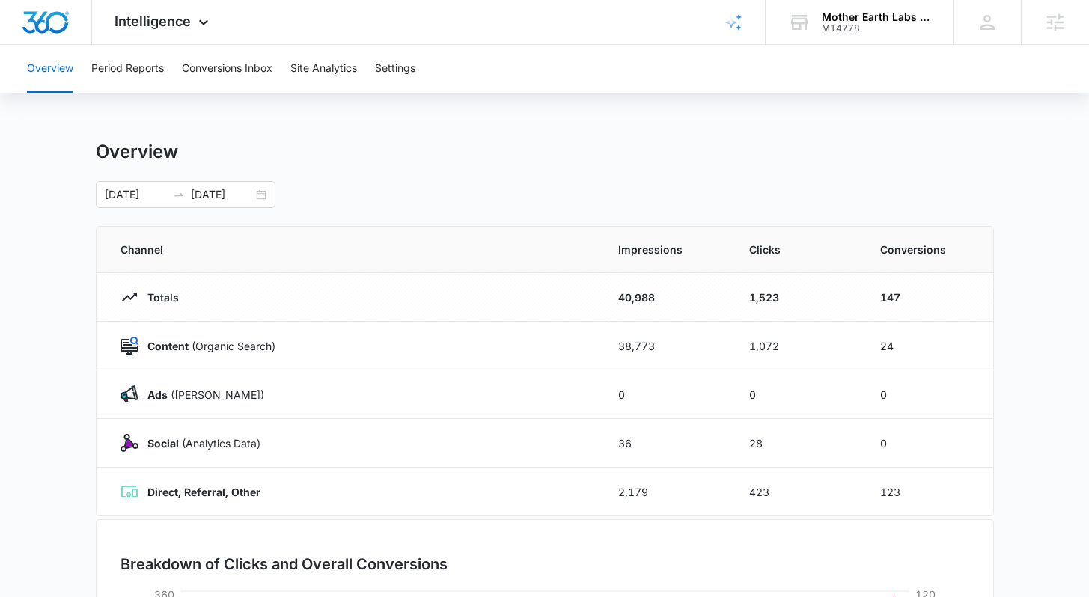
click at [433, 171] on div "Overview 08/04/2025 09/03/2025" at bounding box center [545, 174] width 898 height 67
click at [53, 30] on img "Dashboard" at bounding box center [46, 22] width 48 height 22
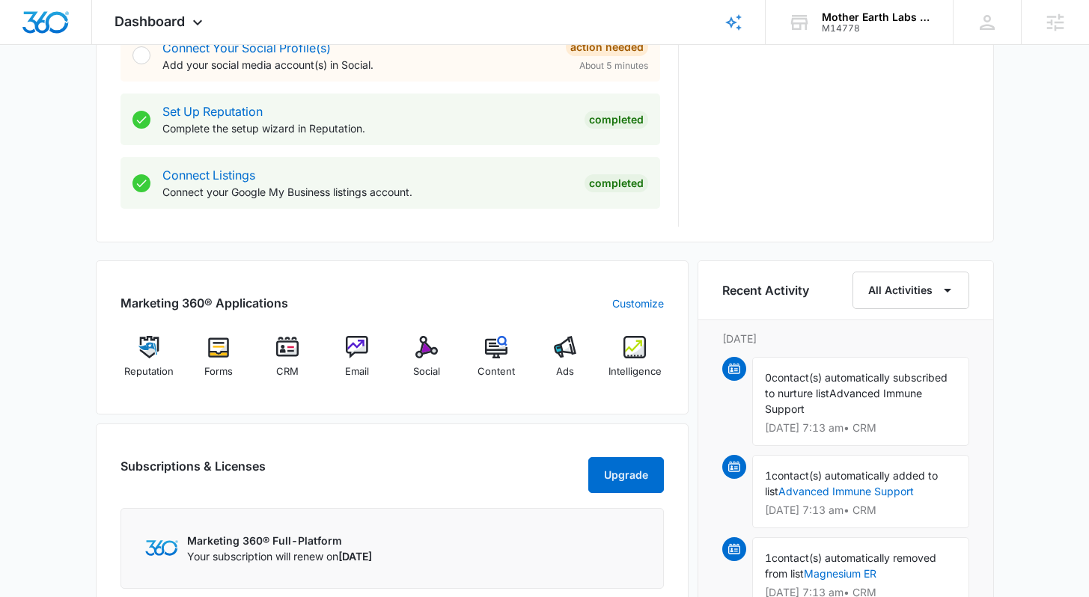
scroll to position [717, 0]
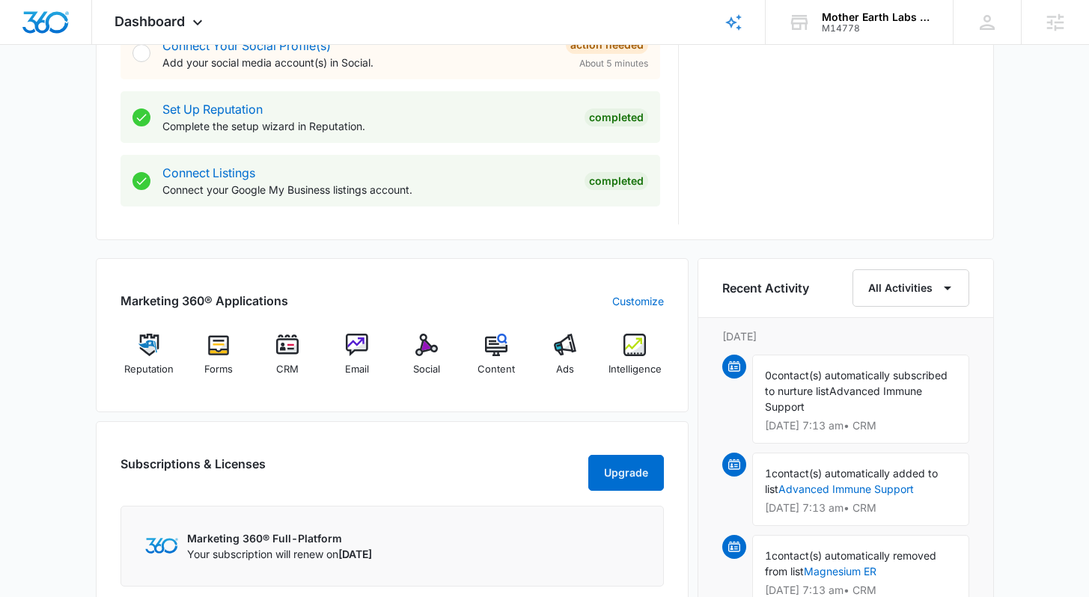
click at [1035, 334] on div "Today is Thursday, September 4th Good morning, Lindsey! Contacts You have 54,69…" at bounding box center [544, 196] width 1089 height 1699
click at [1034, 329] on div "Today is Thursday, September 4th Good morning, Lindsey! Contacts You have 54,69…" at bounding box center [544, 196] width 1089 height 1699
click at [1043, 348] on div "Today is Thursday, September 4th Good morning, Lindsey! Contacts You have 54,69…" at bounding box center [544, 196] width 1089 height 1699
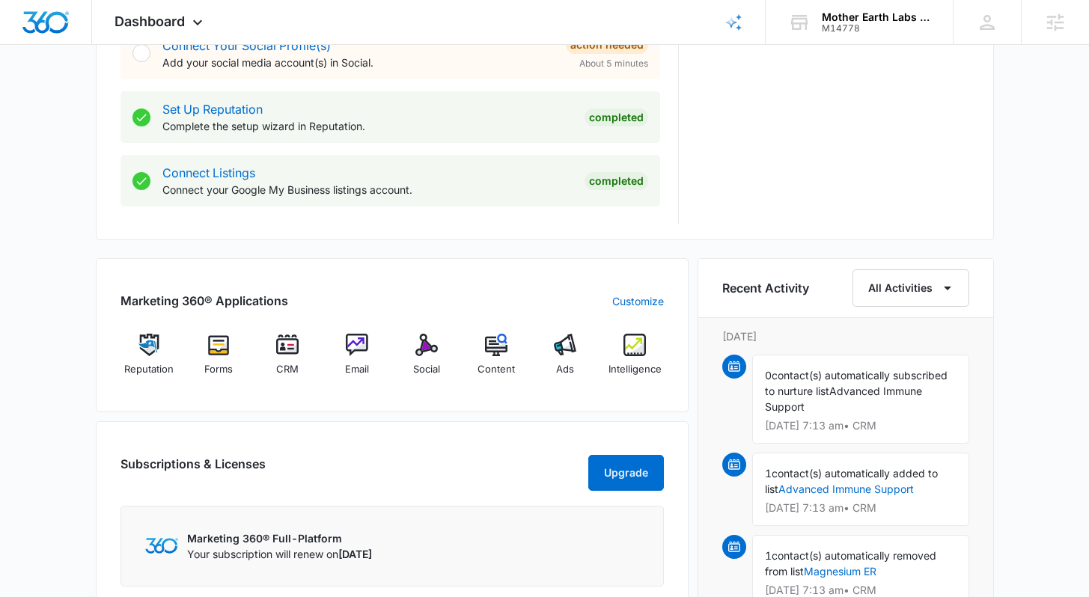
click at [1043, 348] on div "Today is Thursday, September 4th Good morning, Lindsey! Contacts You have 54,69…" at bounding box center [544, 196] width 1089 height 1699
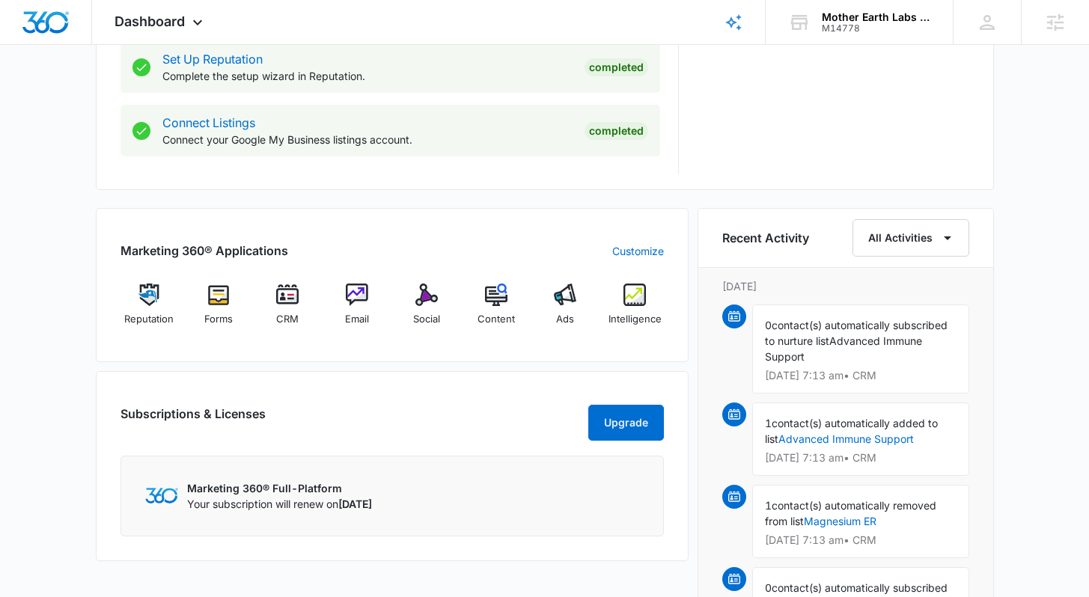
scroll to position [769, 0]
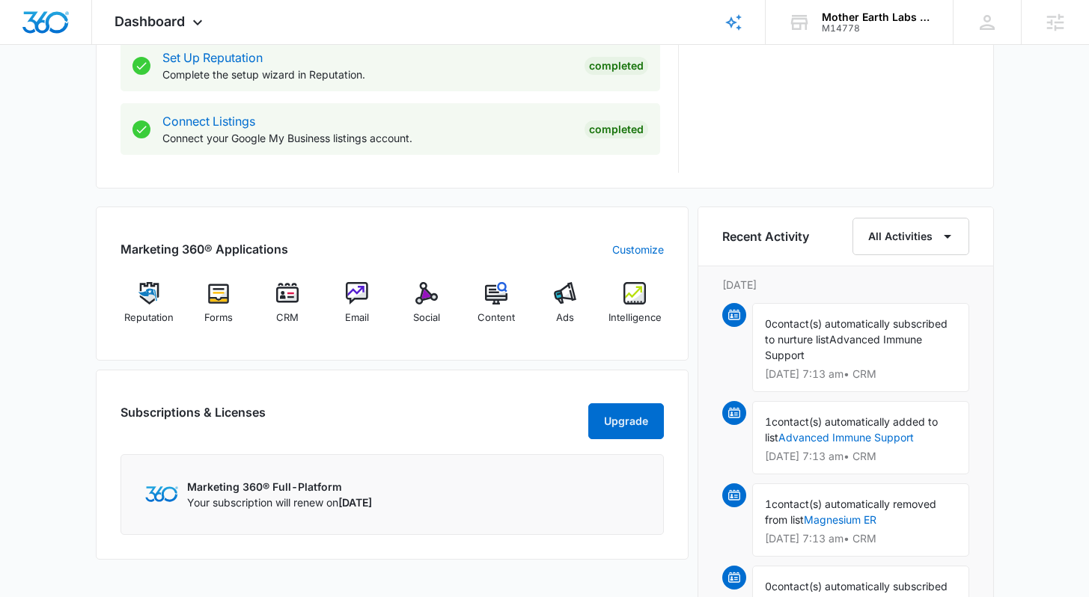
click at [1042, 361] on div "Today is Thursday, September 4th Good morning, Lindsey! Contacts You have 54,69…" at bounding box center [544, 144] width 1089 height 1699
click at [1033, 350] on div "Today is Thursday, September 4th Good morning, Lindsey! Contacts You have 54,69…" at bounding box center [544, 144] width 1089 height 1699
click at [1042, 342] on div "Today is Thursday, September 4th Good morning, Lindsey! Contacts You have 54,69…" at bounding box center [544, 144] width 1089 height 1699
click at [1033, 329] on div "Today is Thursday, September 4th Good morning, Lindsey! Contacts You have 54,69…" at bounding box center [544, 144] width 1089 height 1699
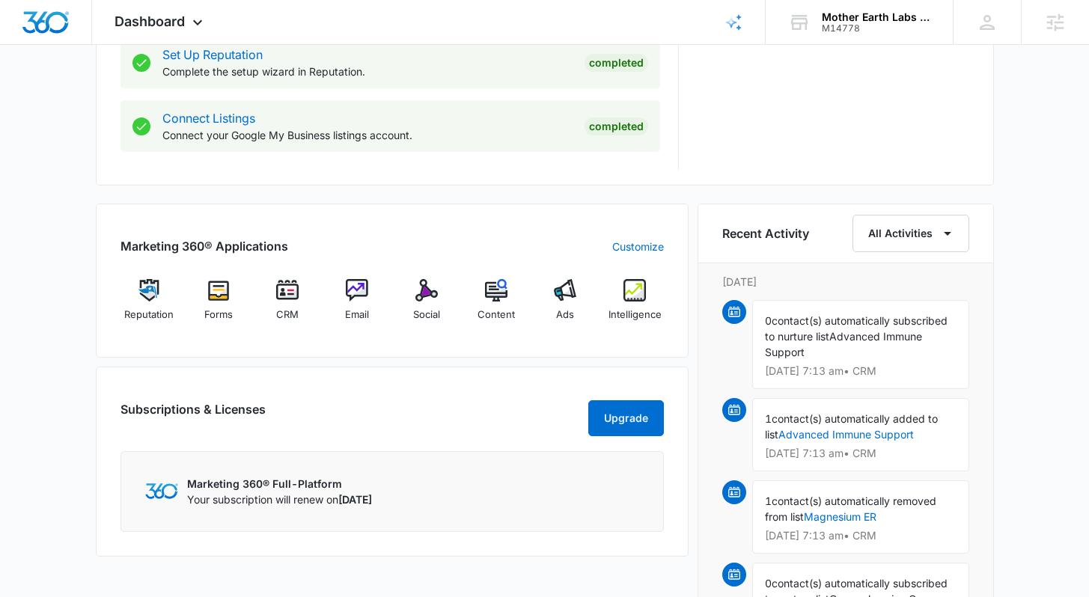
scroll to position [795, 0]
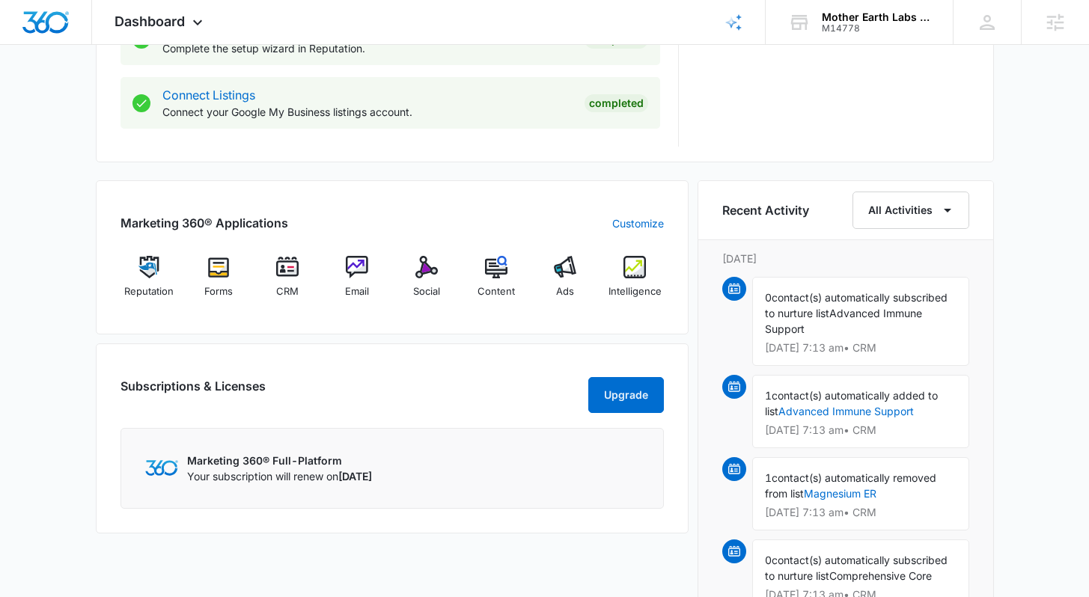
click at [1036, 294] on div "Today is Thursday, September 4th Good morning, Lindsey! Contacts You have 54,69…" at bounding box center [544, 118] width 1089 height 1699
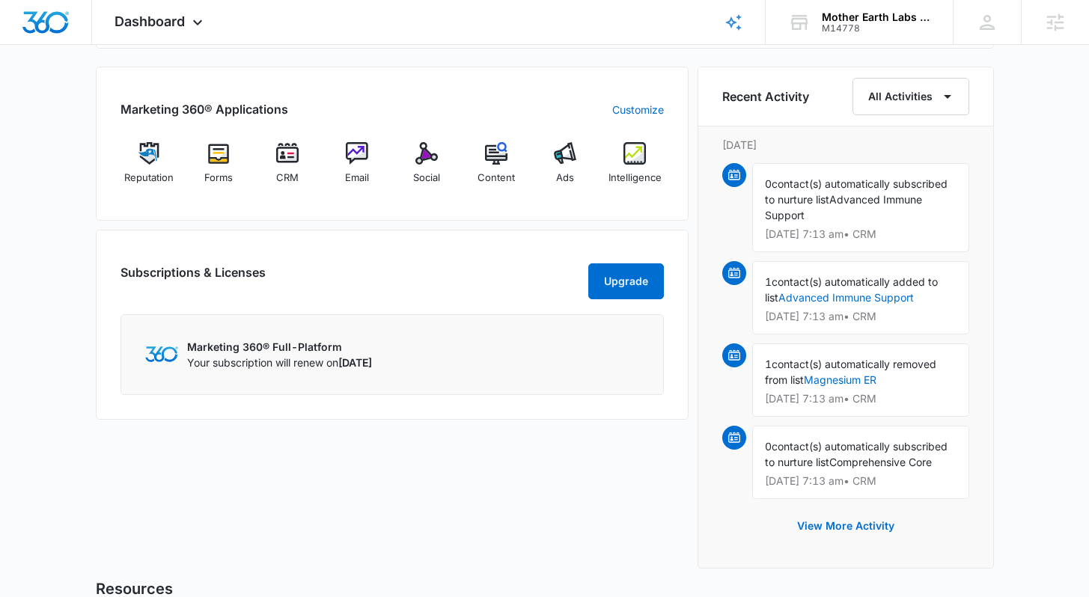
scroll to position [908, 0]
click at [1009, 337] on div "Today is Thursday, September 4th Good morning, Lindsey! Contacts You have 54,69…" at bounding box center [544, 5] width 1089 height 1699
click at [1003, 424] on div "Today is Thursday, September 4th Good morning, Lindsey! Contacts You have 54,69…" at bounding box center [544, 5] width 1089 height 1699
click at [1006, 415] on div "Today is Thursday, September 4th Good morning, Lindsey! Contacts You have 54,69…" at bounding box center [544, 5] width 1089 height 1699
click at [1036, 346] on div "Today is Thursday, September 4th Good morning, Lindsey! Contacts You have 54,69…" at bounding box center [544, 5] width 1089 height 1699
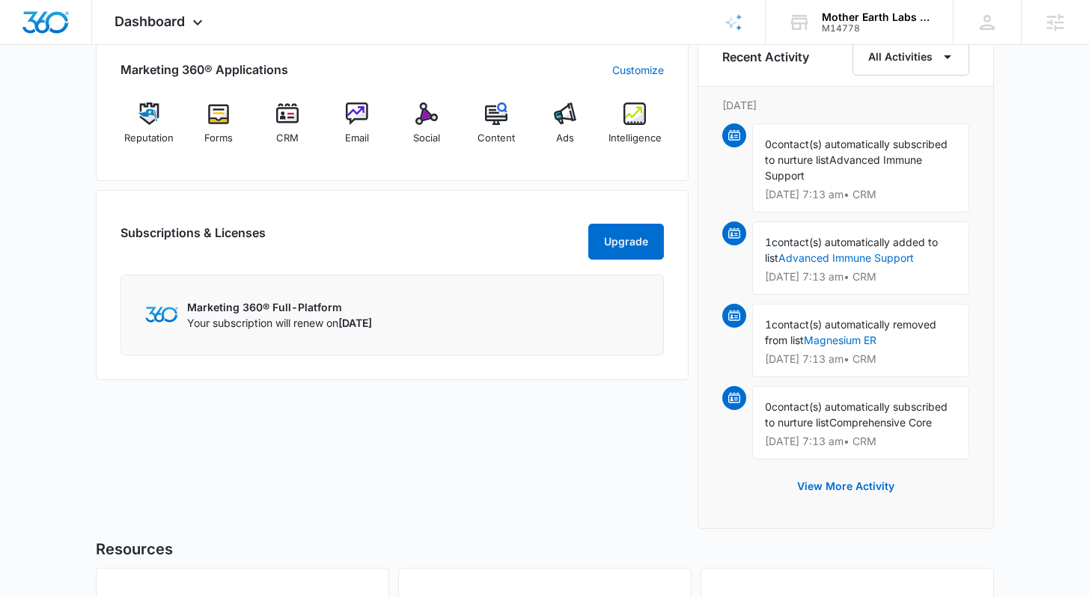
scroll to position [953, 0]
